Goal: Task Accomplishment & Management: Use online tool/utility

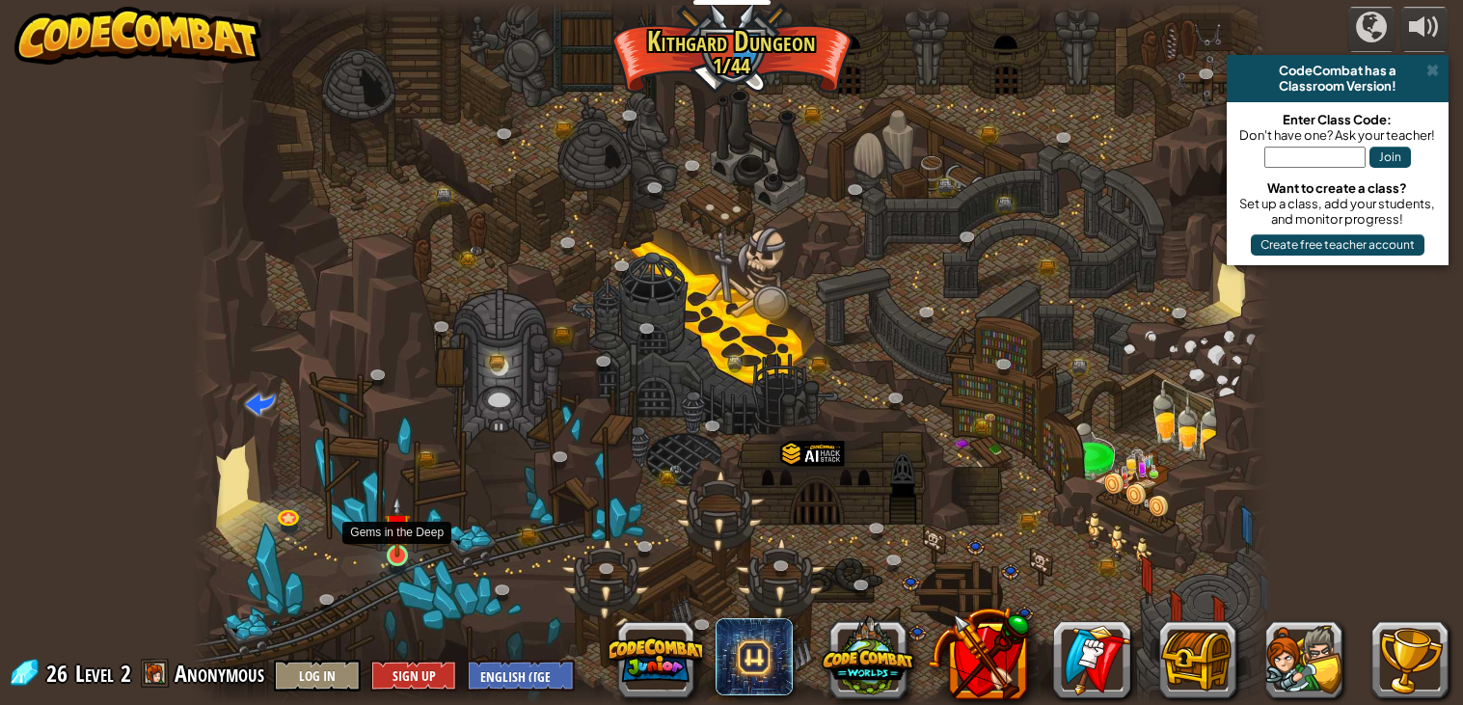
click at [396, 549] on img at bounding box center [397, 527] width 27 height 62
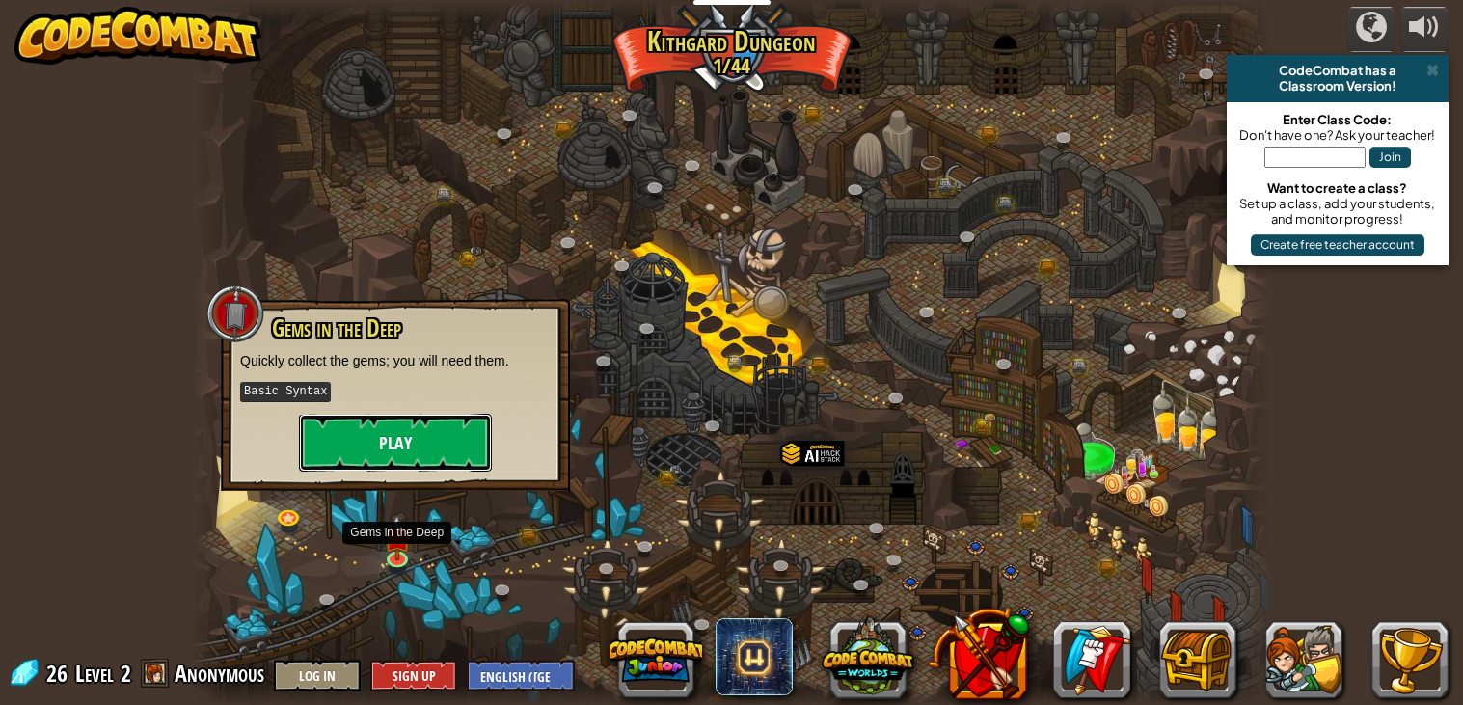
click at [370, 438] on button "Play" at bounding box center [395, 443] width 193 height 58
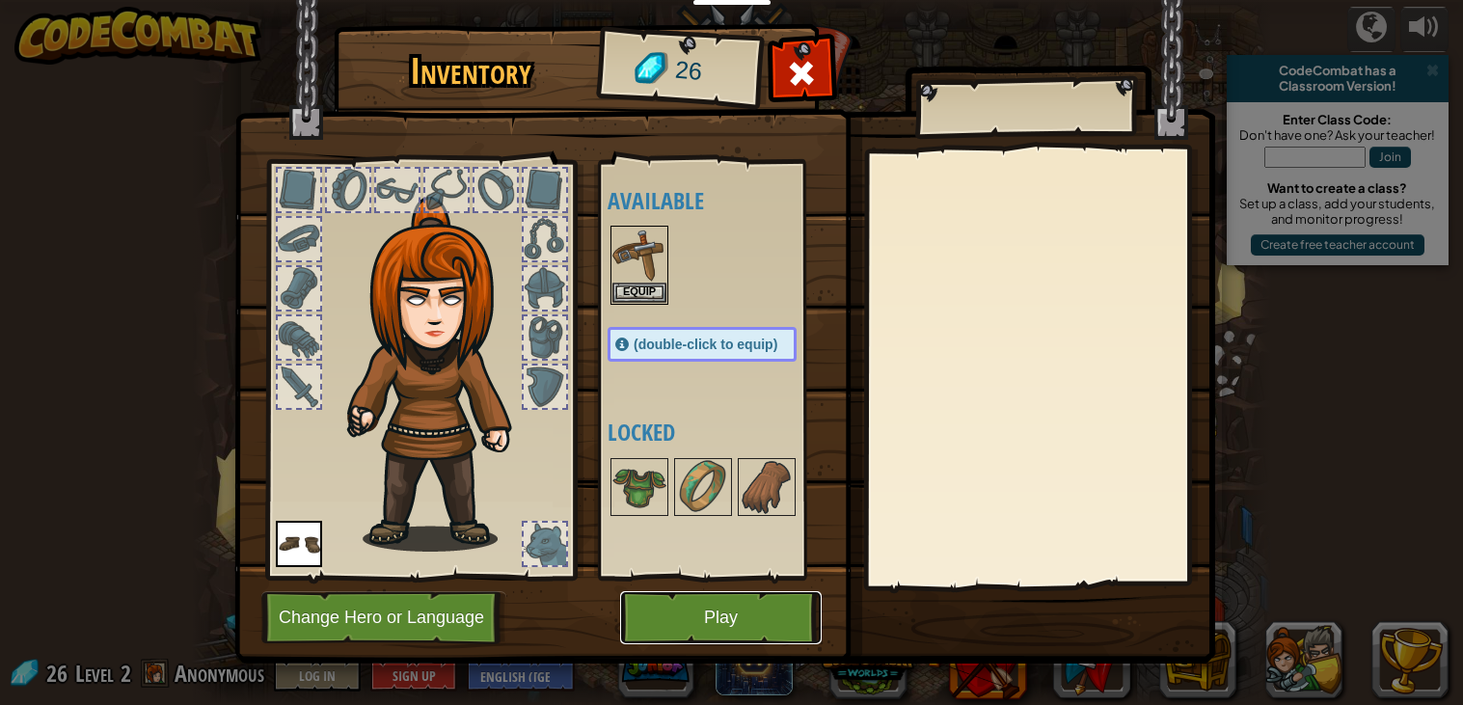
click at [683, 618] on button "Play" at bounding box center [721, 617] width 202 height 53
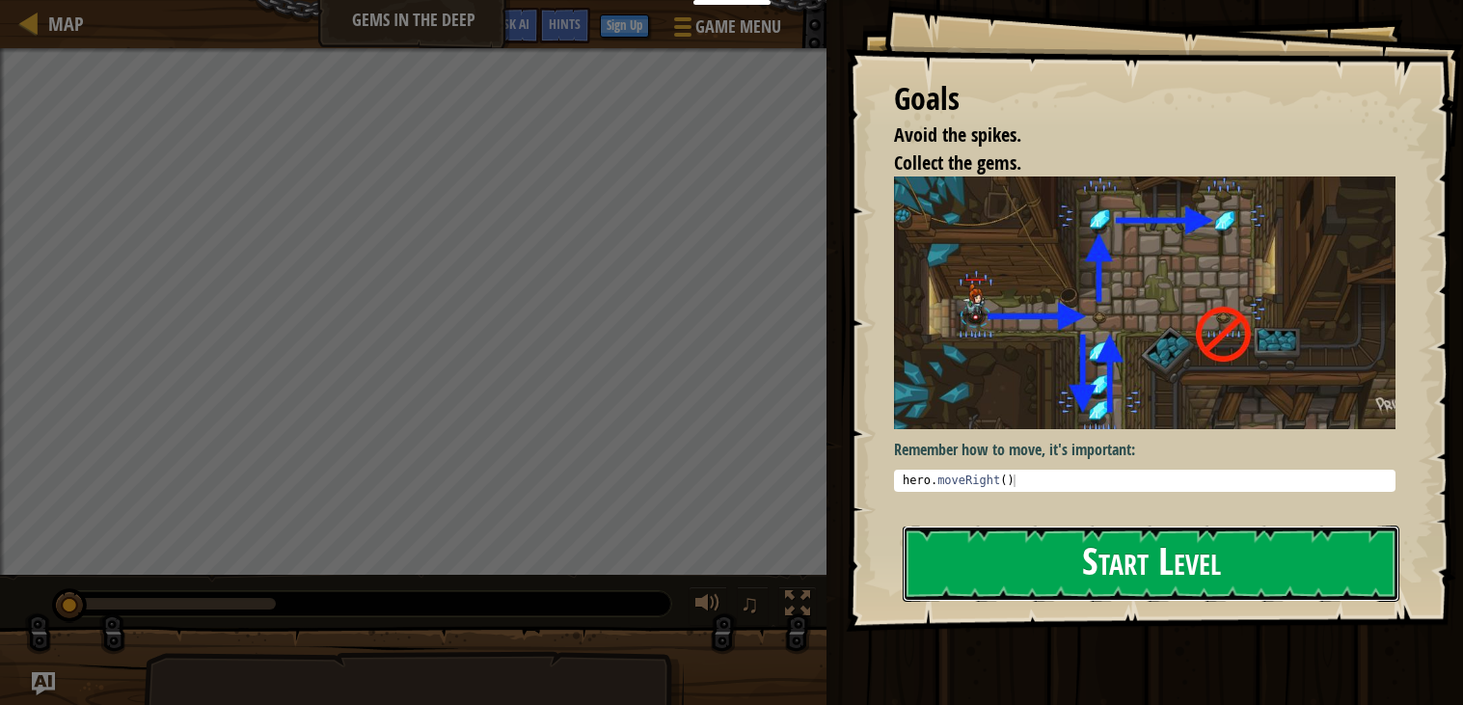
click at [1121, 559] on button "Start Level" at bounding box center [1151, 564] width 497 height 76
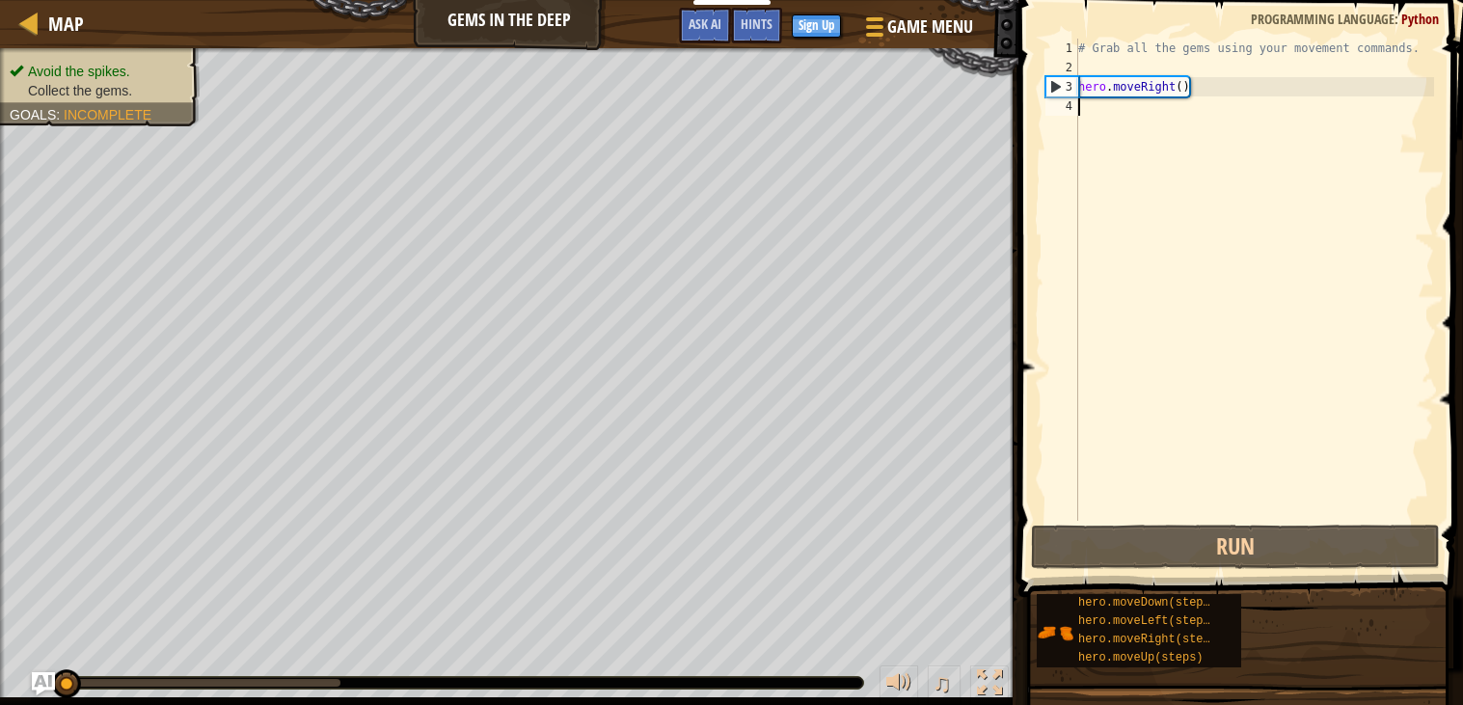
click at [1167, 79] on div "# Grab all the gems using your movement commands. hero . moveRight ( )" at bounding box center [1255, 299] width 360 height 521
type textarea "hero.moveRight()"
click at [1160, 124] on div "# Grab all the gems using your movement commands. hero . moveRight ( )" at bounding box center [1255, 299] width 360 height 521
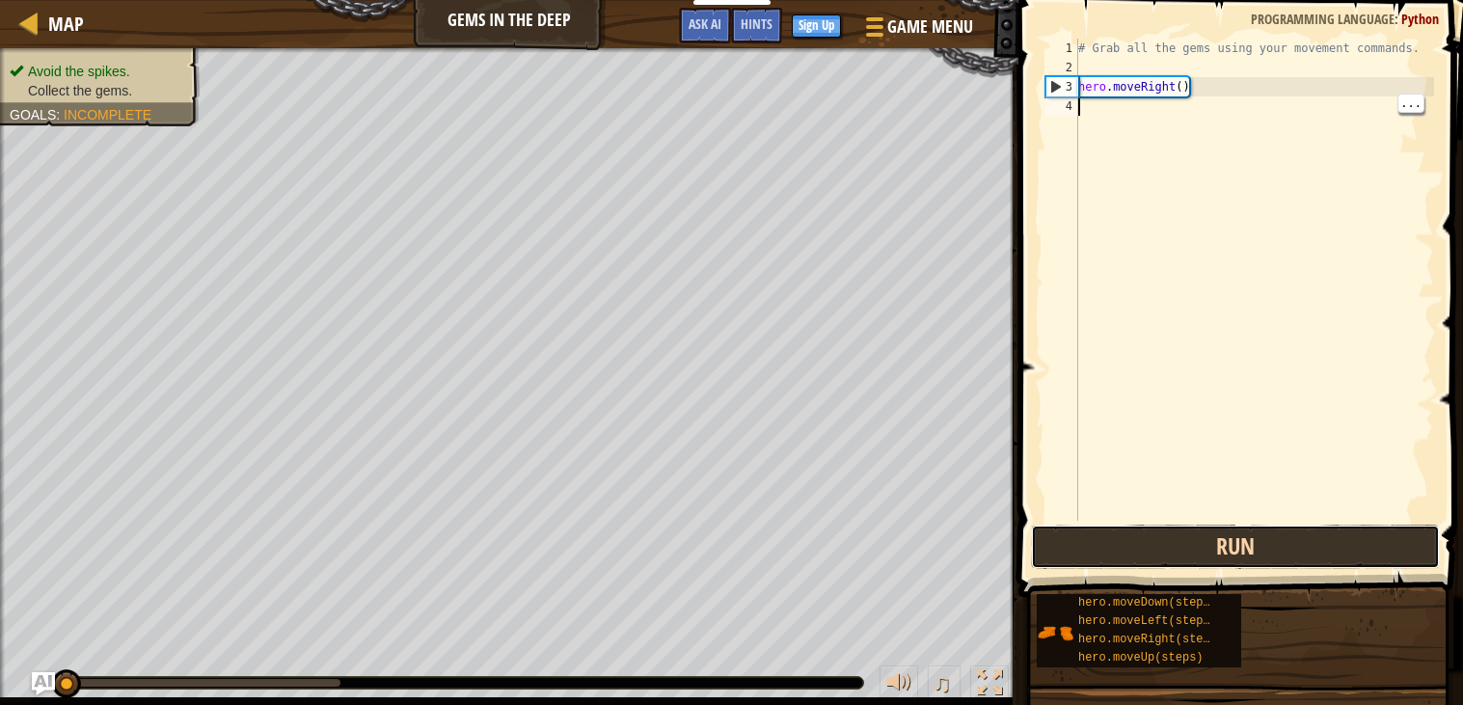
click at [1203, 558] on button "Run" at bounding box center [1235, 547] width 409 height 44
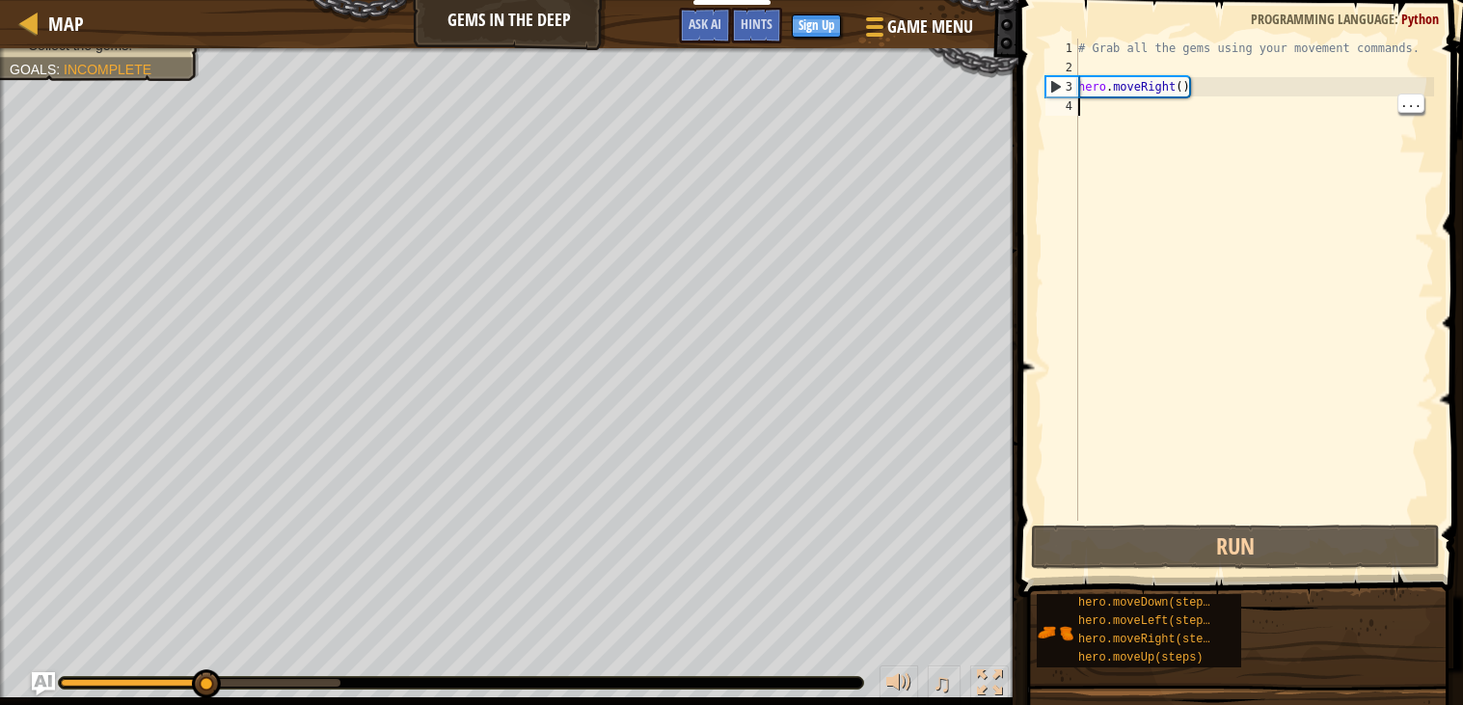
click at [1134, 128] on div "# Grab all the gems using your movement commands. hero . moveRight ( )" at bounding box center [1255, 299] width 360 height 521
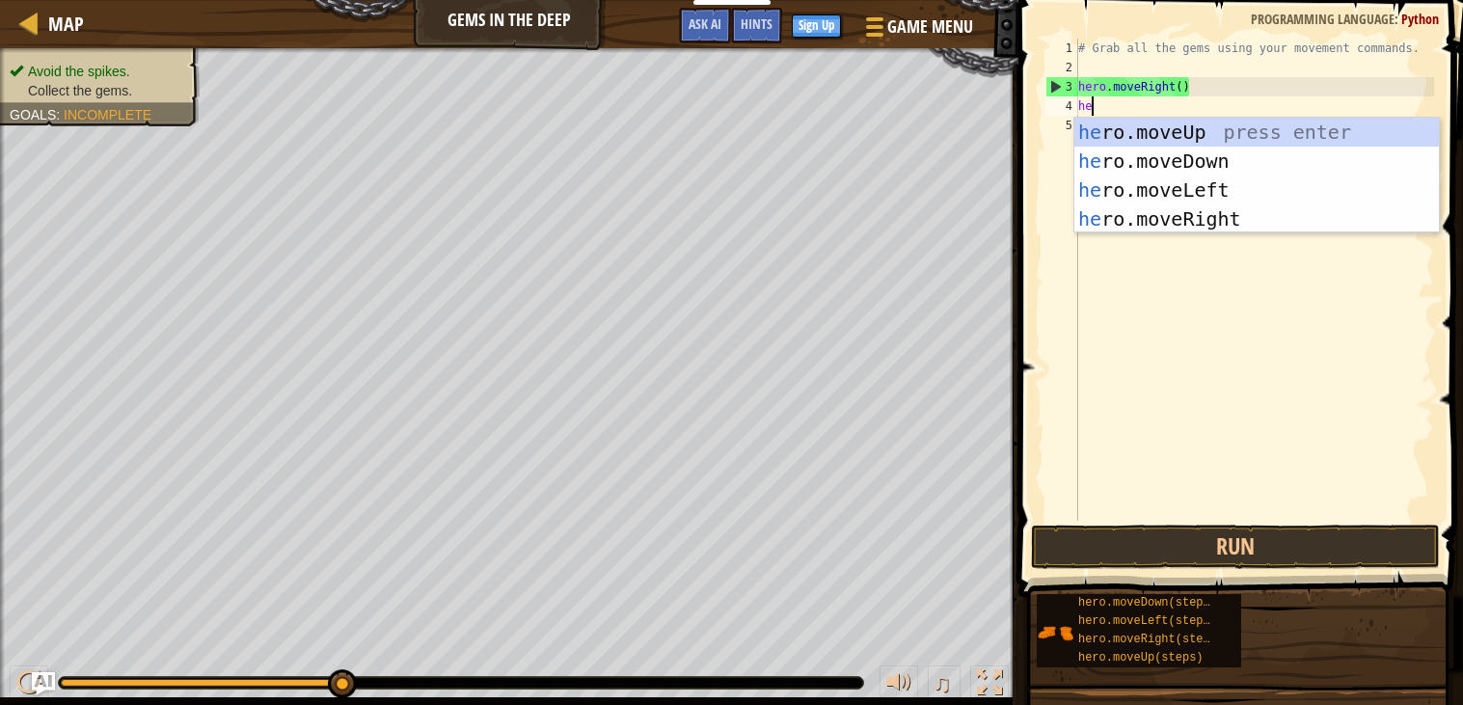
scroll to position [8, 0]
type textarea "heo"
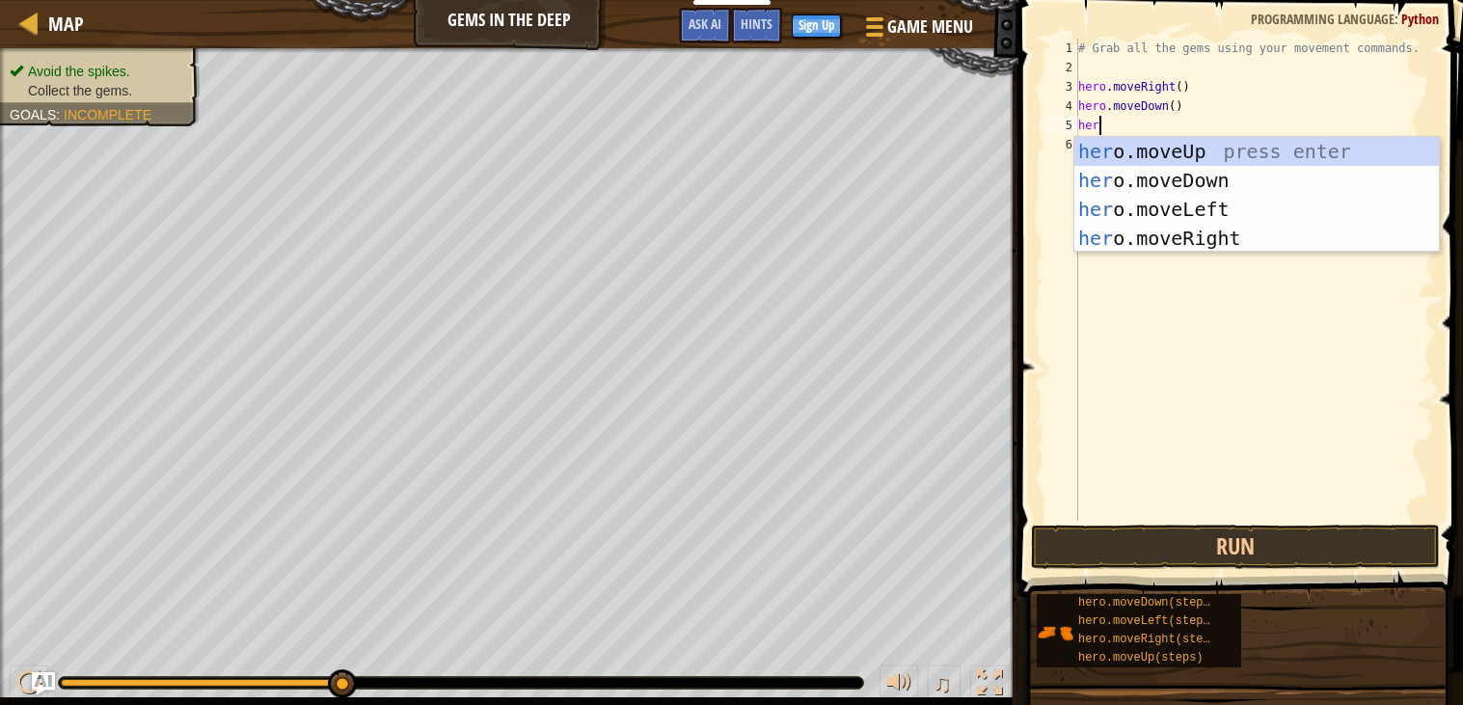
scroll to position [8, 1]
type textarea "hero"
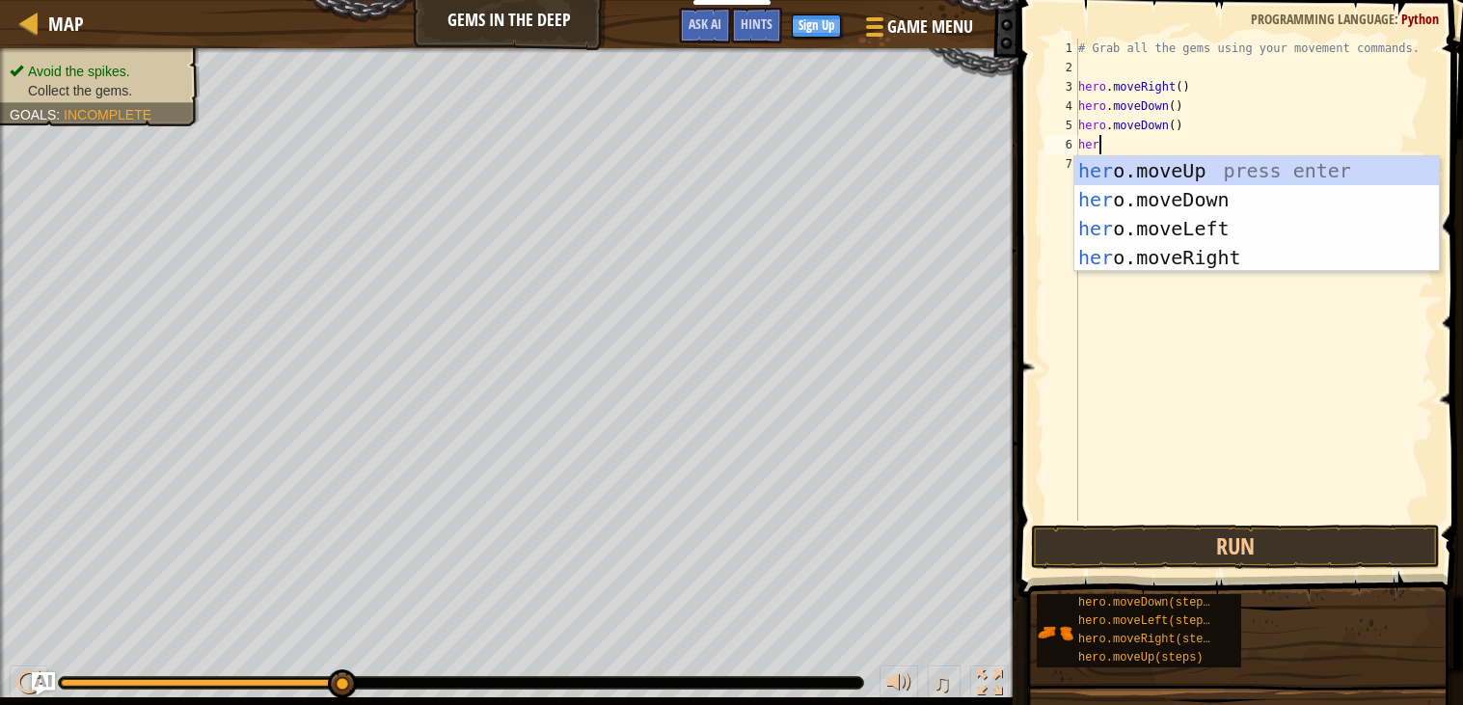
type textarea "hero"
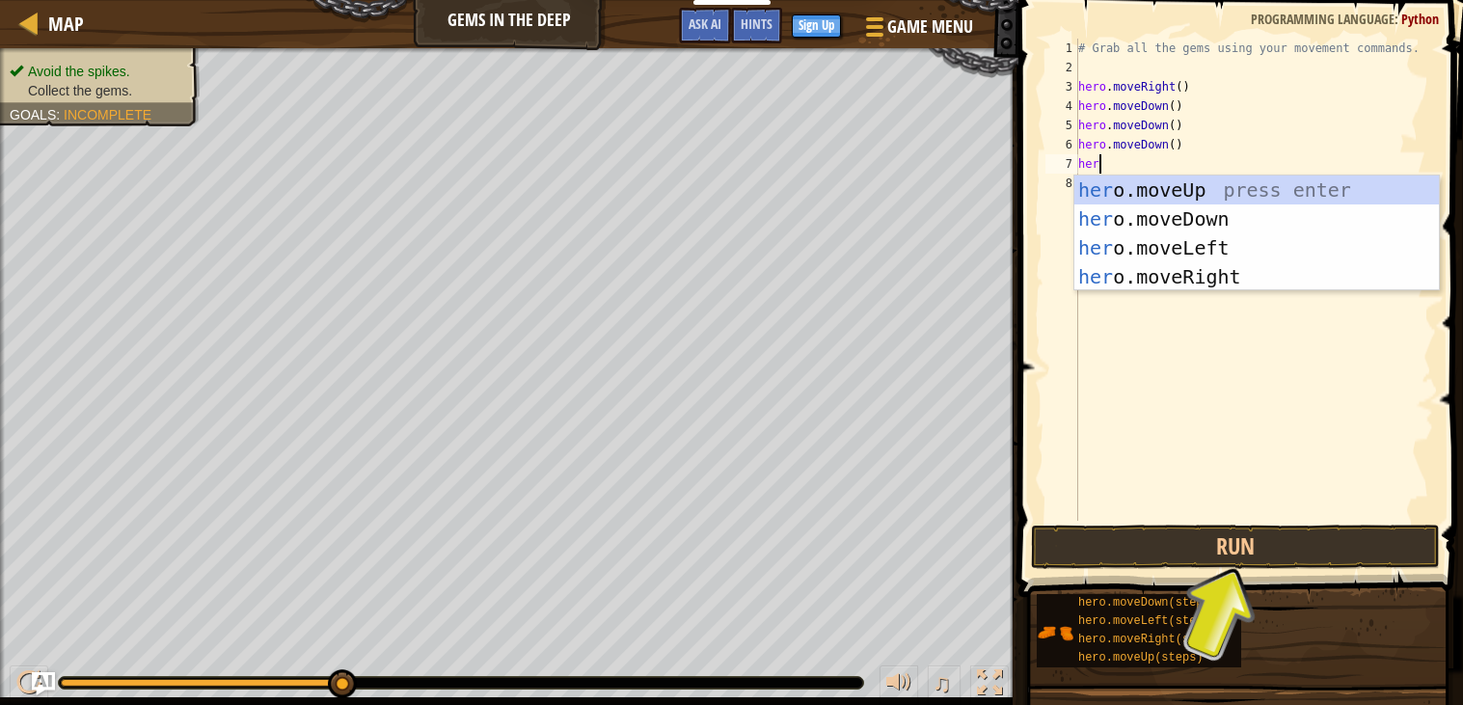
type textarea "hero"
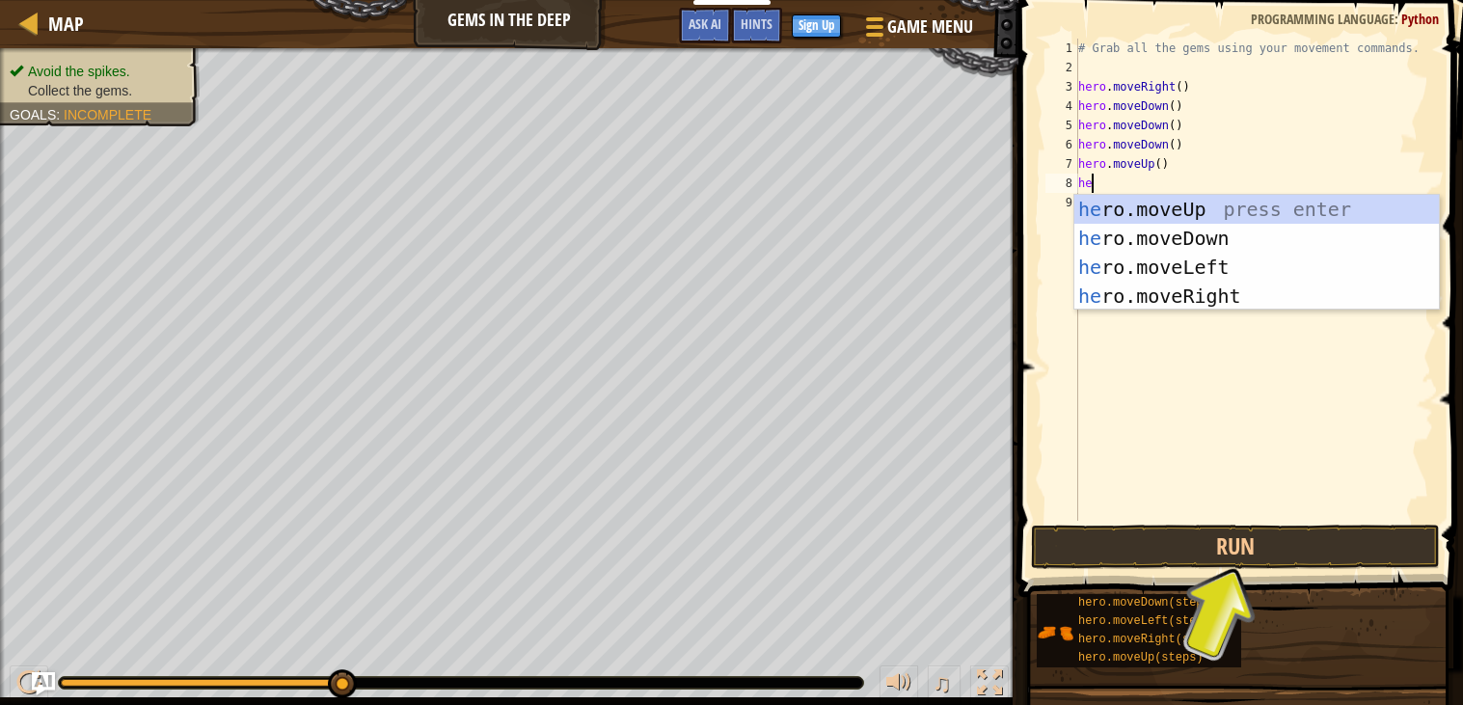
type textarea "hero"
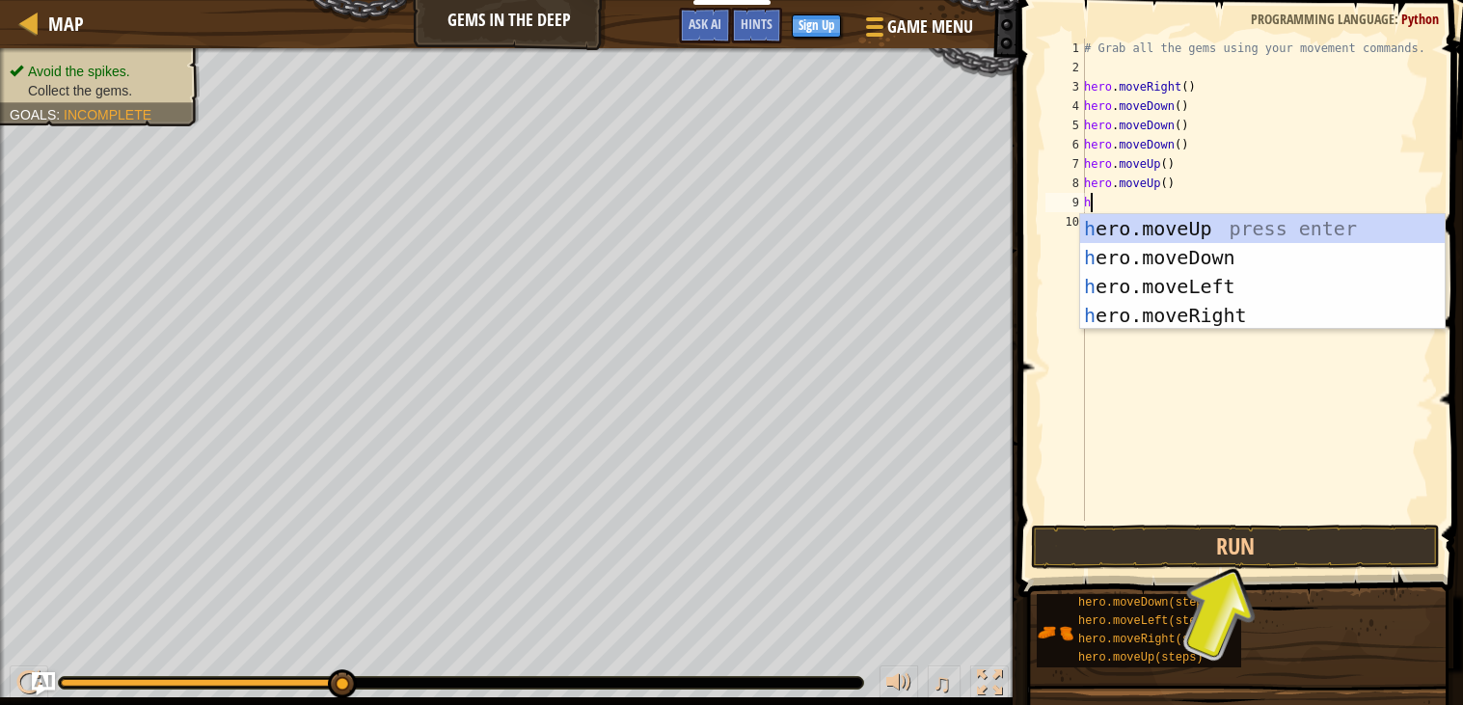
type textarea "her"
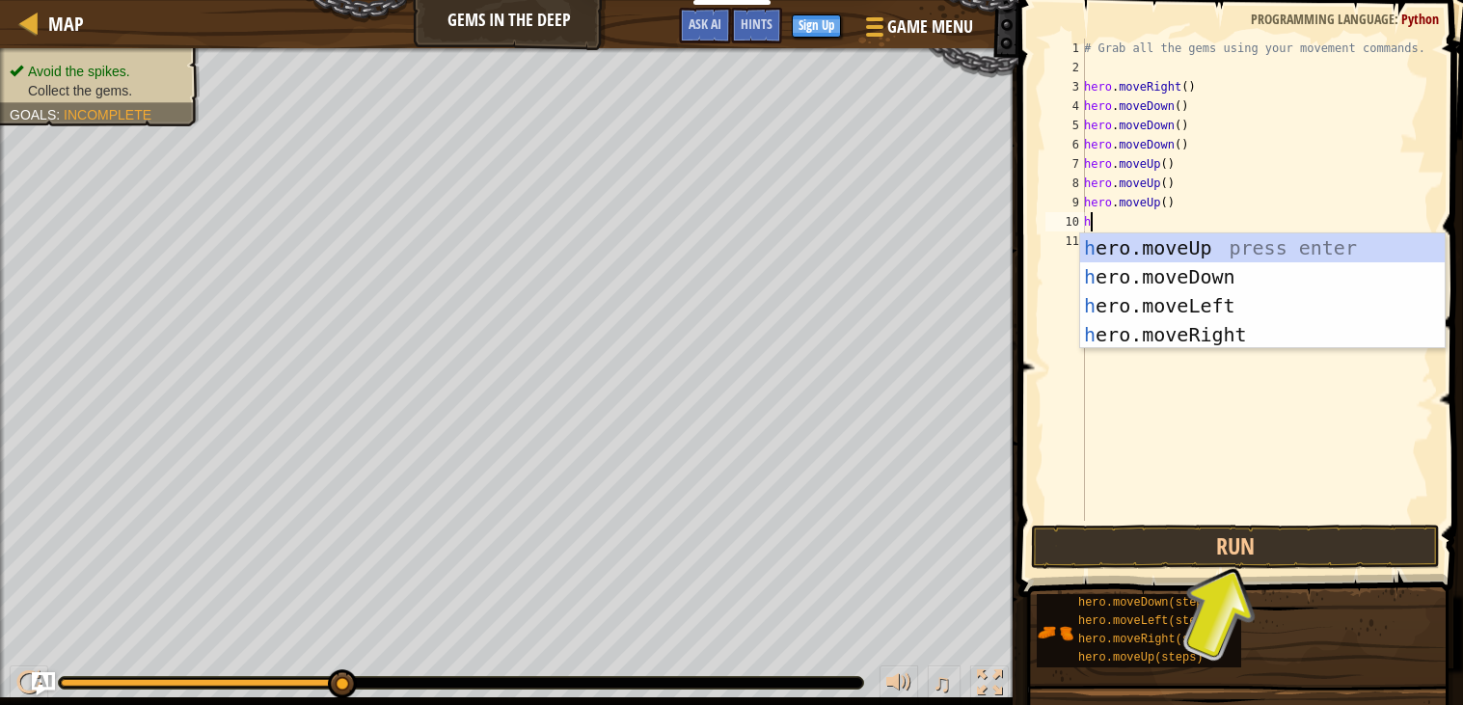
type textarea "he"
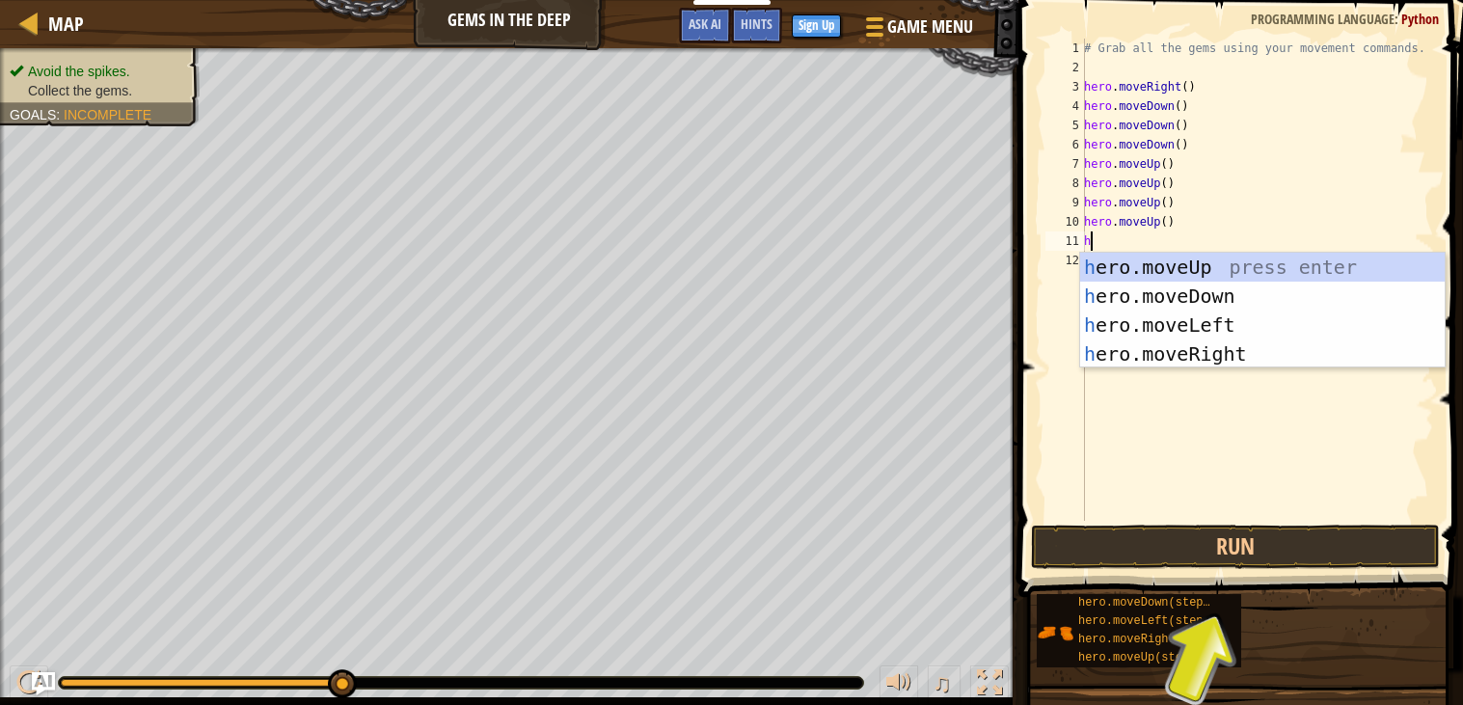
type textarea "he"
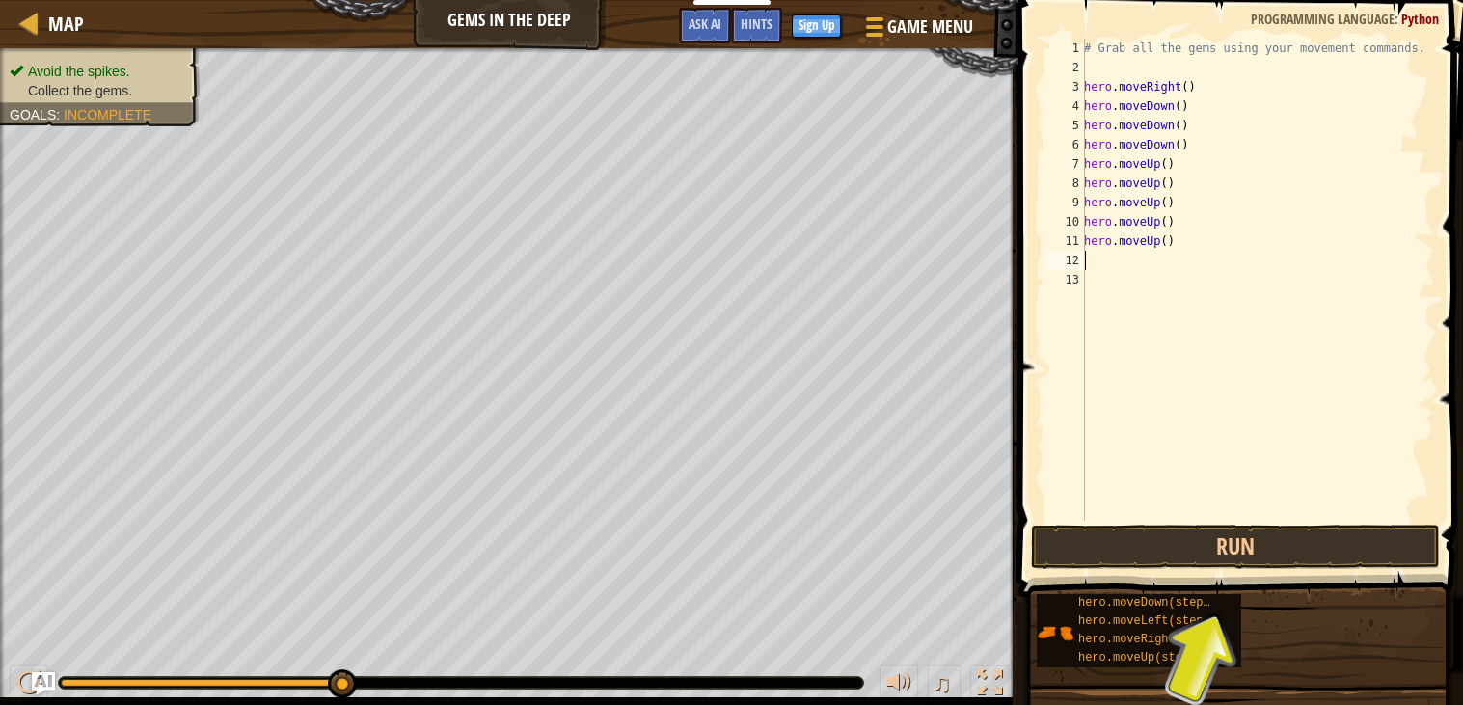
type textarea "h"
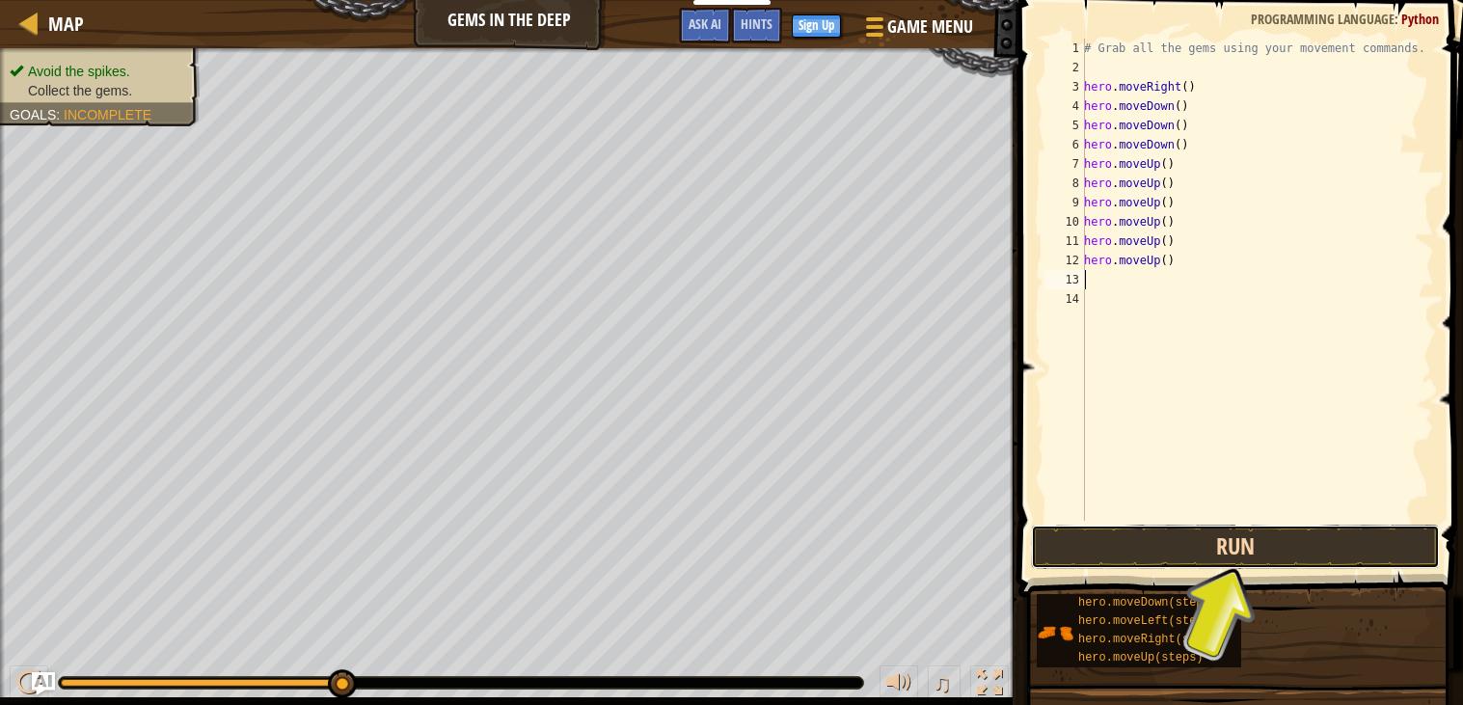
click at [1261, 544] on button "Run" at bounding box center [1235, 547] width 409 height 44
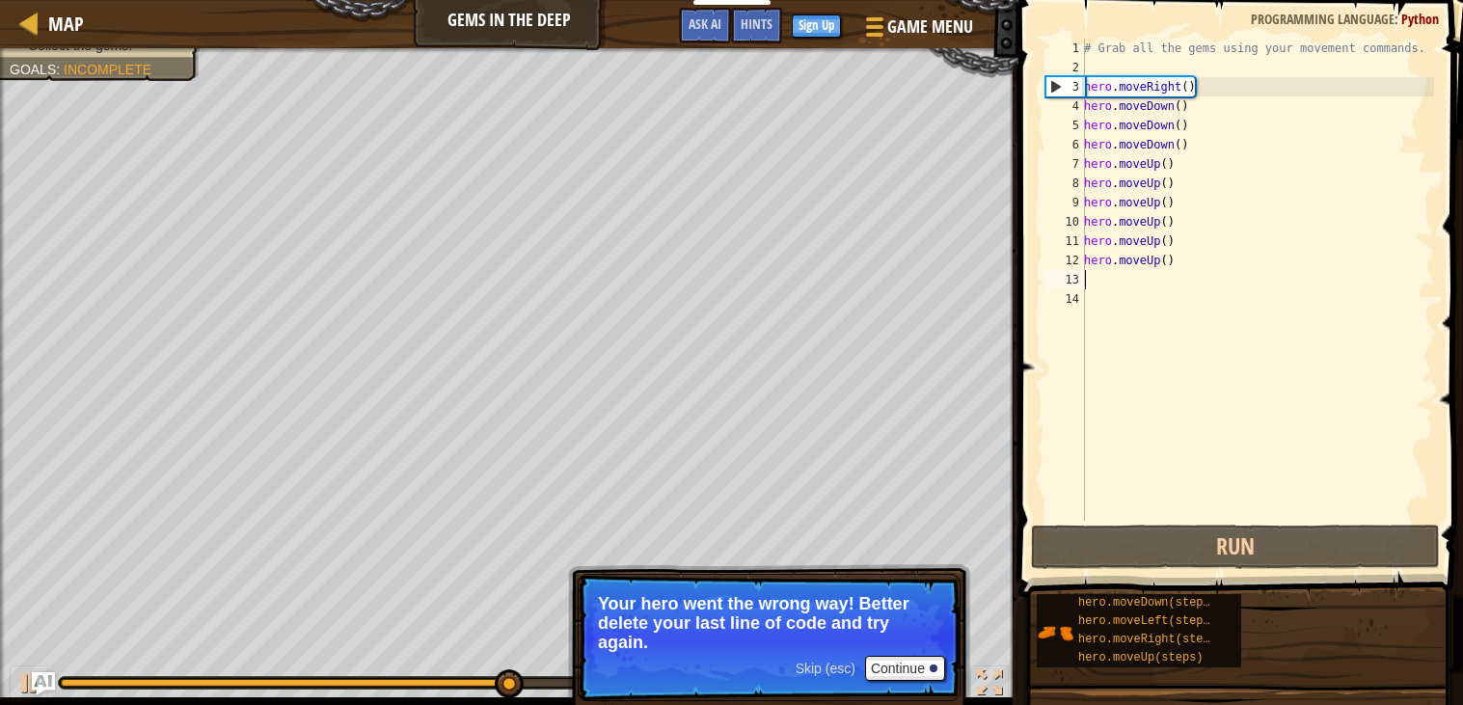
click at [1226, 204] on div "# Grab all the gems using your movement commands. hero . moveRight ( ) hero . m…" at bounding box center [1257, 299] width 354 height 521
click at [1269, 162] on div "# Grab all the gems using your movement commands. hero . moveRight ( ) hero . m…" at bounding box center [1257, 299] width 354 height 521
click at [1207, 150] on div "# Grab all the gems using your movement commands. hero . moveRight ( ) hero . m…" at bounding box center [1257, 299] width 354 height 521
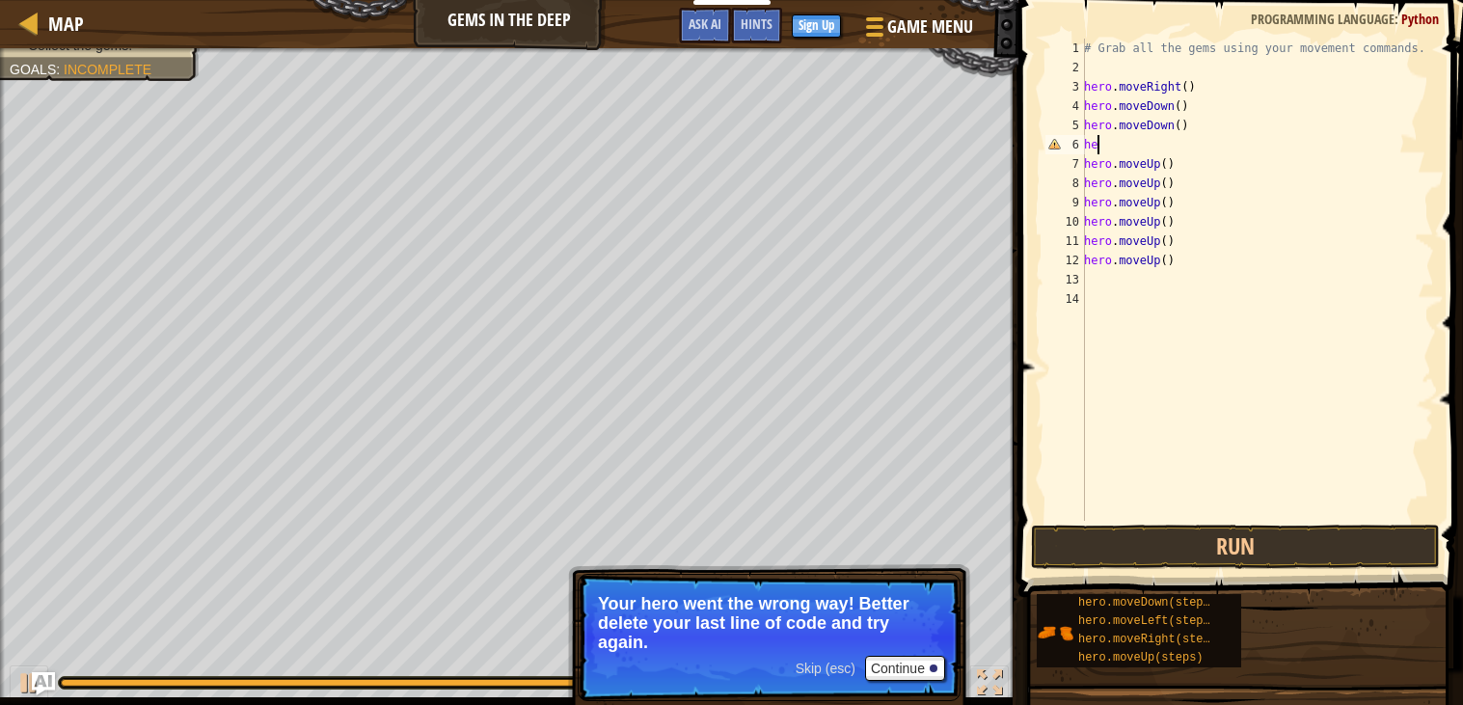
type textarea "h"
click at [1236, 123] on div "# Grab all the gems using your movement commands. hero . moveRight ( ) hero . m…" at bounding box center [1257, 299] width 354 height 521
type textarea "h"
click at [1277, 131] on div "# Grab all the gems using your movement commands. hero . moveRight ( ) hero . m…" at bounding box center [1257, 299] width 354 height 521
click at [1234, 101] on div "# Grab all the gems using your movement commands. hero . moveRight ( ) hero . m…" at bounding box center [1257, 299] width 354 height 521
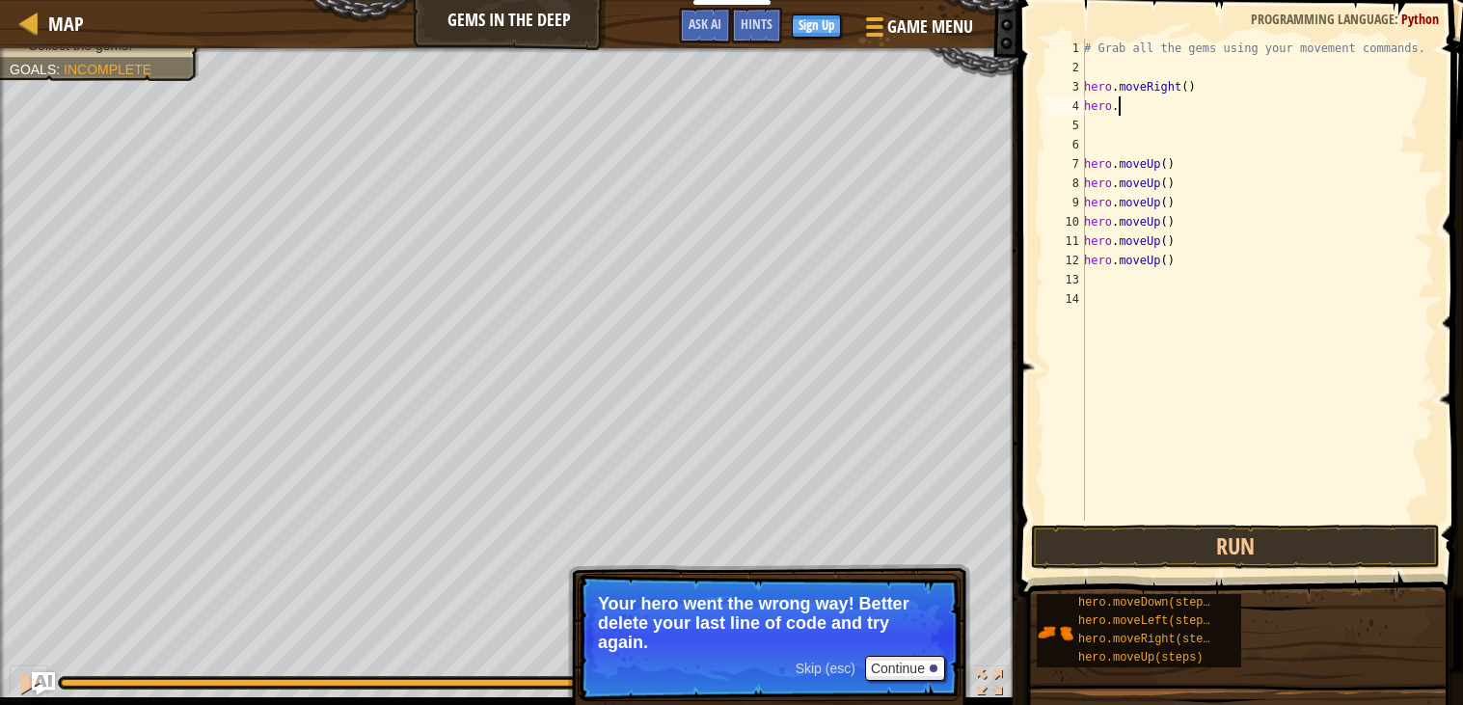
type textarea "h"
click at [1251, 280] on div "# Grab all the gems using your movement commands. hero . moveRight ( ) hero . m…" at bounding box center [1257, 299] width 354 height 521
click at [1205, 254] on div "# Grab all the gems using your movement commands. hero . moveRight ( ) hero . m…" at bounding box center [1257, 299] width 354 height 521
type textarea "h"
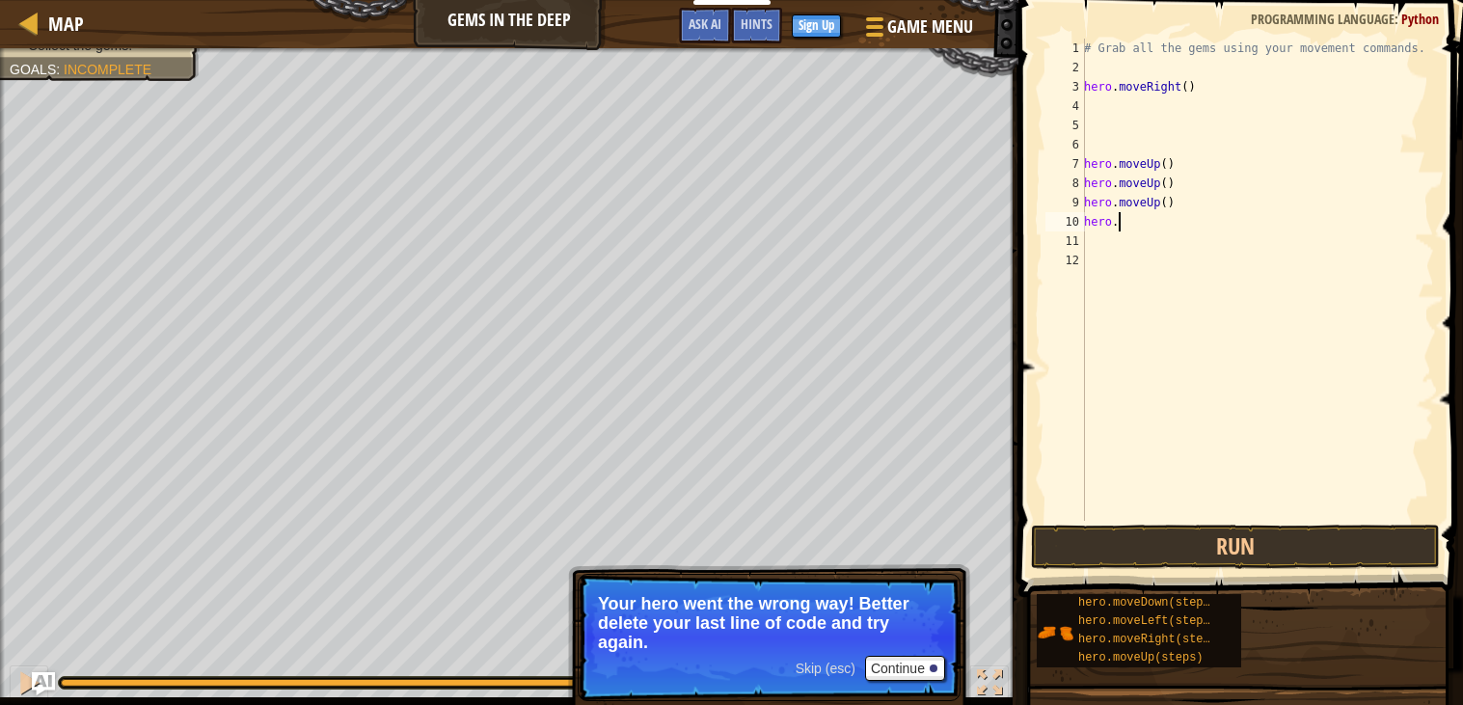
type textarea "h"
click at [1089, 99] on div "# Grab all the gems using your movement commands. hero . moveRight ( )" at bounding box center [1254, 299] width 361 height 521
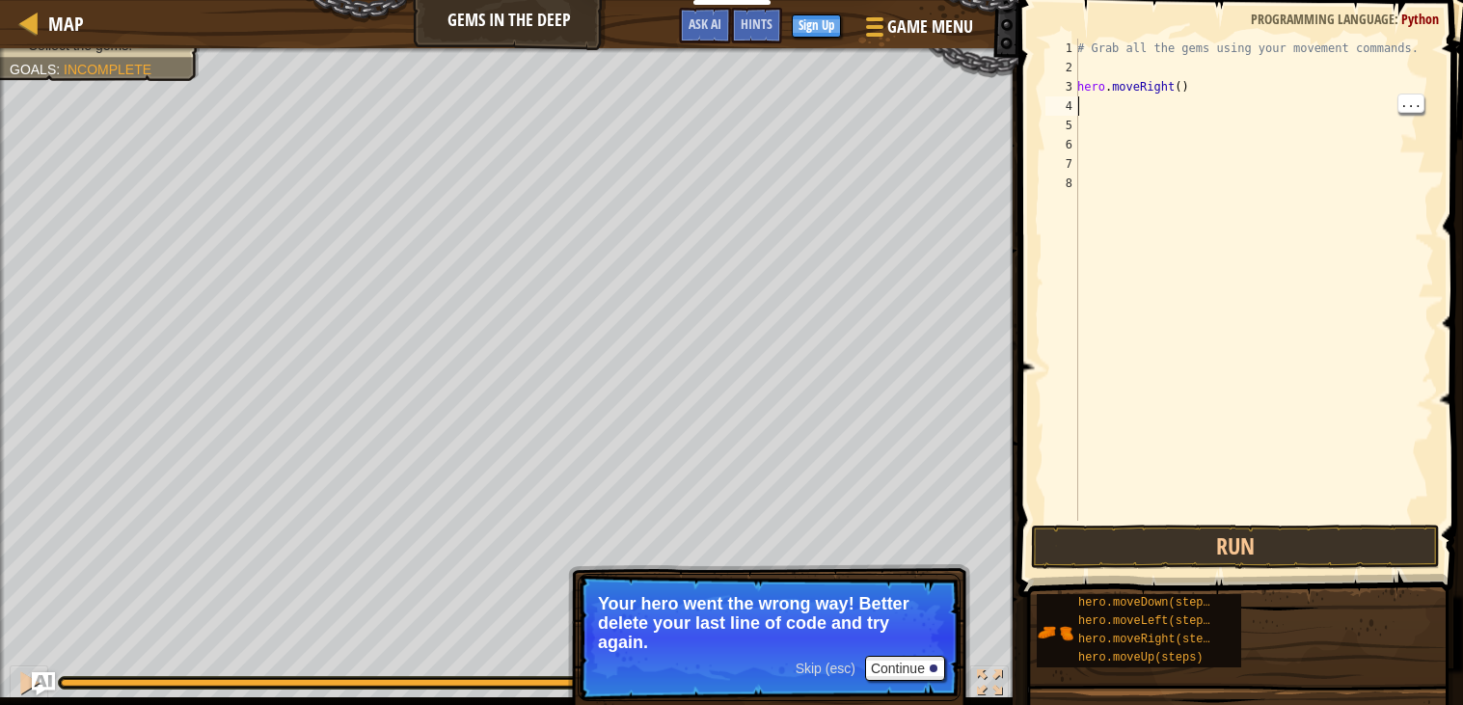
click at [1089, 110] on div "# Grab all the gems using your movement commands. hero . moveRight ( )" at bounding box center [1254, 299] width 361 height 521
click at [1215, 91] on div "# Grab all the gems using your movement commands. hero . moveRight ( )" at bounding box center [1254, 299] width 361 height 521
type textarea "hero.moveRight()"
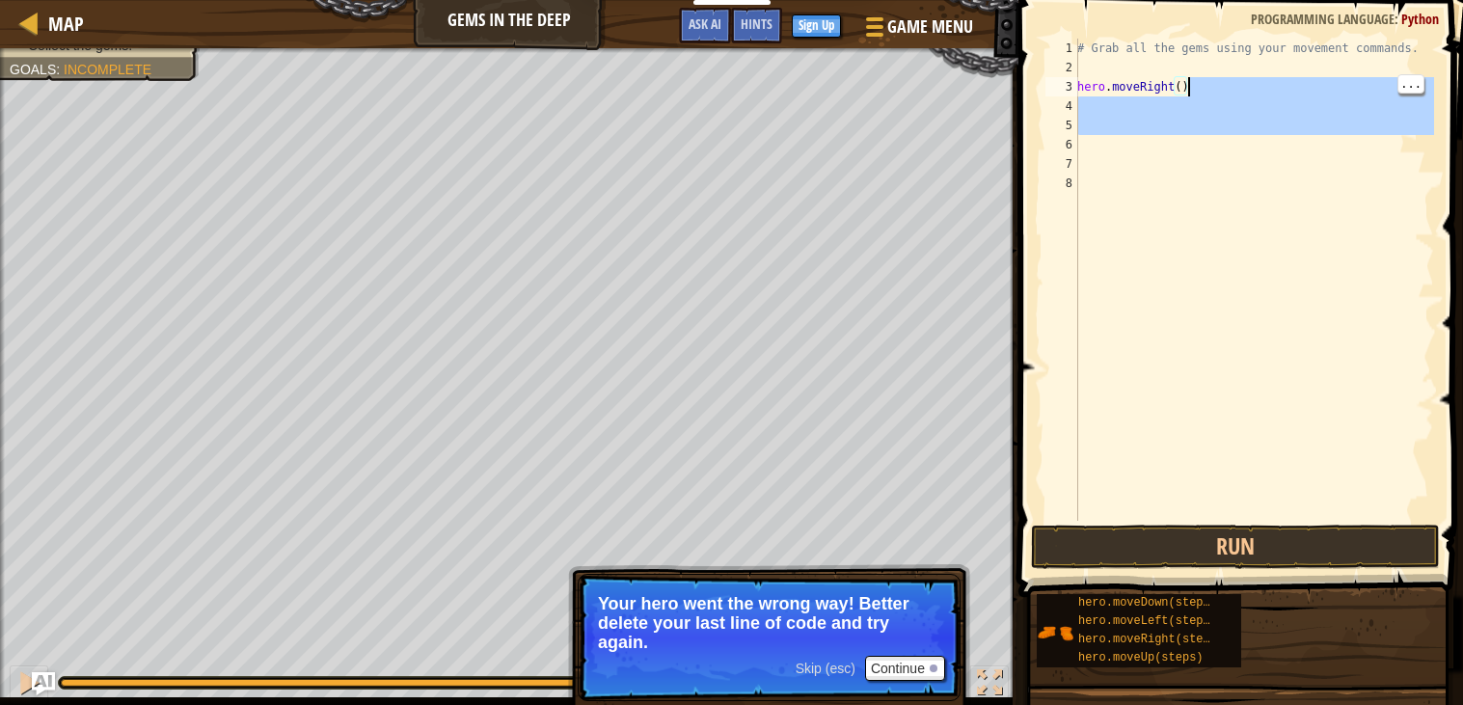
click at [1094, 107] on div "# Grab all the gems using your movement commands. hero . moveRight ( )" at bounding box center [1254, 299] width 361 height 521
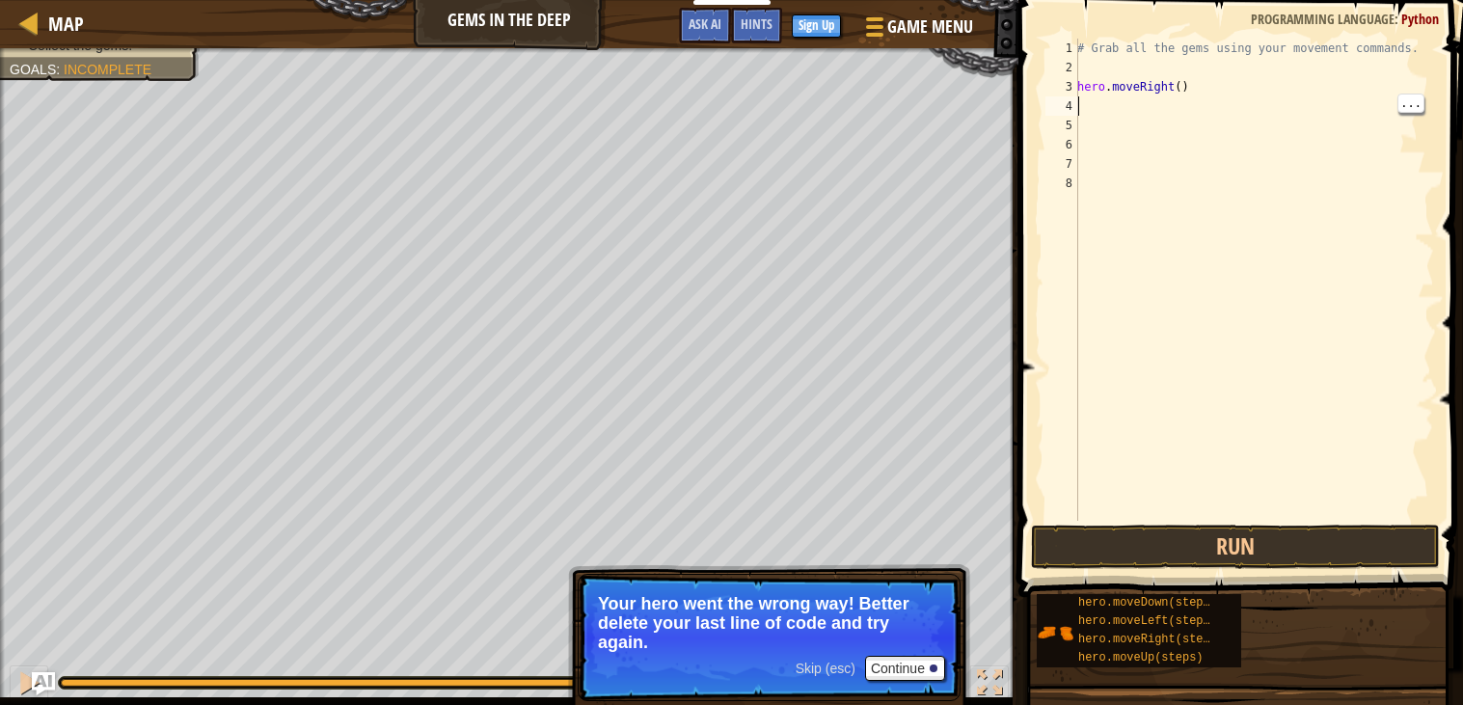
click at [1083, 105] on div "# Grab all the gems using your movement commands. hero . moveRight ( )" at bounding box center [1254, 299] width 361 height 521
type textarea "m"
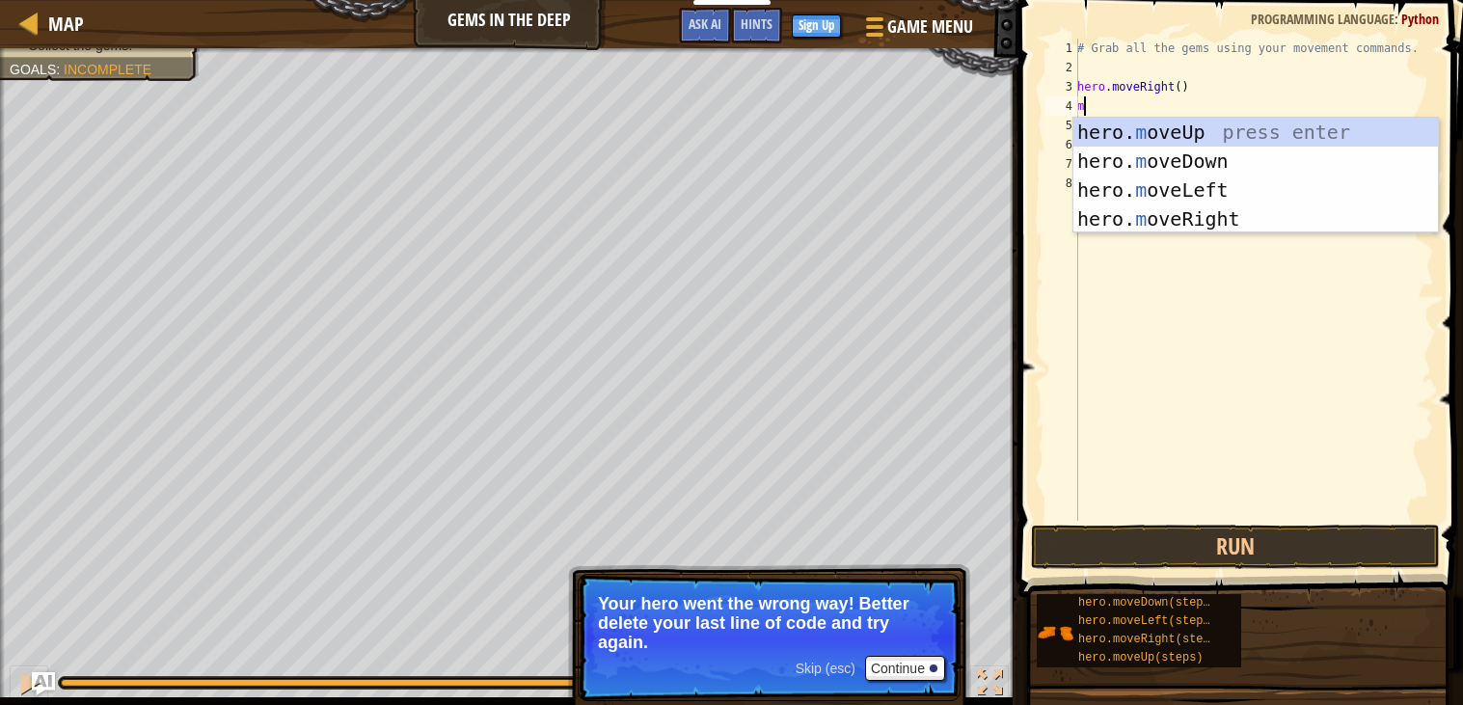
click at [1251, 163] on div "hero. m oveUp press enter hero. m oveDown press enter hero. m oveLeft press ent…" at bounding box center [1256, 205] width 365 height 174
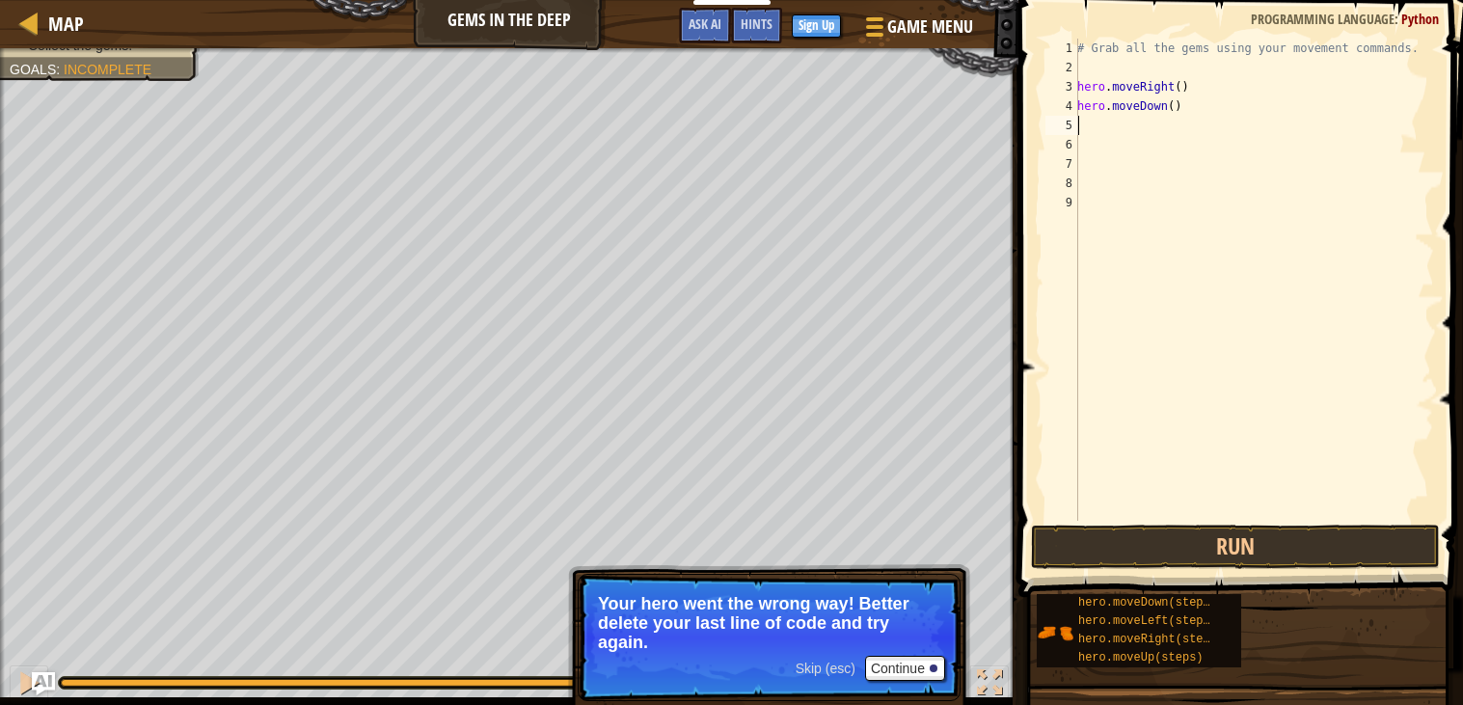
click at [1109, 139] on div "# Grab all the gems using your movement commands. hero . moveRight ( ) hero . m…" at bounding box center [1254, 299] width 361 height 521
type textarea "u"
click at [1107, 138] on div "# Grab all the gems using your movement commands. hero . moveRight ( ) hero . m…" at bounding box center [1257, 299] width 354 height 521
type textarea "hero.moveUp()"
click at [1109, 133] on div "# Grab all the gems using your movement commands. hero . moveRight ( ) hero . m…" at bounding box center [1257, 299] width 354 height 521
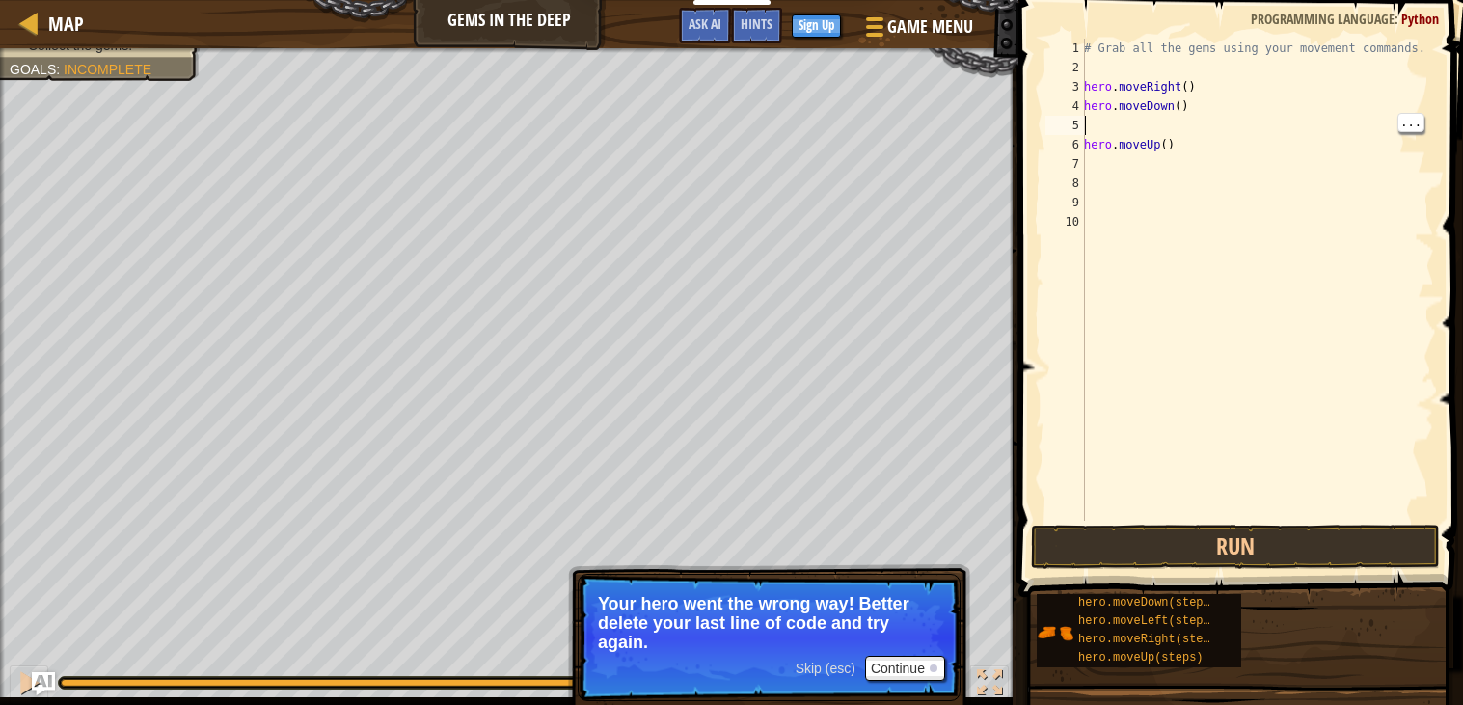
type textarea "hero.moveDown()"
click at [1145, 148] on div "# Grab all the gems using your movement commands. hero . moveRight ( ) hero . m…" at bounding box center [1254, 299] width 361 height 521
click at [1077, 154] on div "7" at bounding box center [1062, 163] width 33 height 19
click at [1078, 147] on div "# Grab all the gems using your movement commands. hero . moveRight ( ) hero . m…" at bounding box center [1254, 299] width 361 height 521
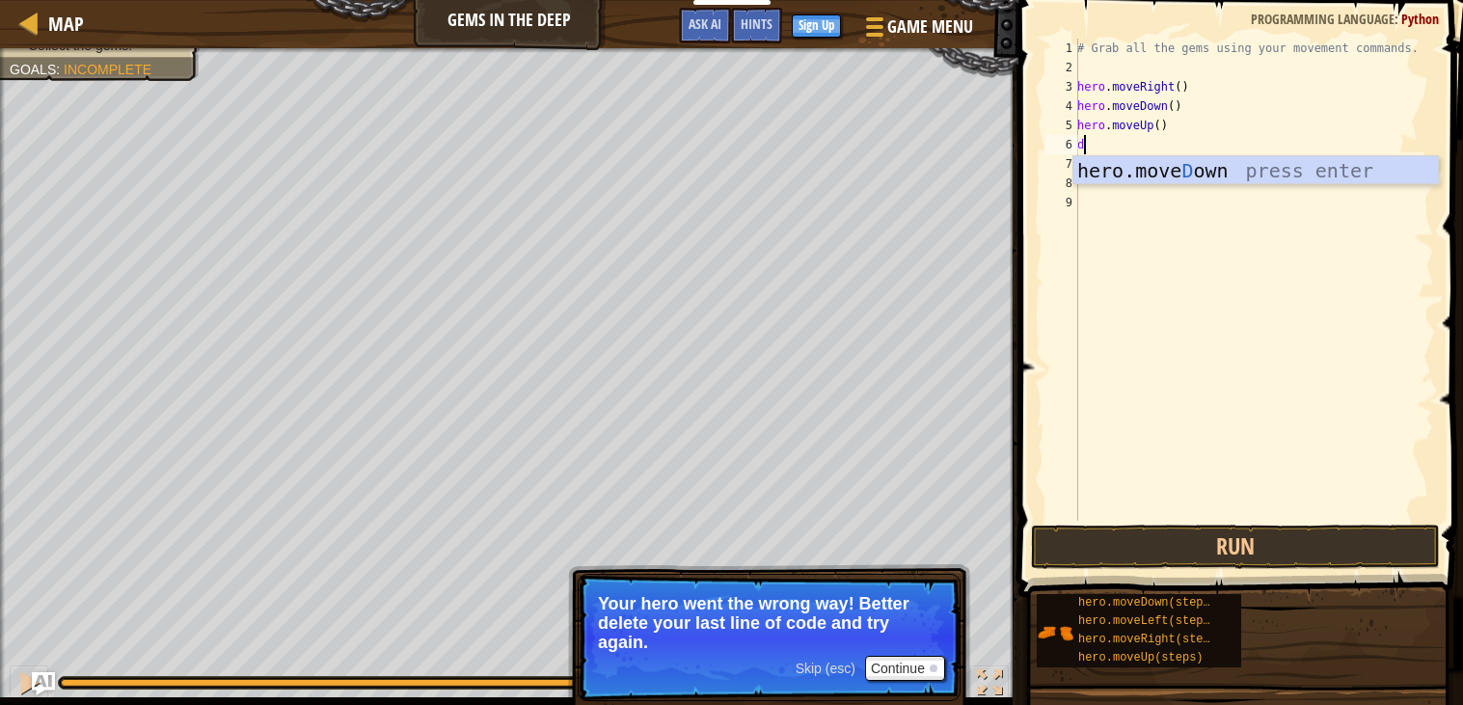
type textarea "do"
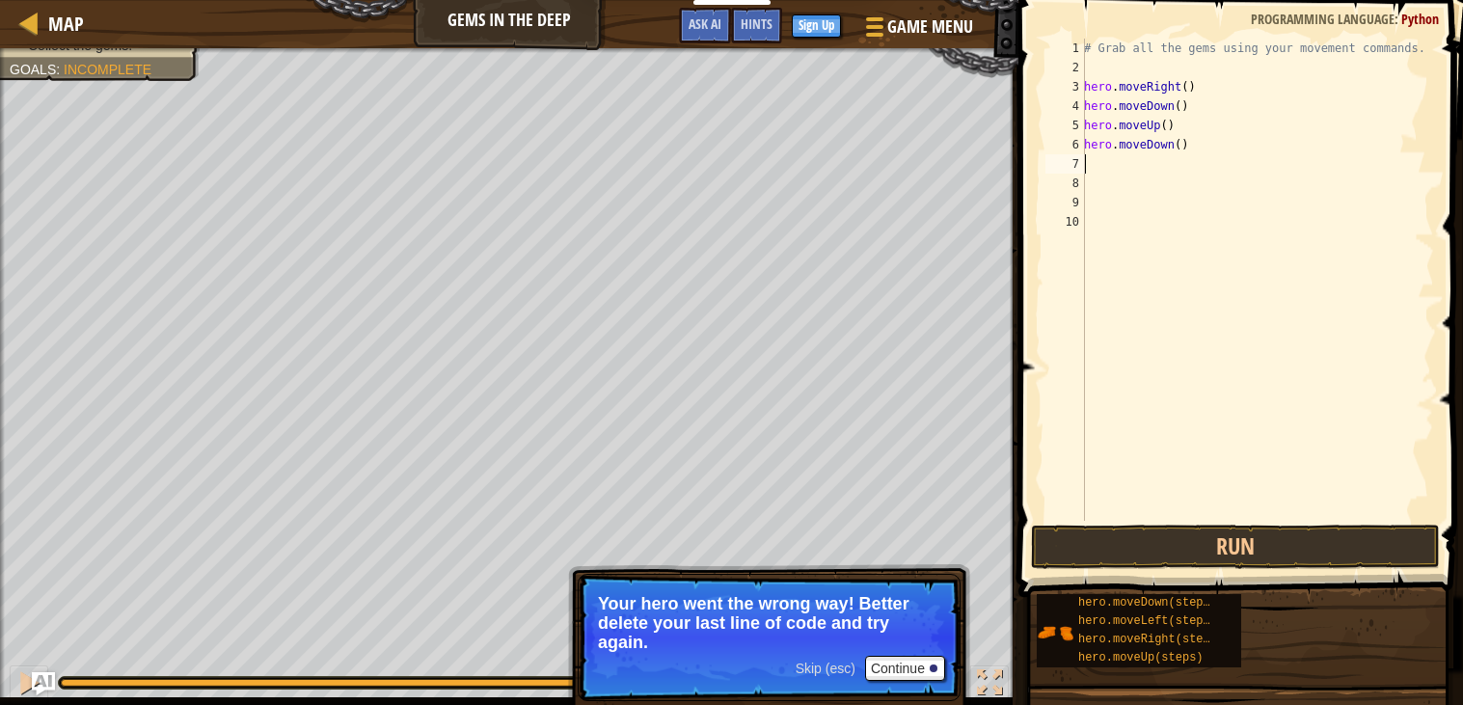
click at [1198, 147] on div "# Grab all the gems using your movement commands. hero . moveRight ( ) hero . m…" at bounding box center [1257, 299] width 354 height 521
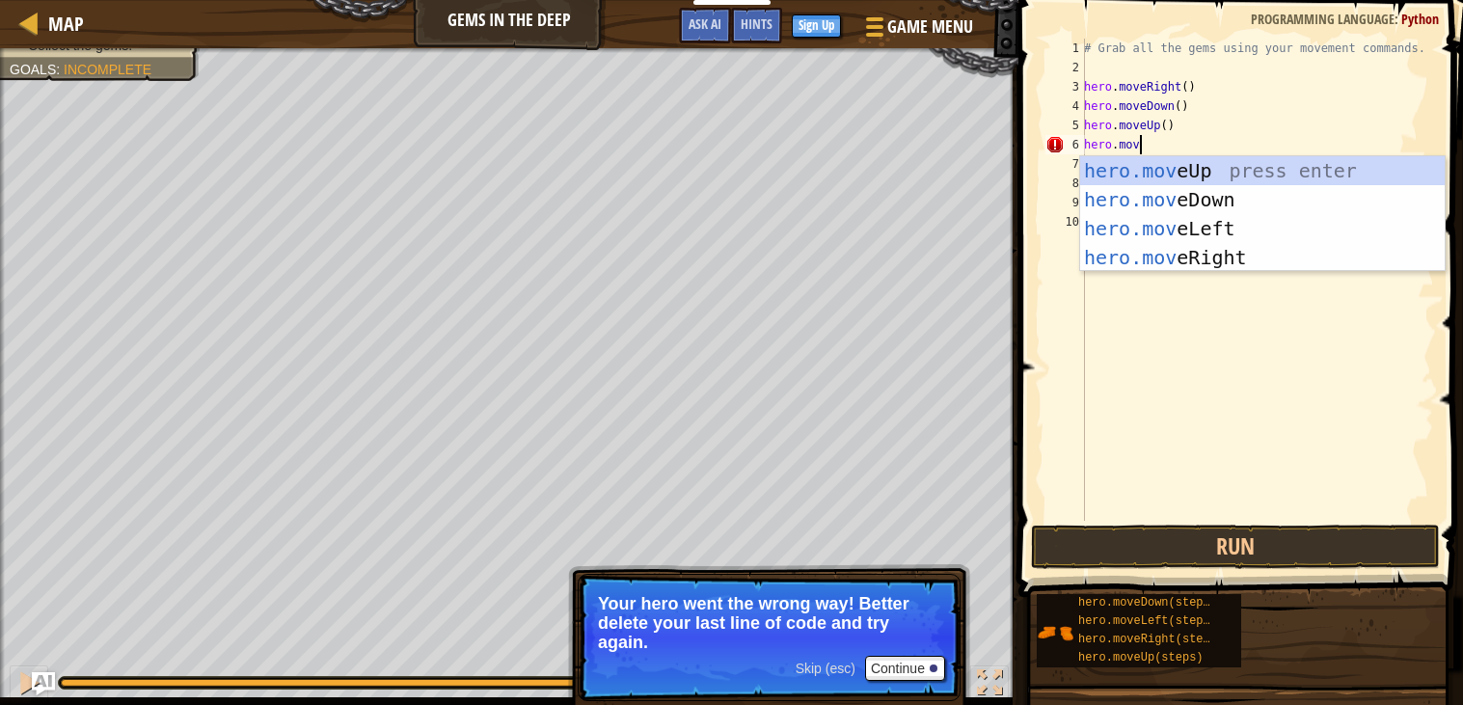
type textarea "hero.move"
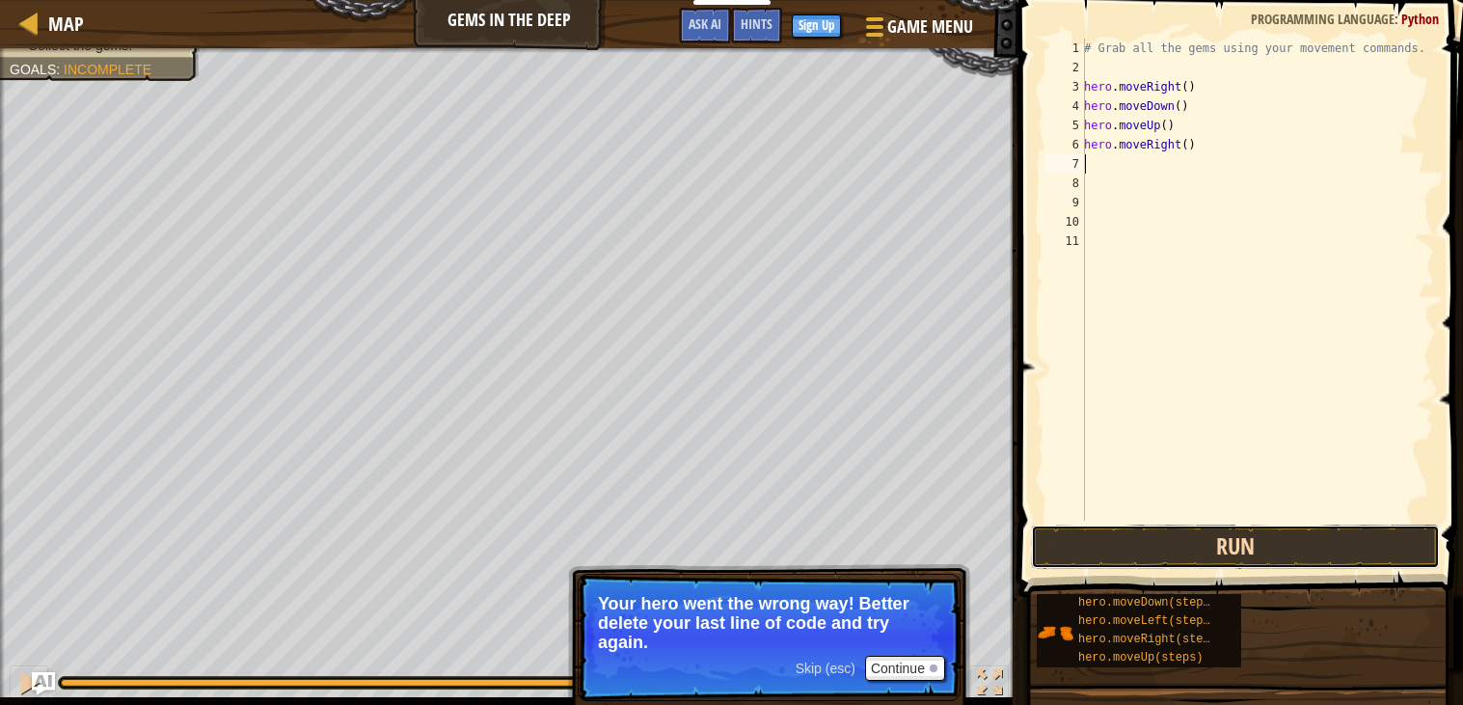
click at [1339, 557] on button "Run" at bounding box center [1235, 547] width 409 height 44
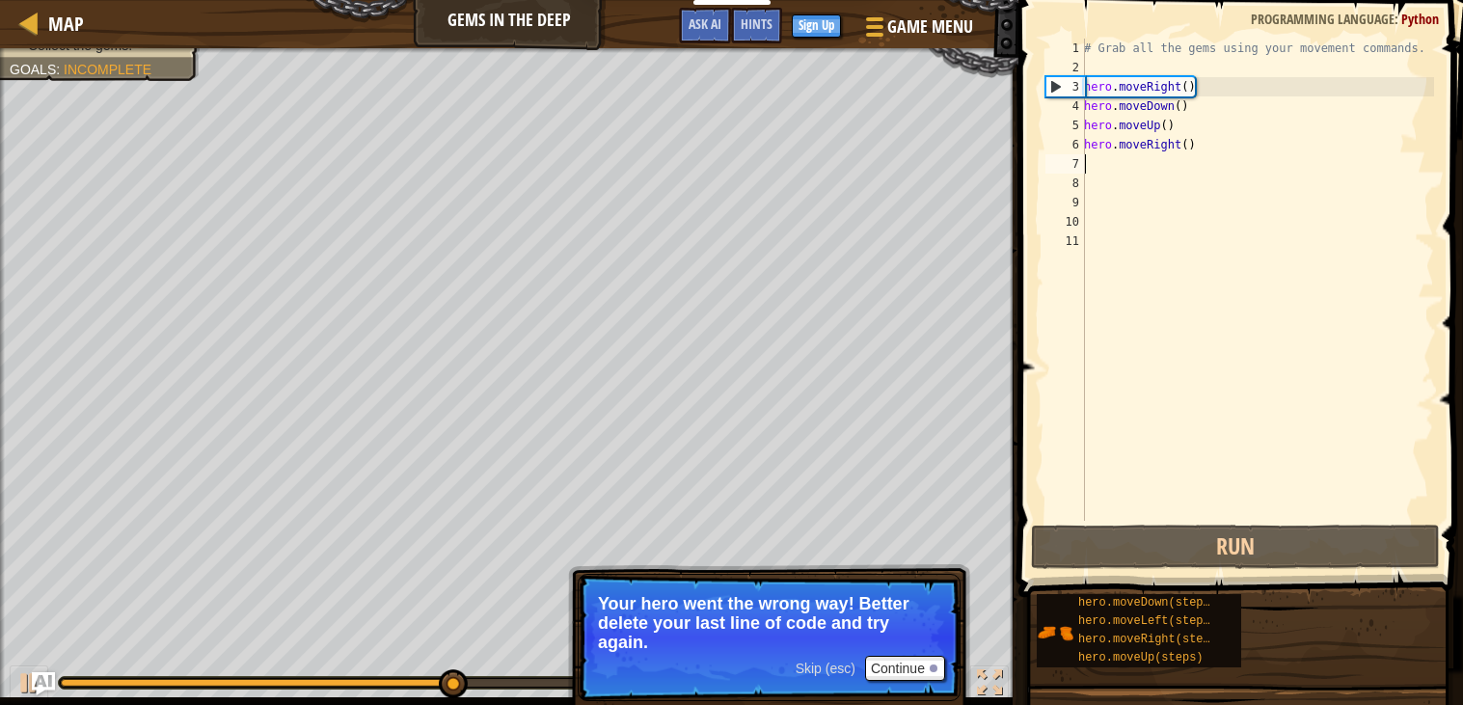
click at [1096, 188] on div "# Grab all the gems using your movement commands. hero . moveRight ( ) hero . m…" at bounding box center [1257, 299] width 354 height 521
click at [1109, 167] on div "# Grab all the gems using your movement commands. hero . moveRight ( ) hero . m…" at bounding box center [1257, 299] width 354 height 521
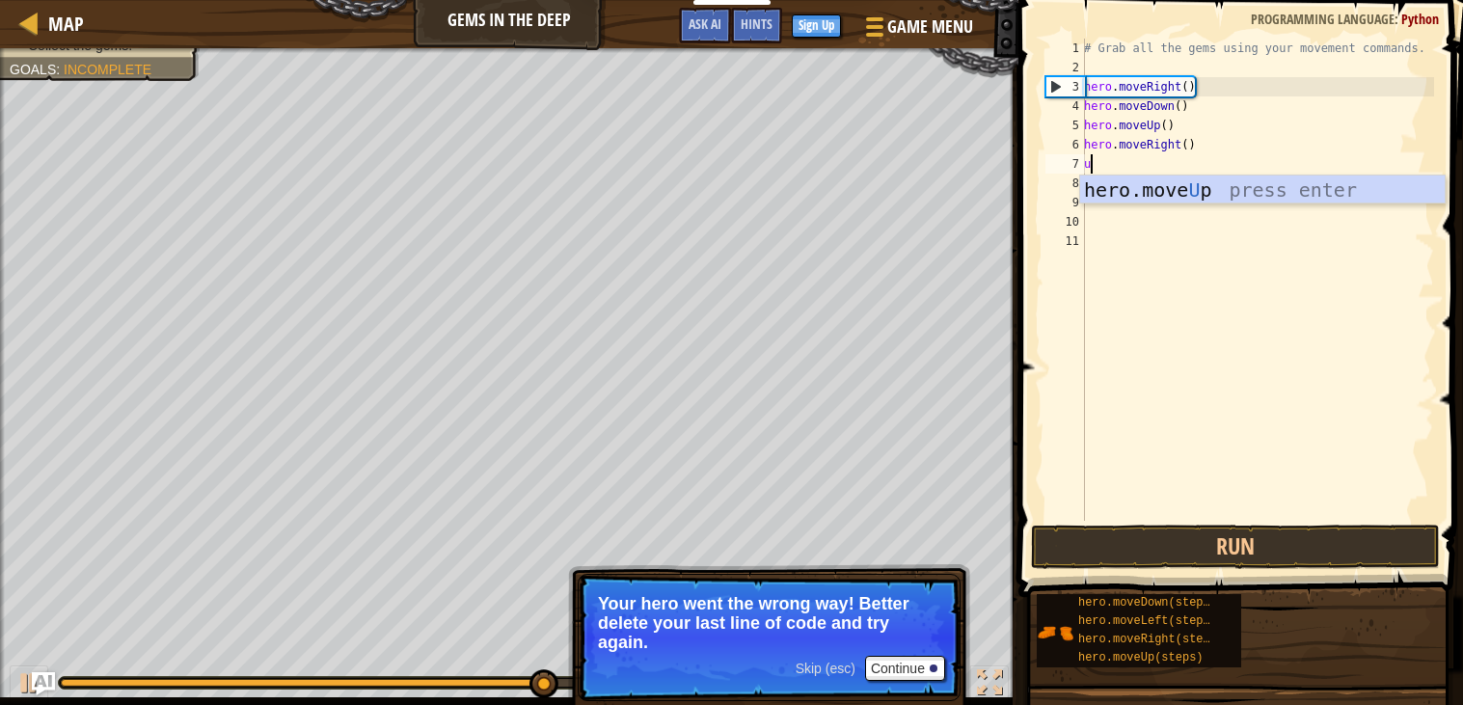
type textarea "up"
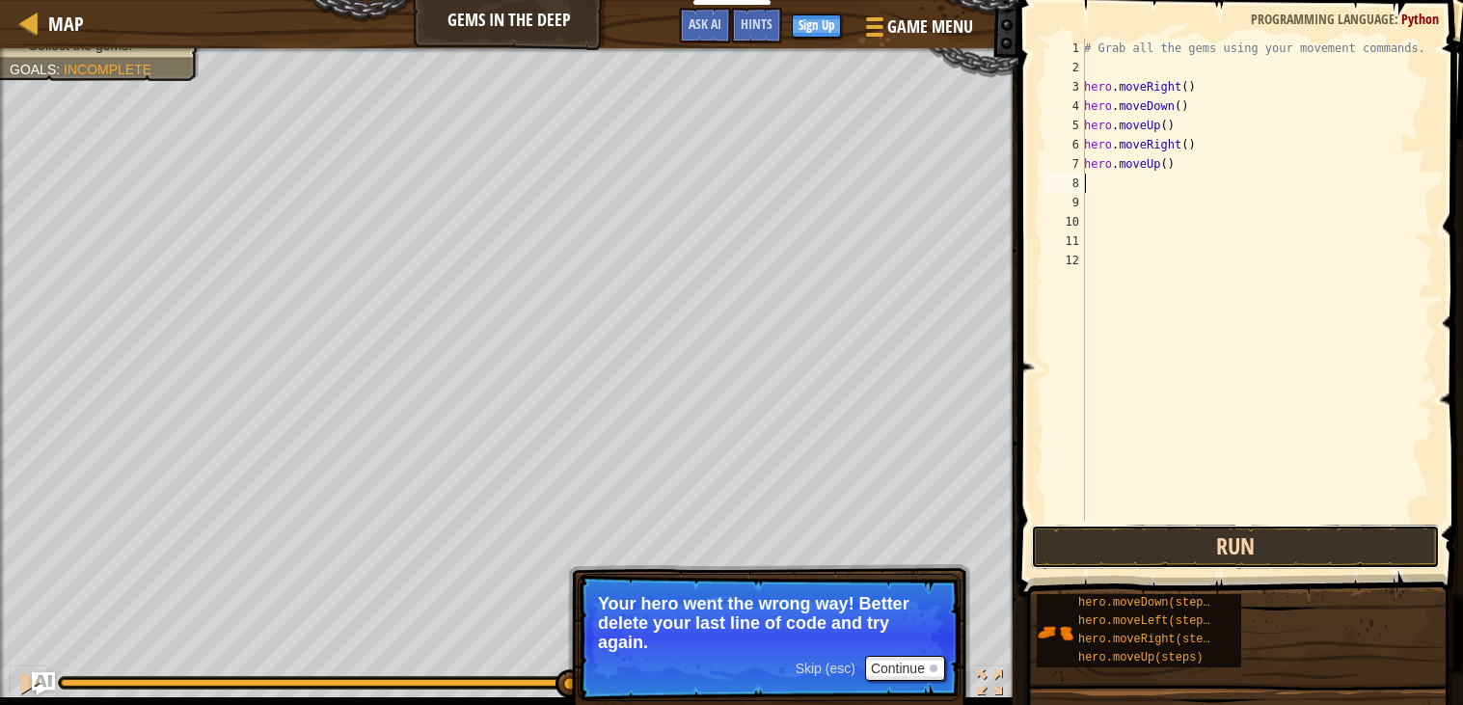
click at [1326, 536] on button "Run" at bounding box center [1235, 547] width 409 height 44
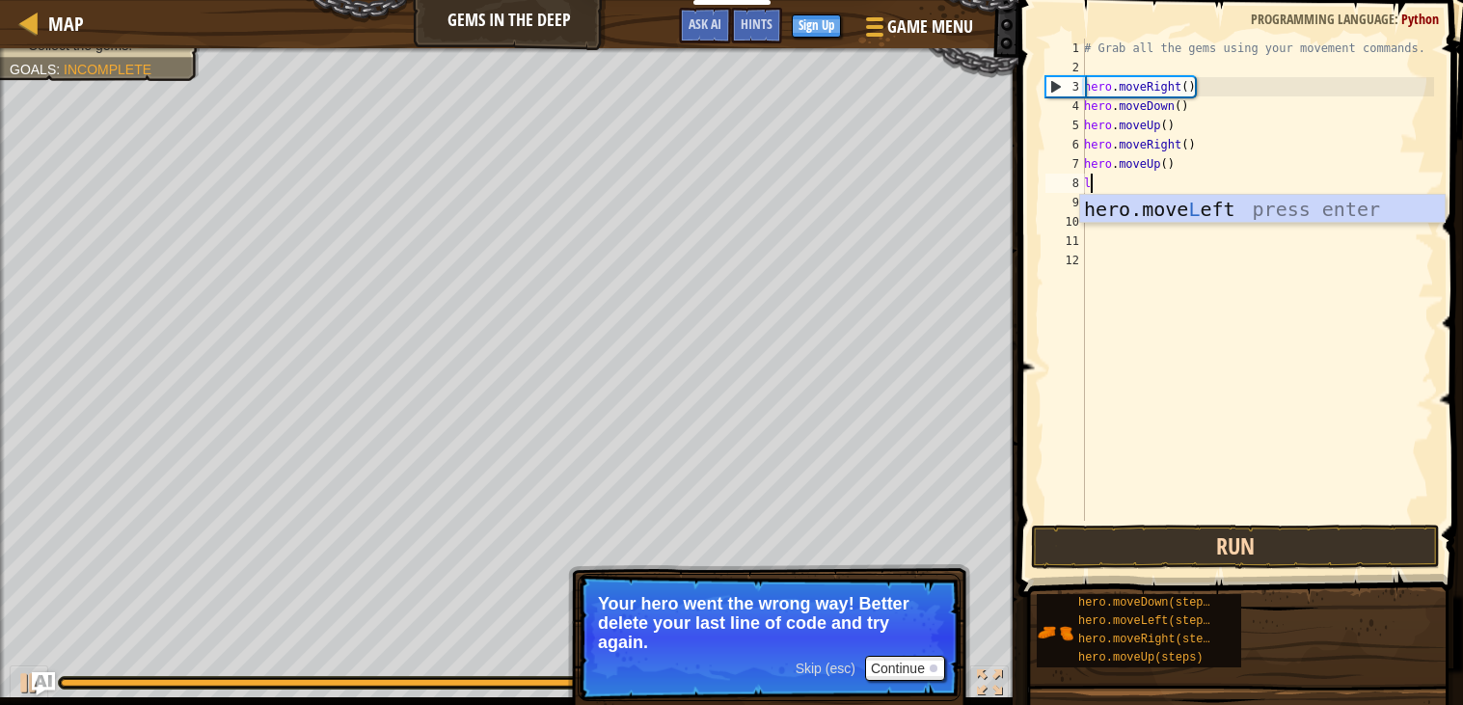
type textarea "le"
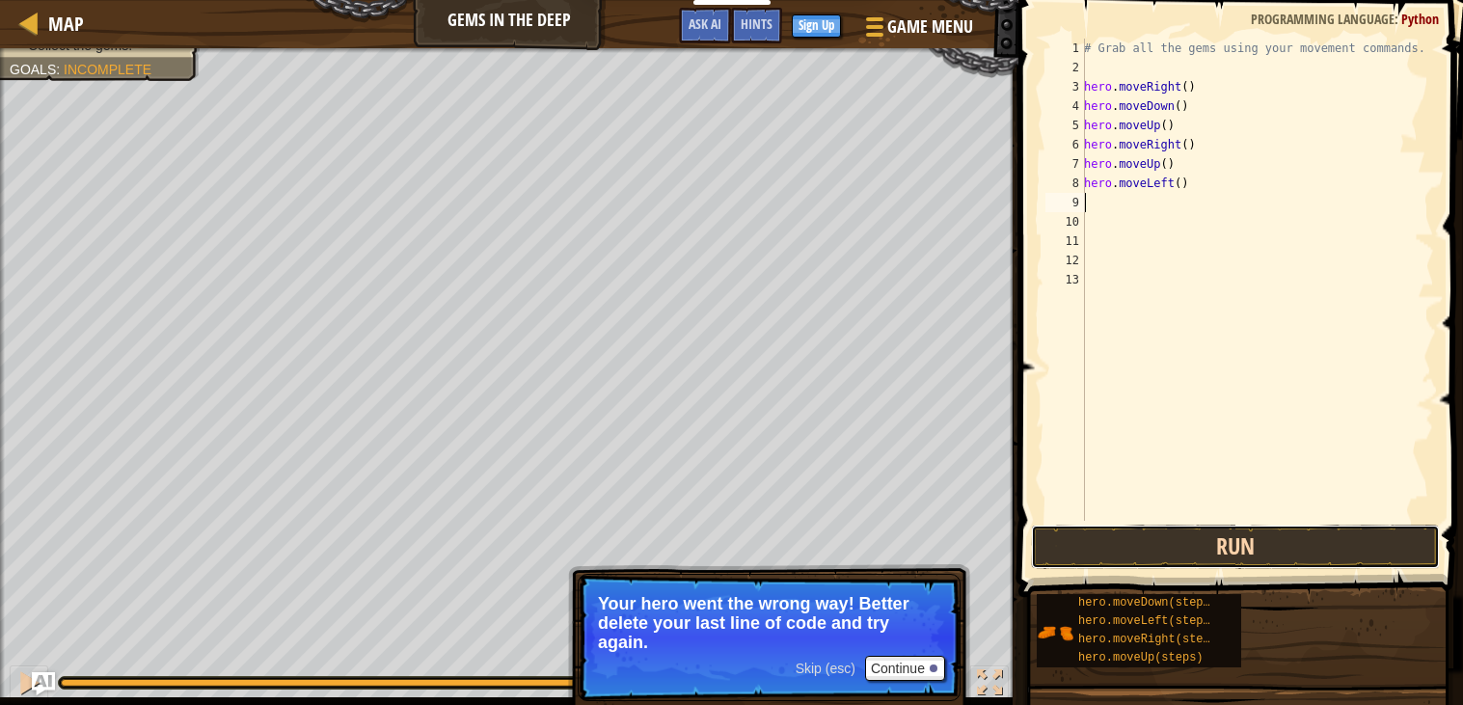
click at [1333, 562] on button "Run" at bounding box center [1235, 547] width 409 height 44
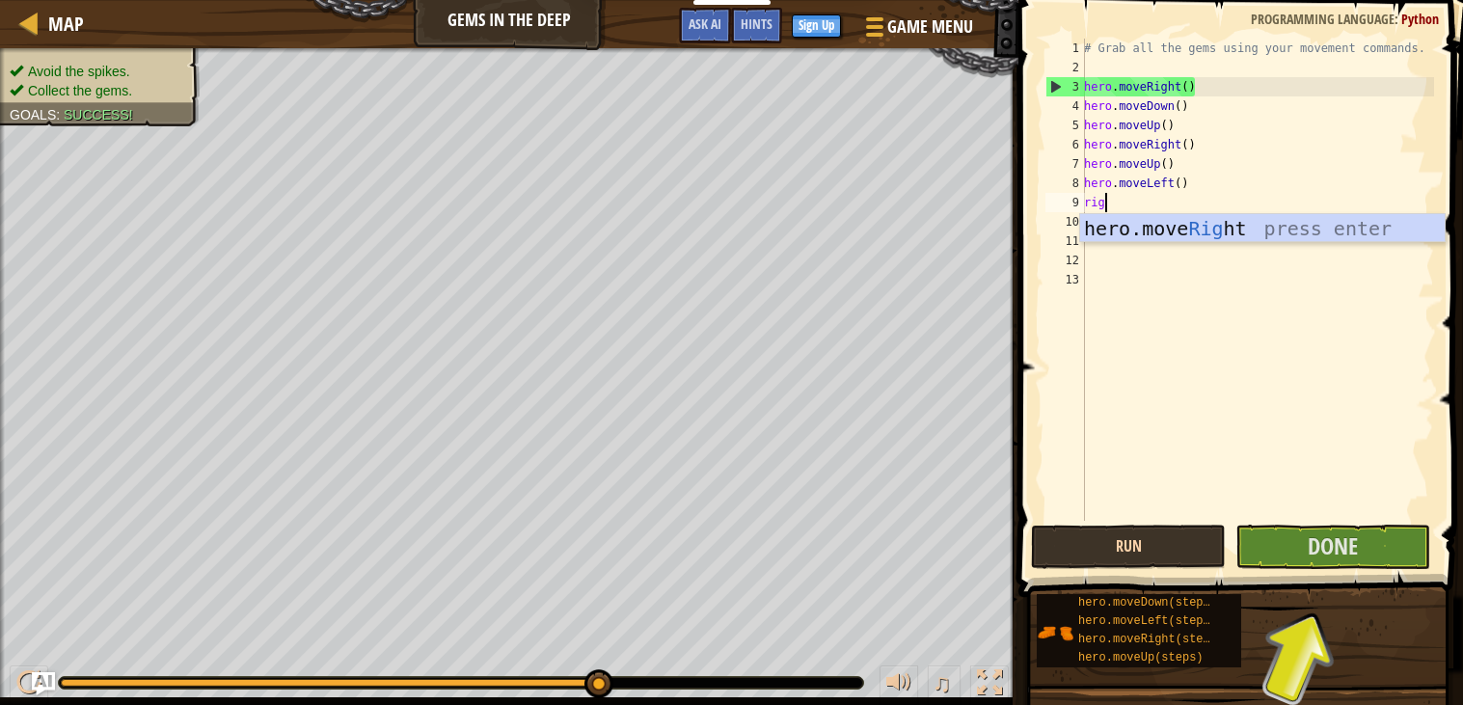
type textarea "right"
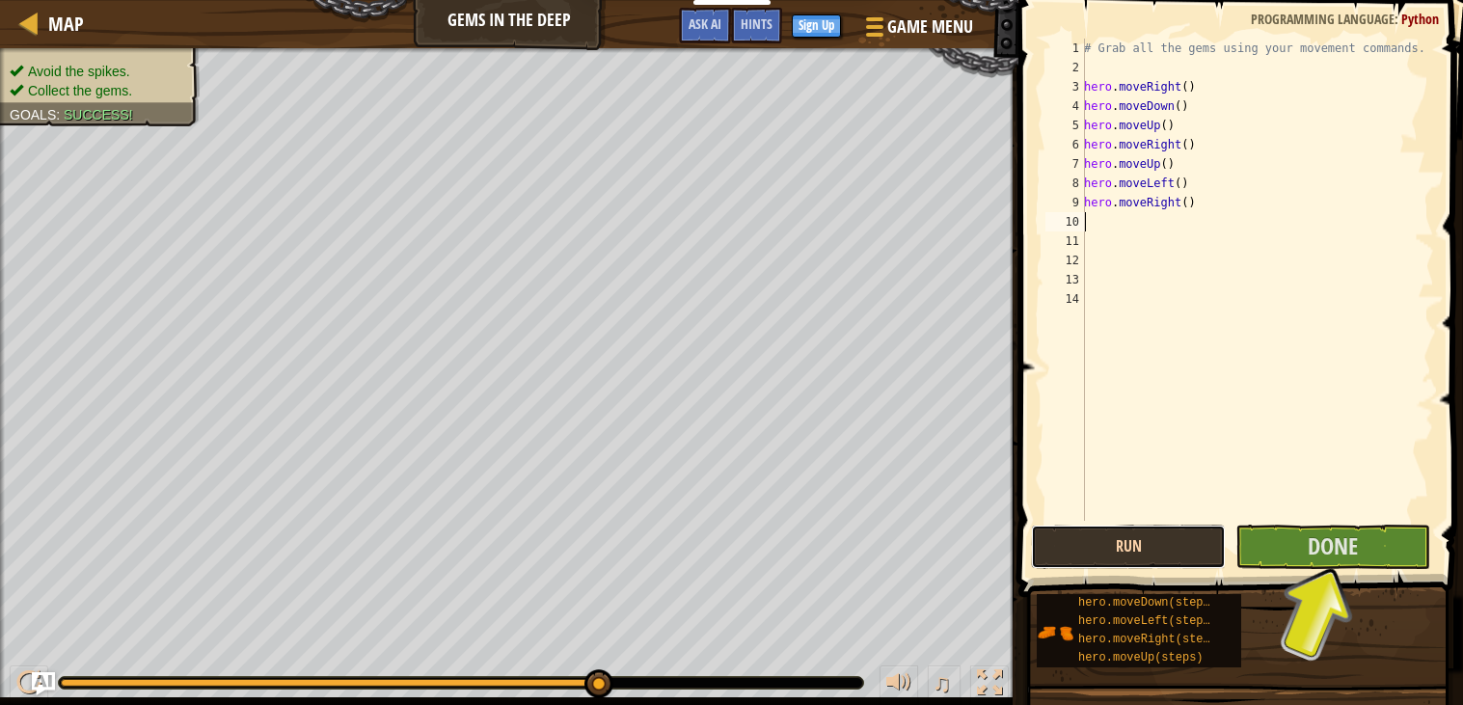
click at [1186, 529] on button "Run" at bounding box center [1128, 547] width 195 height 44
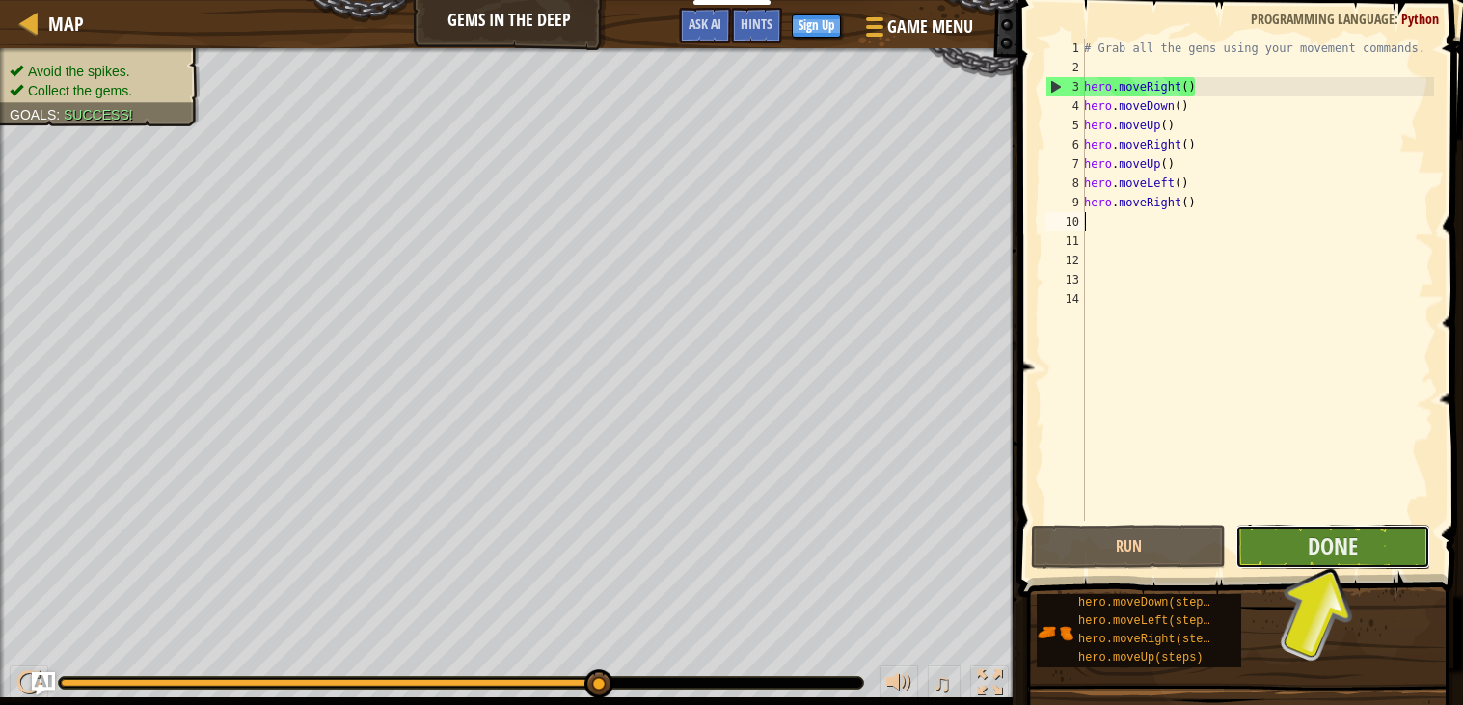
click at [1387, 547] on button "Done" at bounding box center [1333, 547] width 195 height 44
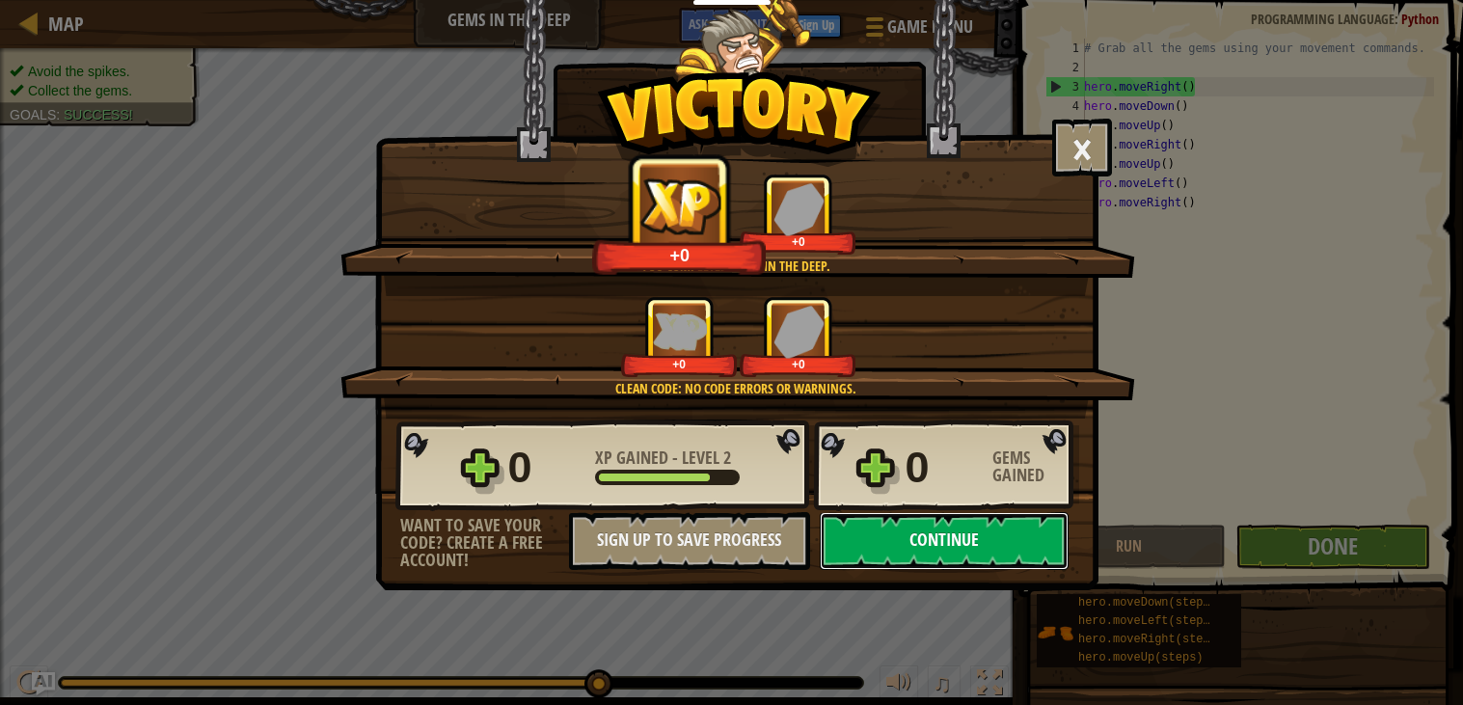
click at [884, 570] on button "Continue" at bounding box center [944, 541] width 249 height 58
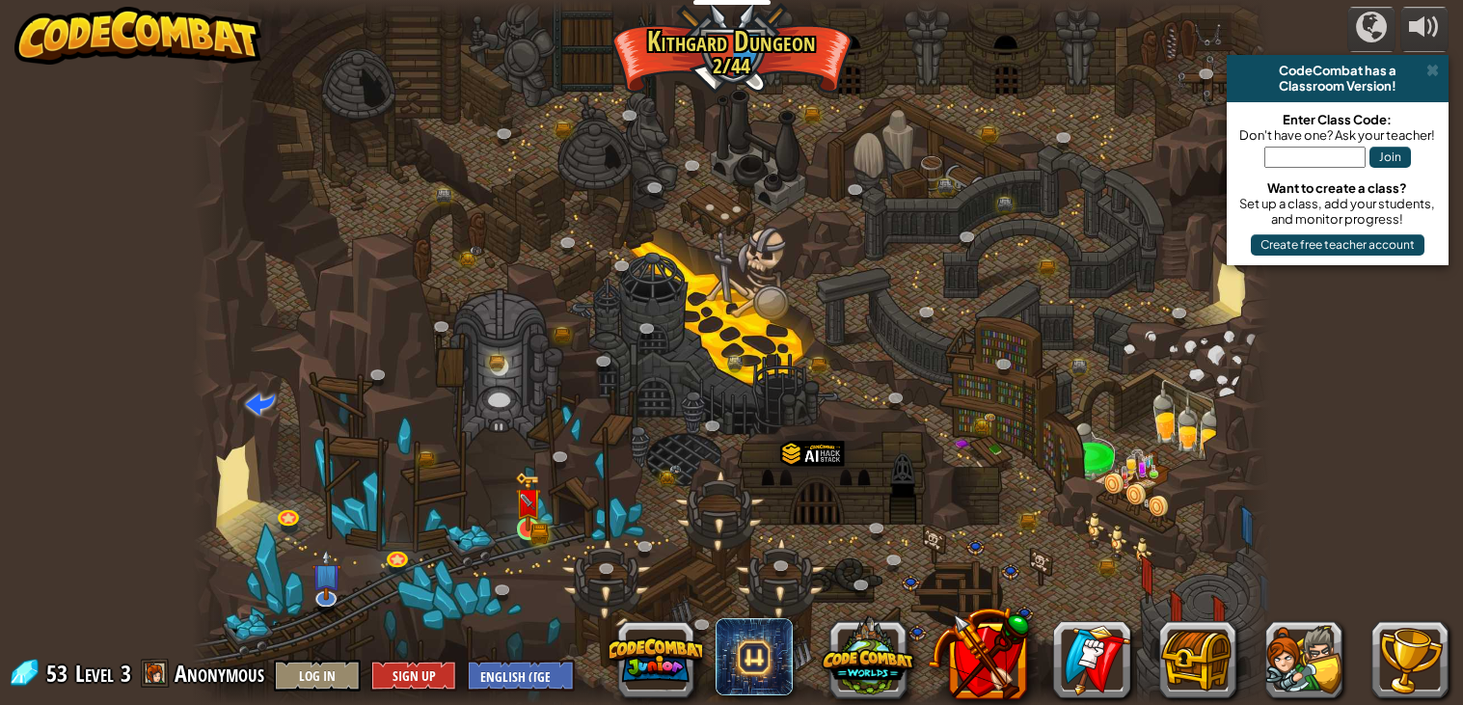
click at [531, 509] on img at bounding box center [527, 501] width 15 height 15
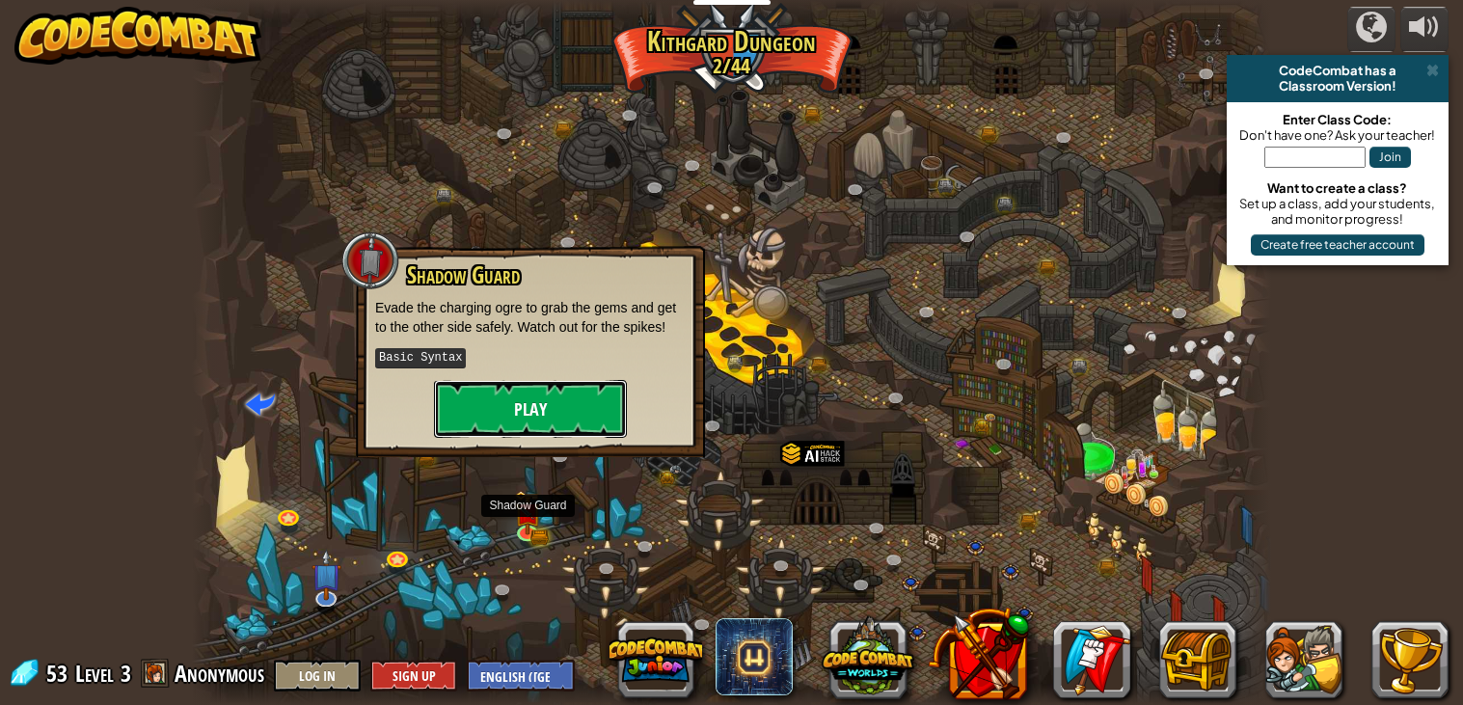
click at [607, 422] on button "Play" at bounding box center [530, 409] width 193 height 58
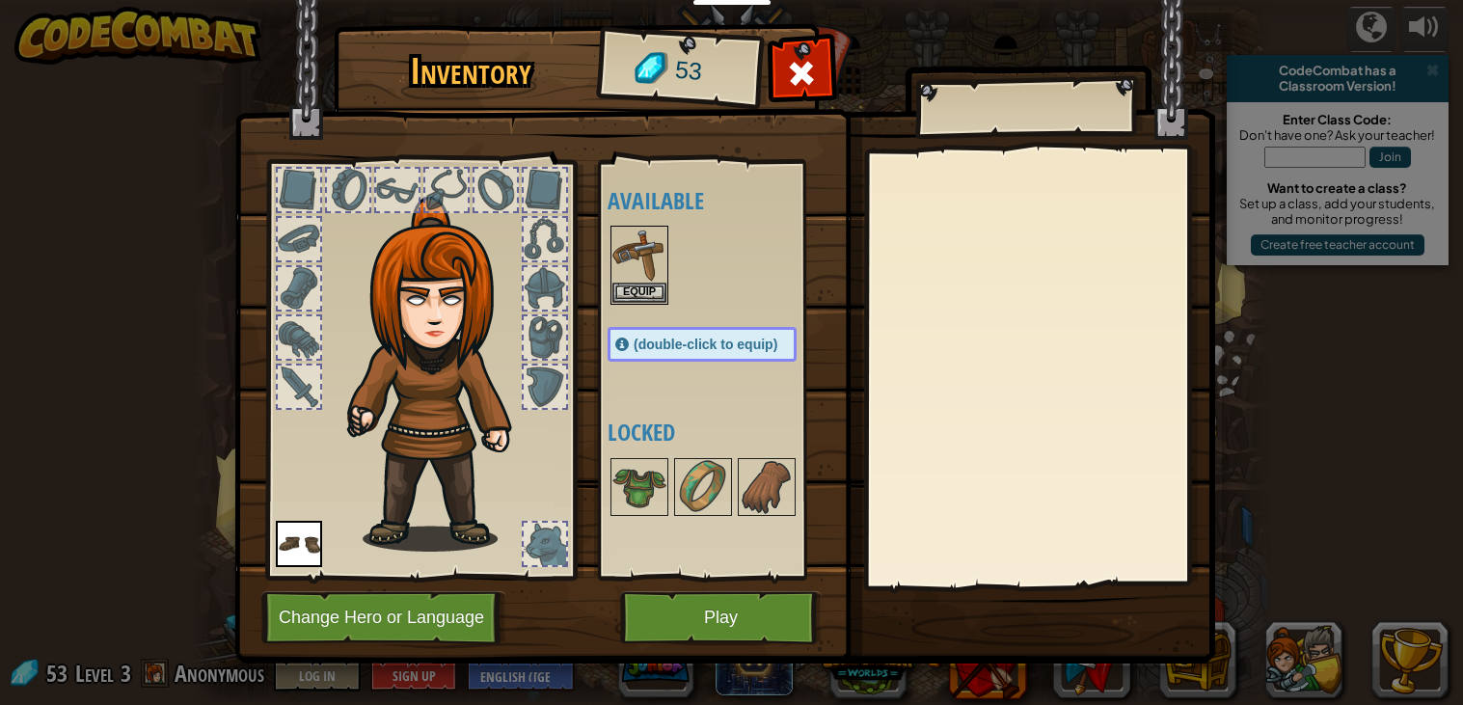
click at [405, 435] on img at bounding box center [442, 374] width 207 height 355
click at [451, 601] on button "Change Hero or Language" at bounding box center [383, 617] width 245 height 53
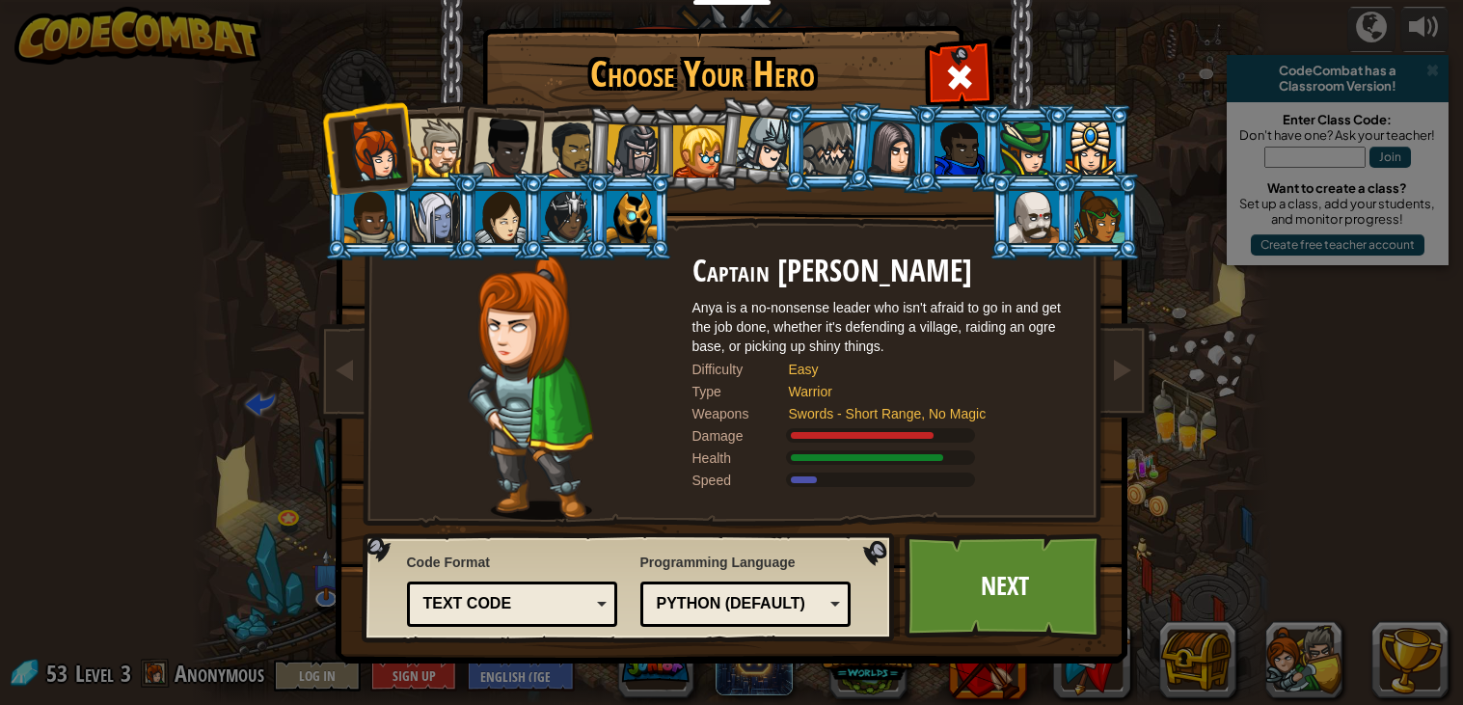
click at [427, 143] on div at bounding box center [439, 148] width 59 height 59
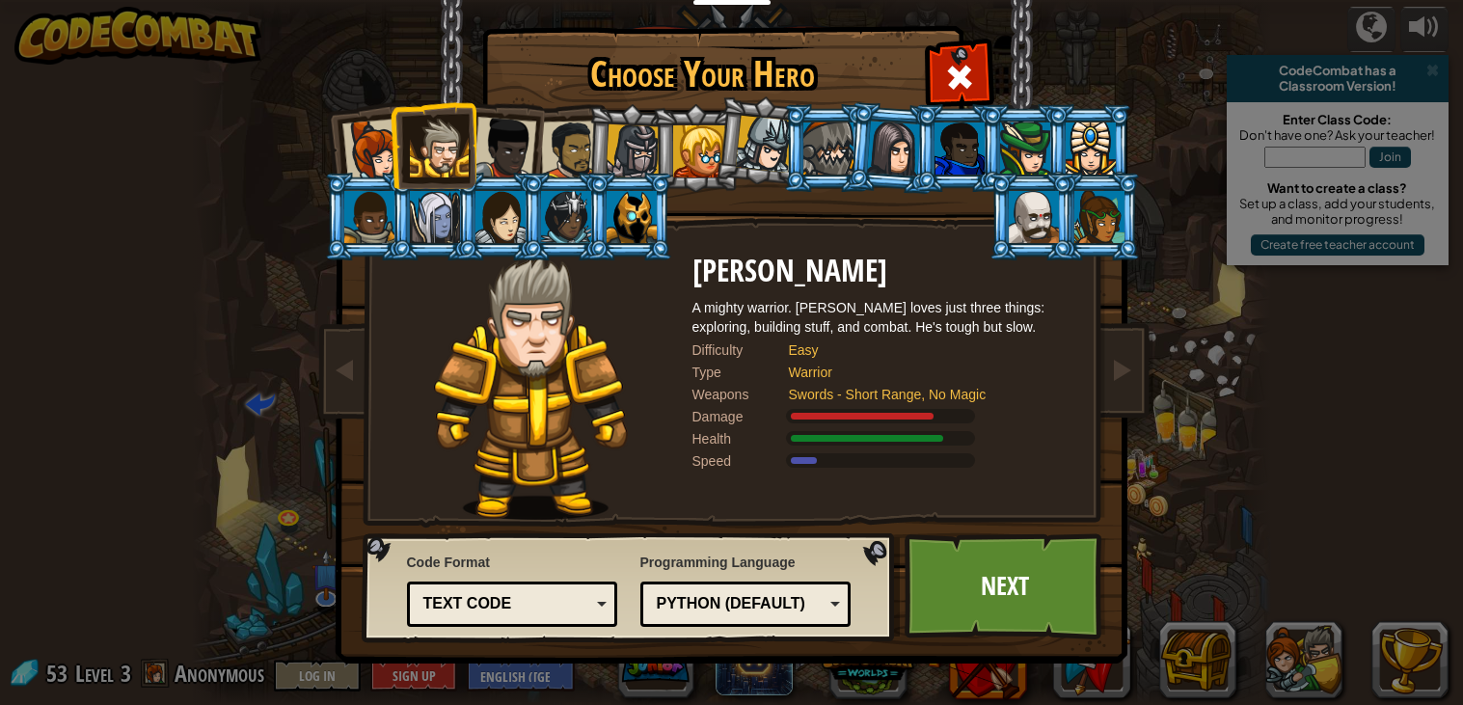
click at [515, 159] on div at bounding box center [505, 149] width 64 height 64
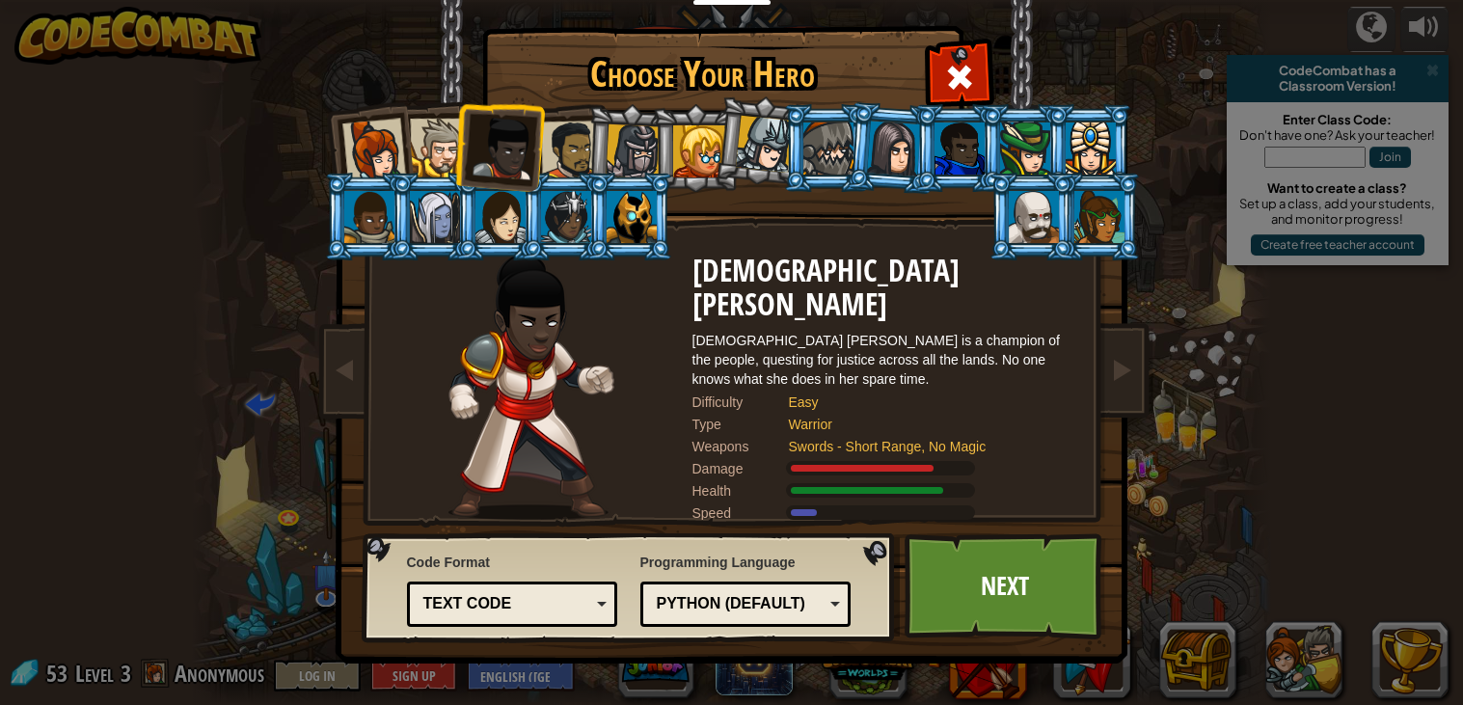
click at [595, 155] on li at bounding box center [630, 148] width 92 height 93
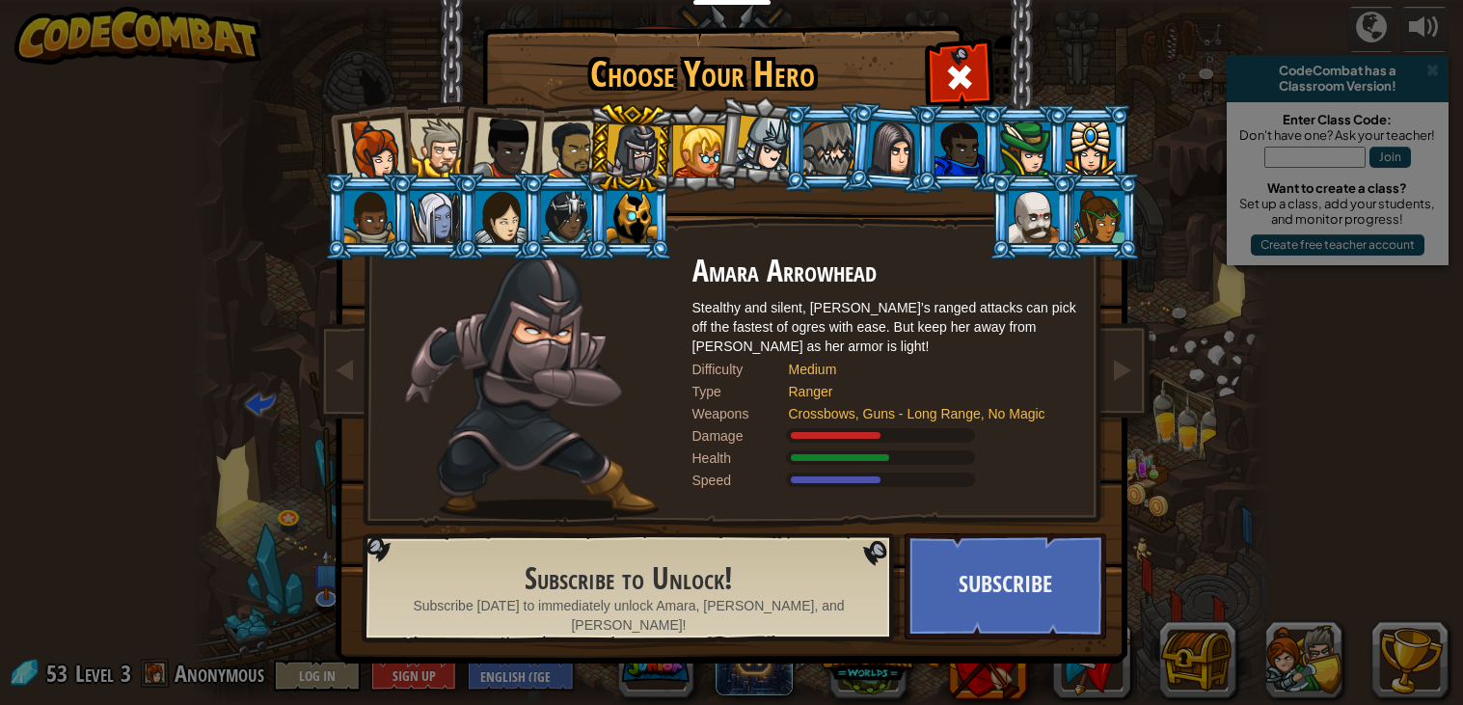
click at [568, 153] on div at bounding box center [570, 151] width 60 height 60
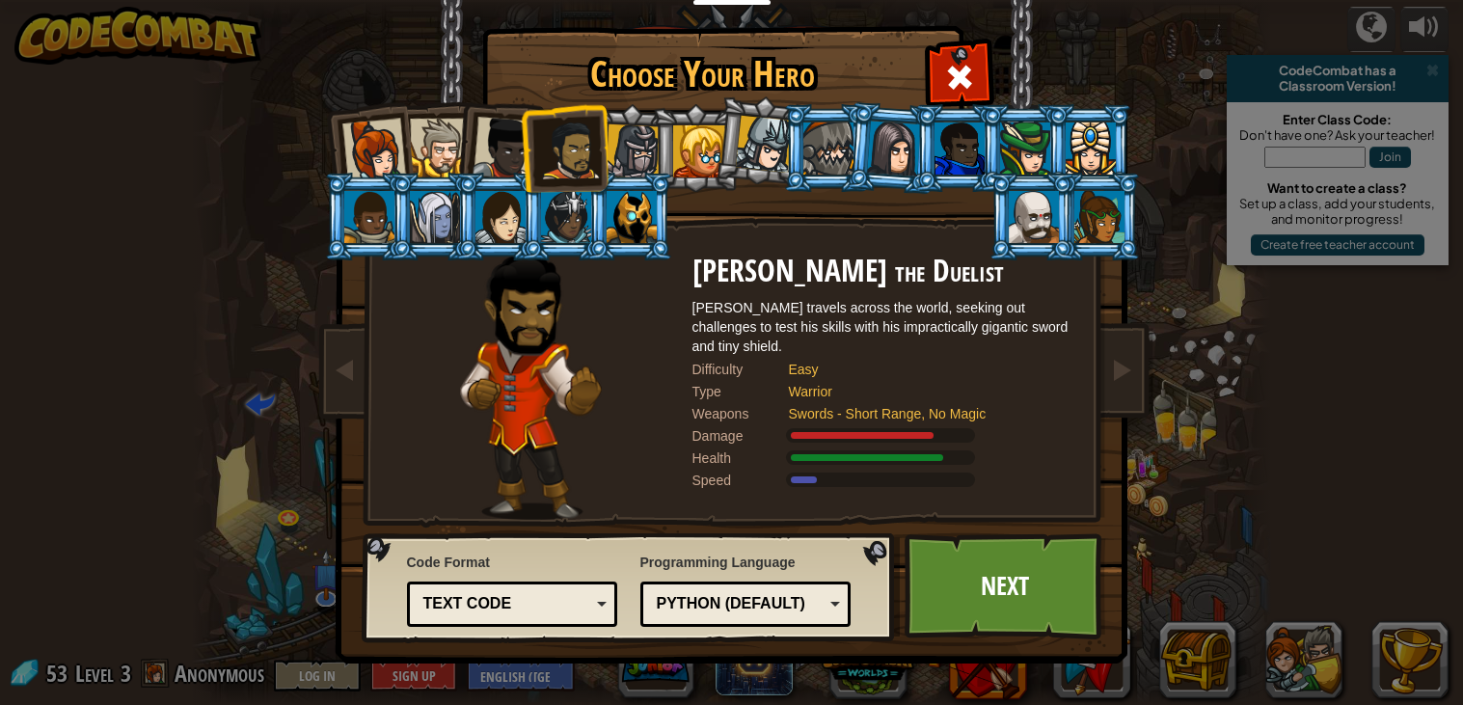
click at [373, 128] on div at bounding box center [373, 151] width 64 height 64
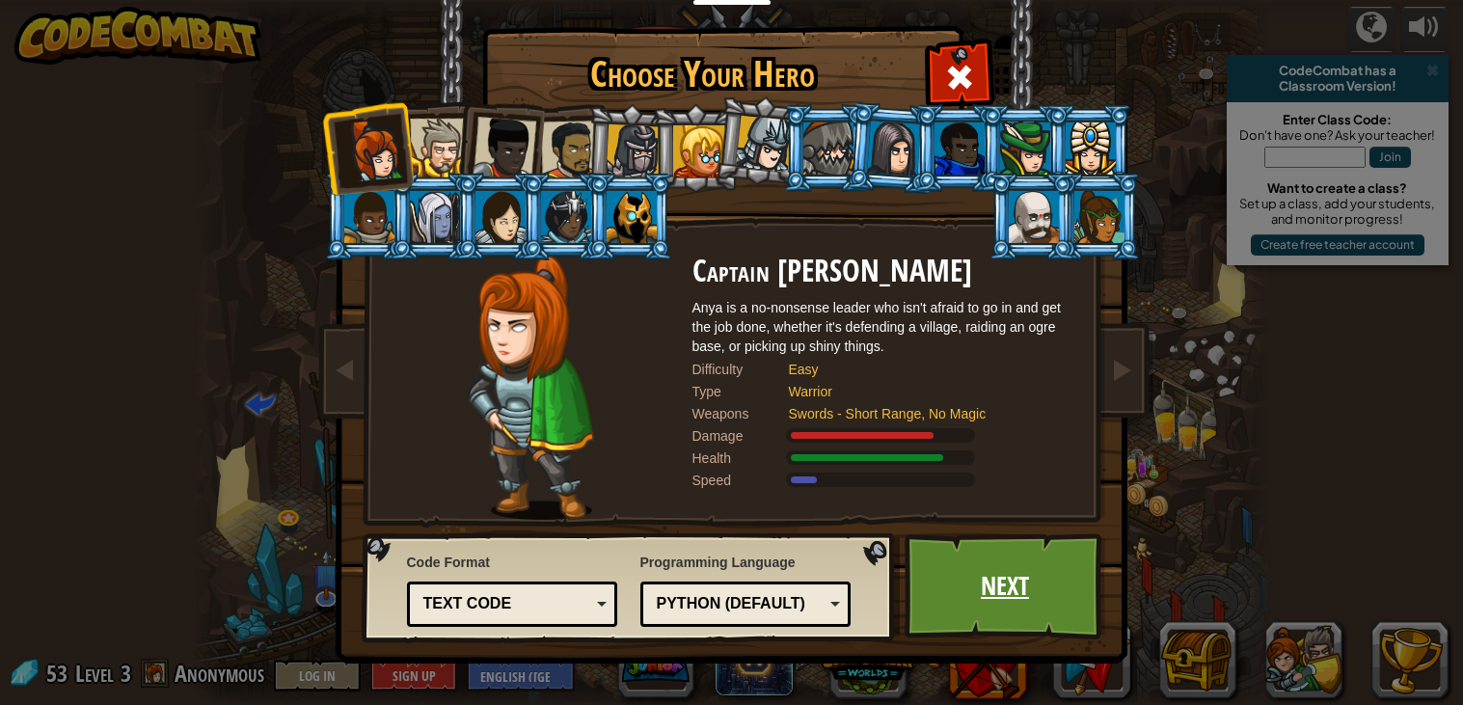
click at [1037, 594] on link "Next" at bounding box center [1006, 586] width 202 height 106
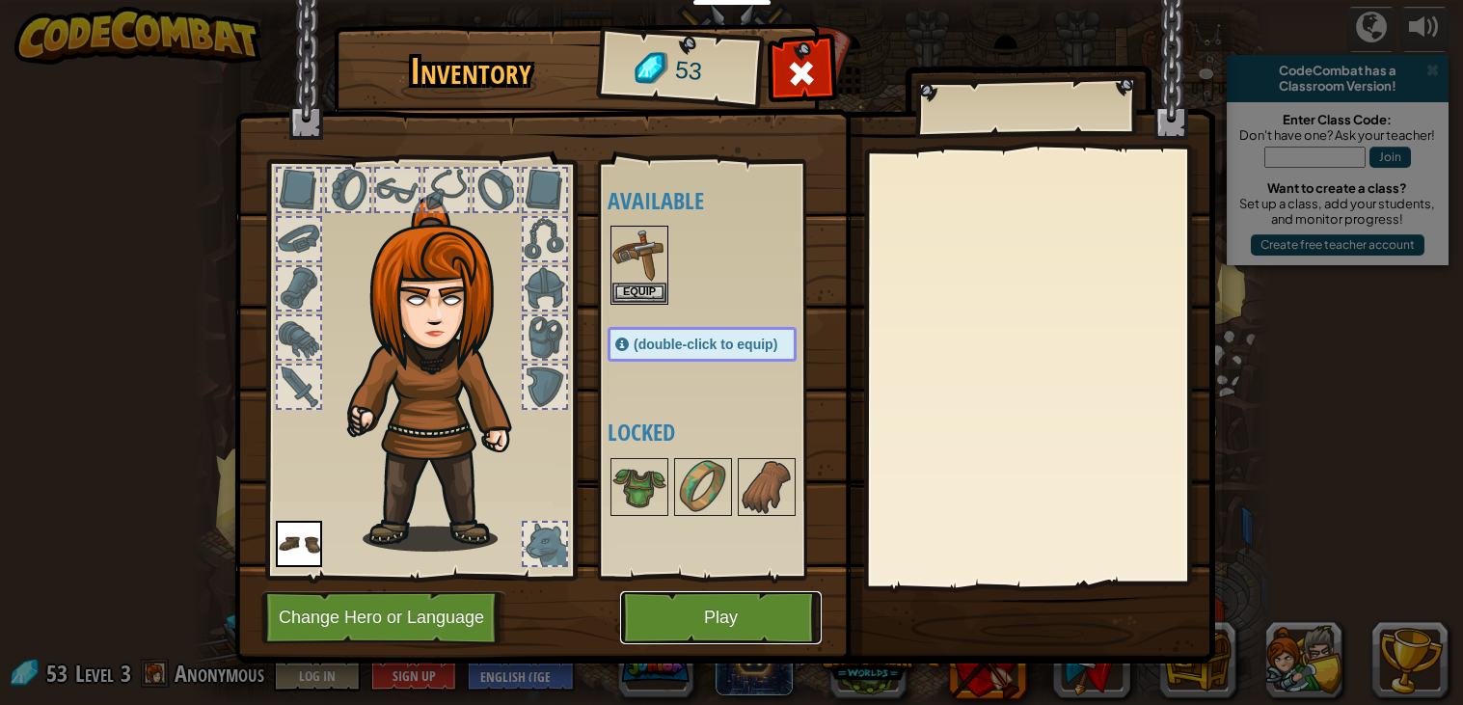
click at [712, 631] on button "Play" at bounding box center [721, 617] width 202 height 53
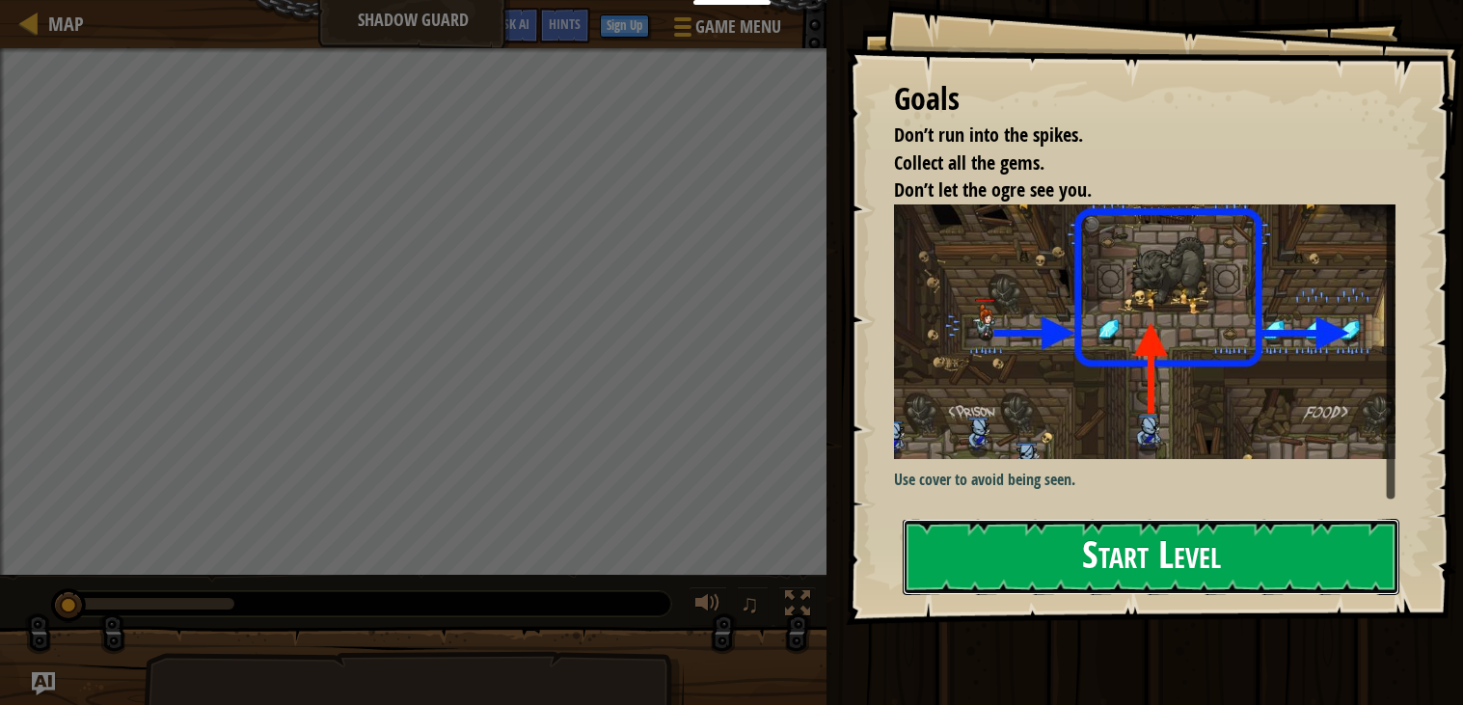
click at [1332, 566] on button "Start Level" at bounding box center [1151, 557] width 497 height 76
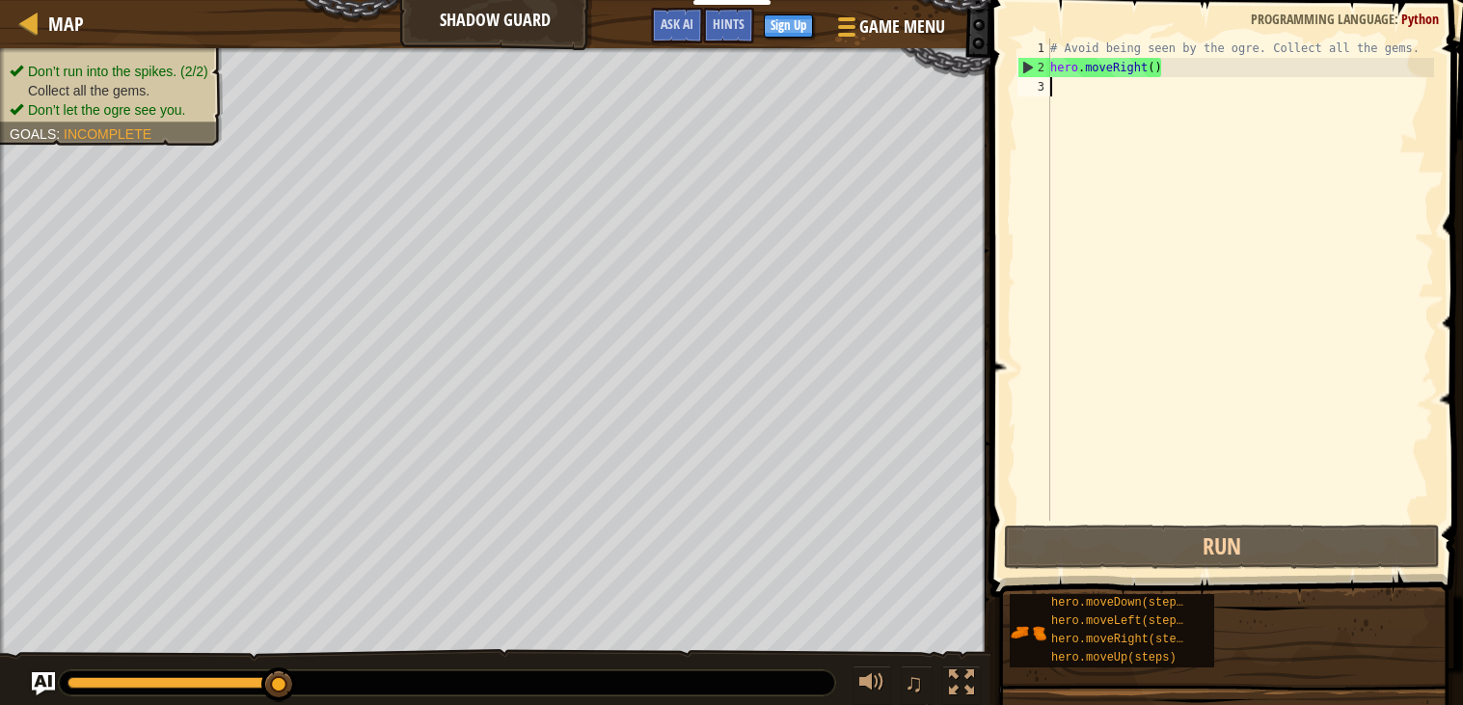
type textarea "m"
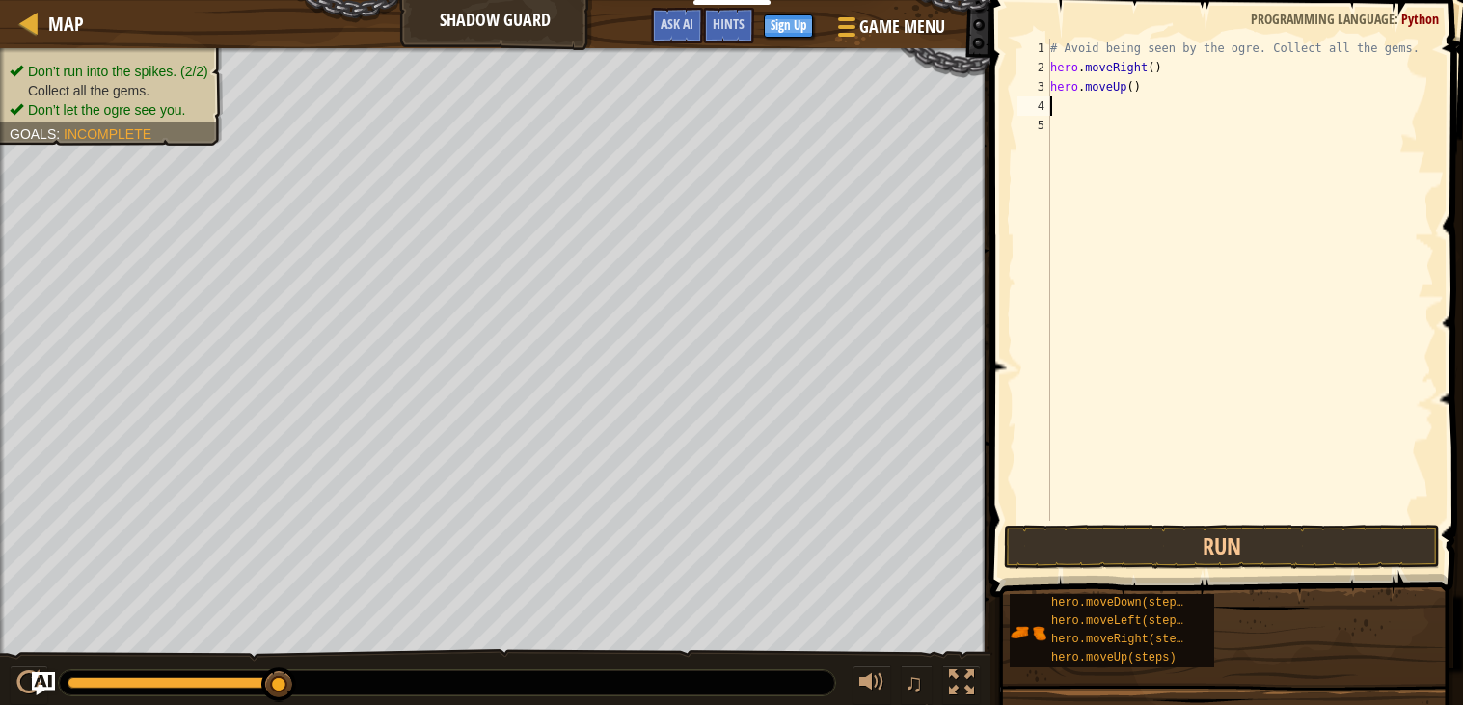
click at [1219, 517] on div "# Avoid being seen by the ogre. Collect all the gems. hero . moveRight ( ) hero…" at bounding box center [1241, 299] width 388 height 521
click at [1286, 549] on button "Run" at bounding box center [1222, 547] width 436 height 44
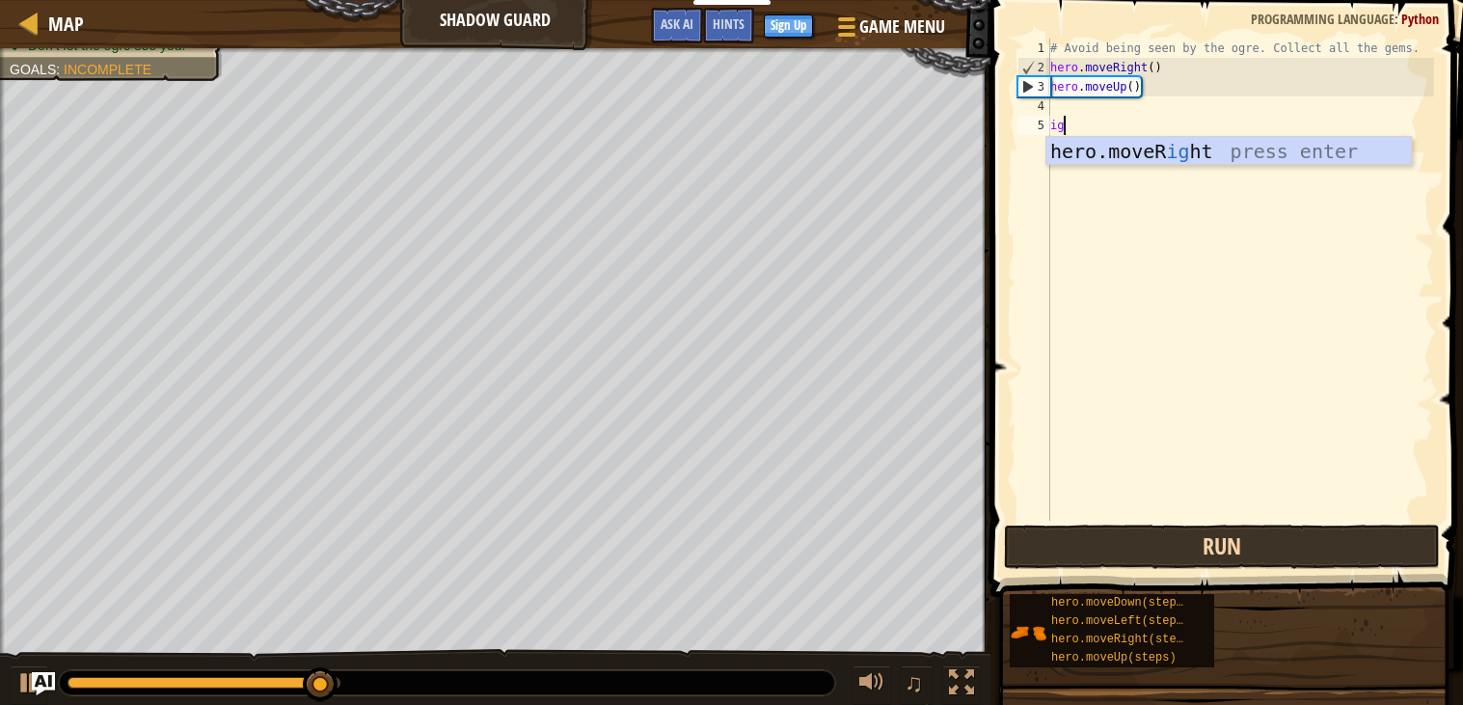
scroll to position [8, 1]
type textarea "ight"
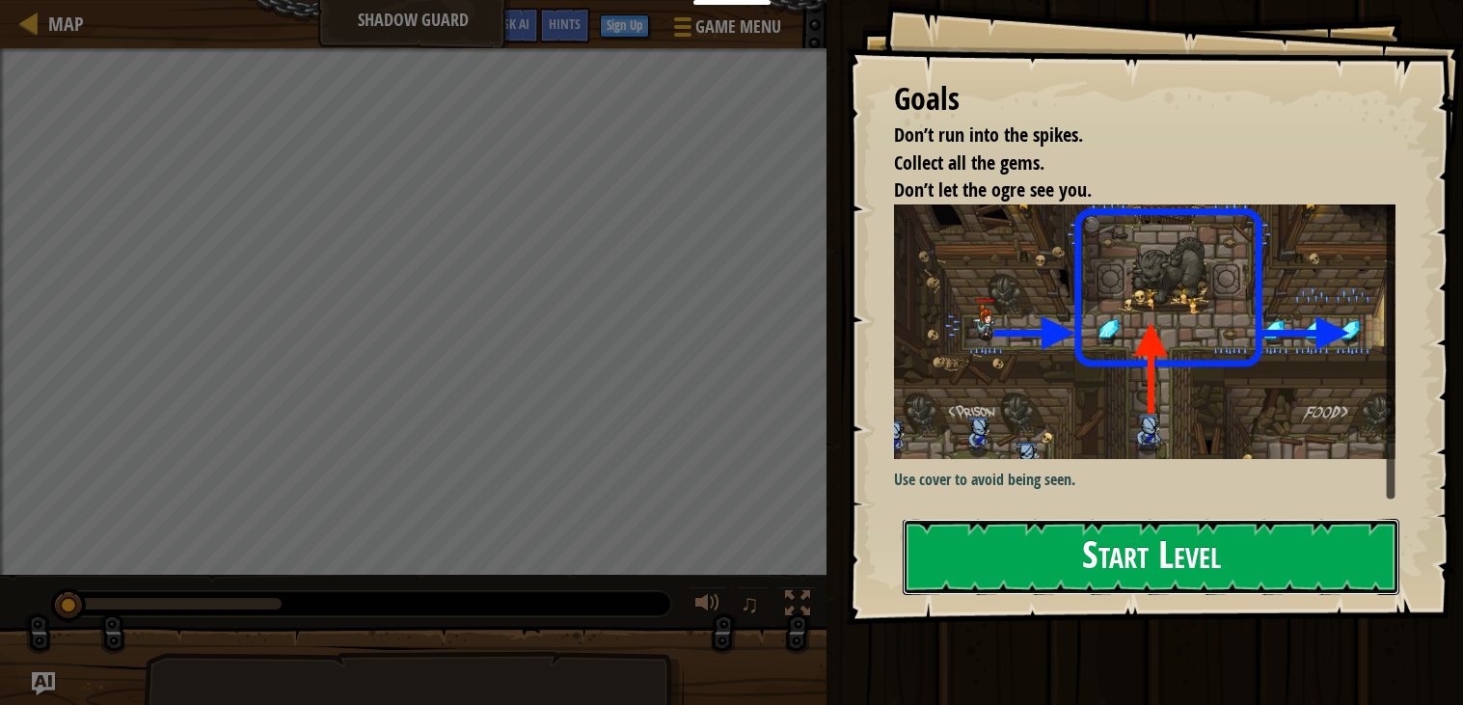
click at [1091, 558] on button "Start Level" at bounding box center [1151, 557] width 497 height 76
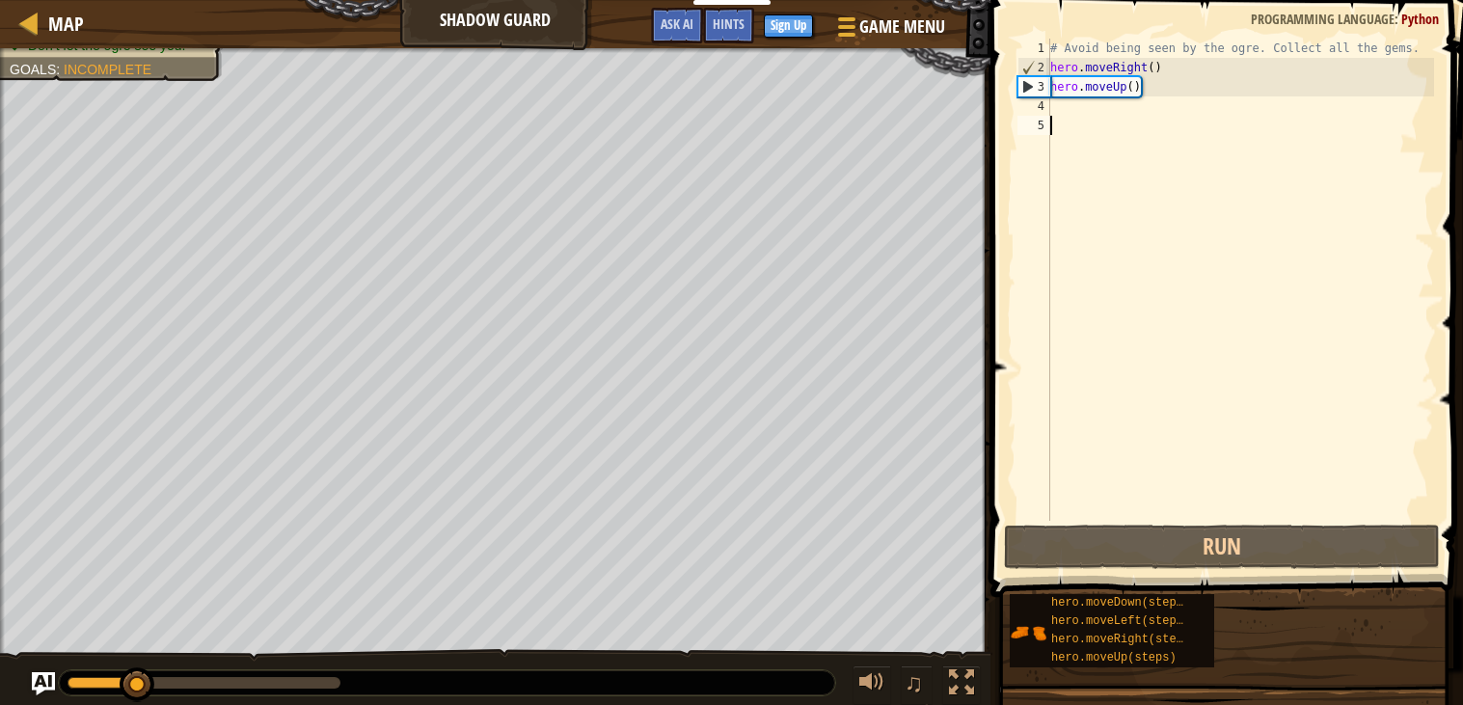
click at [1078, 118] on div "# Avoid being seen by the ogre. Collect all the gems. hero . moveRight ( ) hero…" at bounding box center [1241, 299] width 388 height 521
click at [1067, 113] on div "# Avoid being seen by the ogre. Collect all the gems. hero . moveRight ( ) hero…" at bounding box center [1241, 299] width 388 height 521
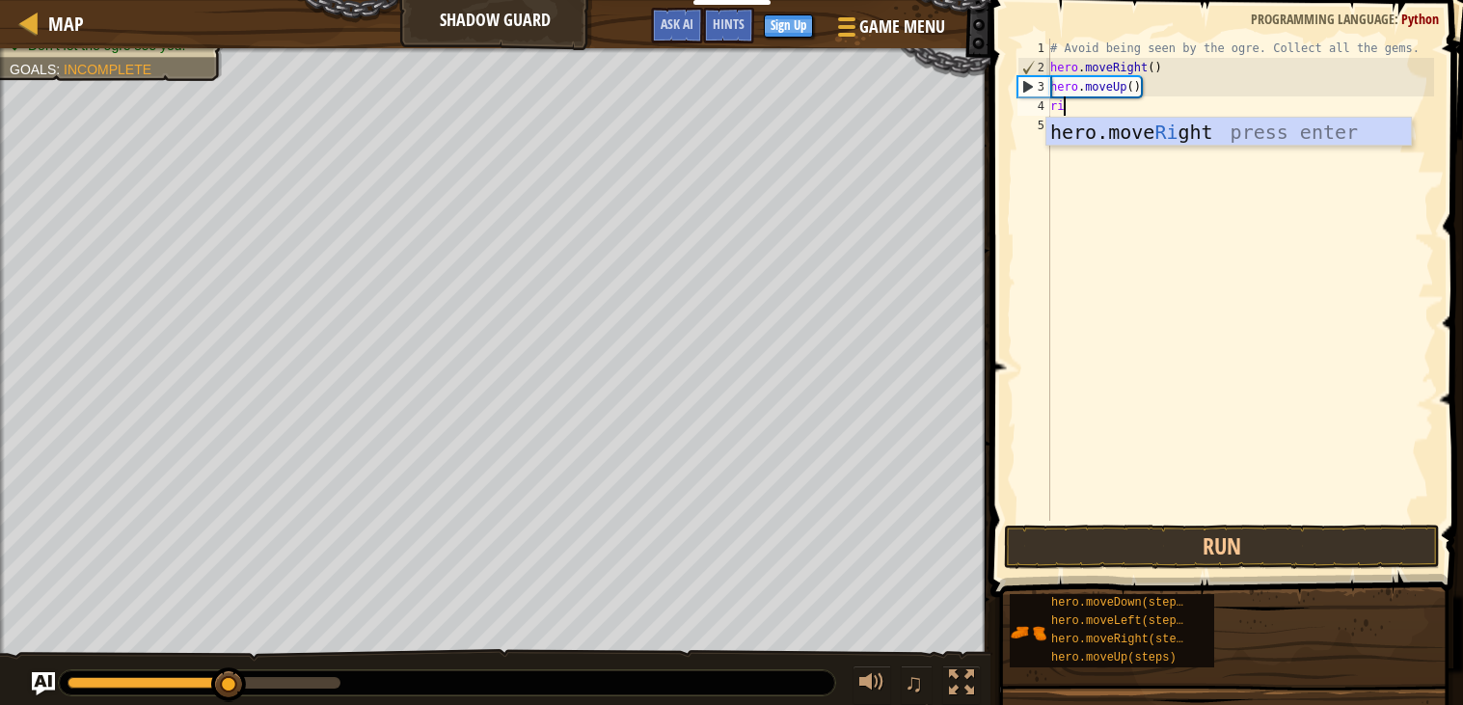
scroll to position [8, 1]
type textarea "right"
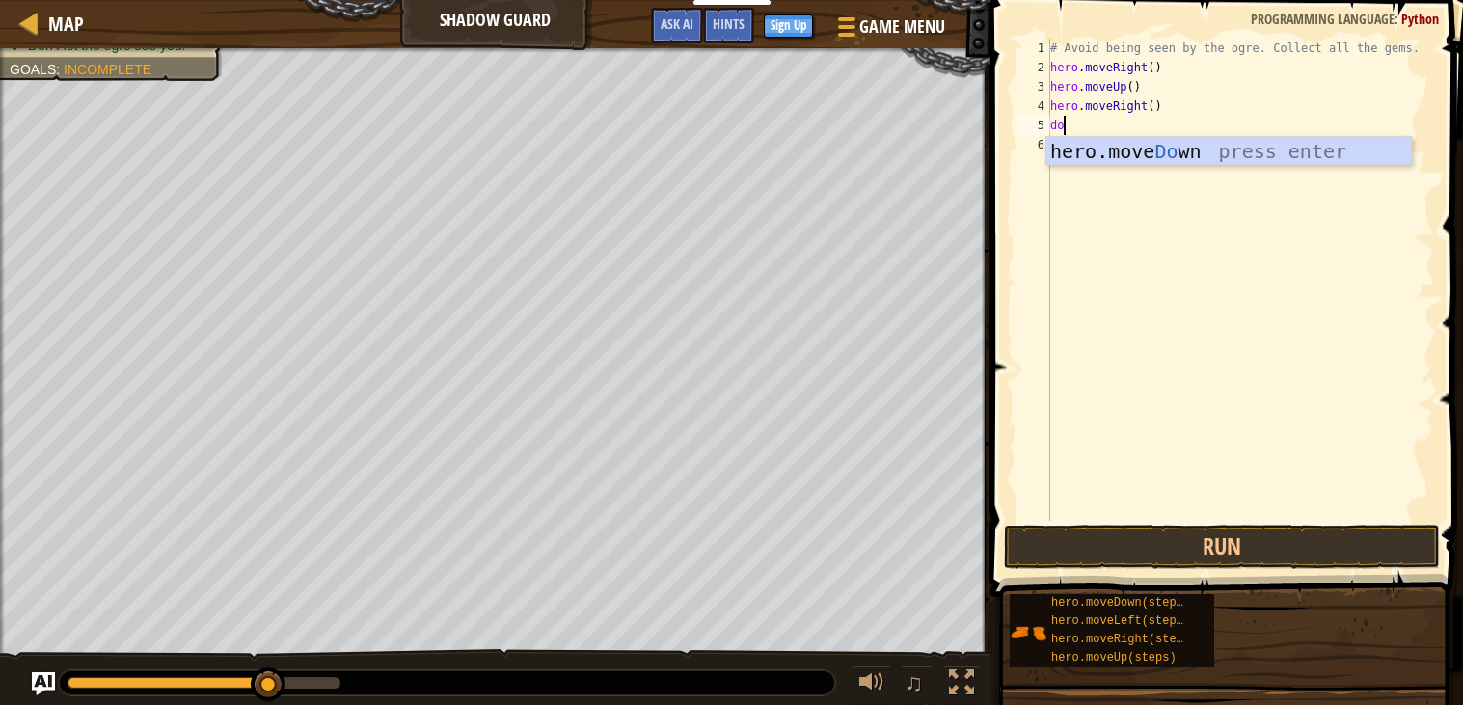
type textarea "down"
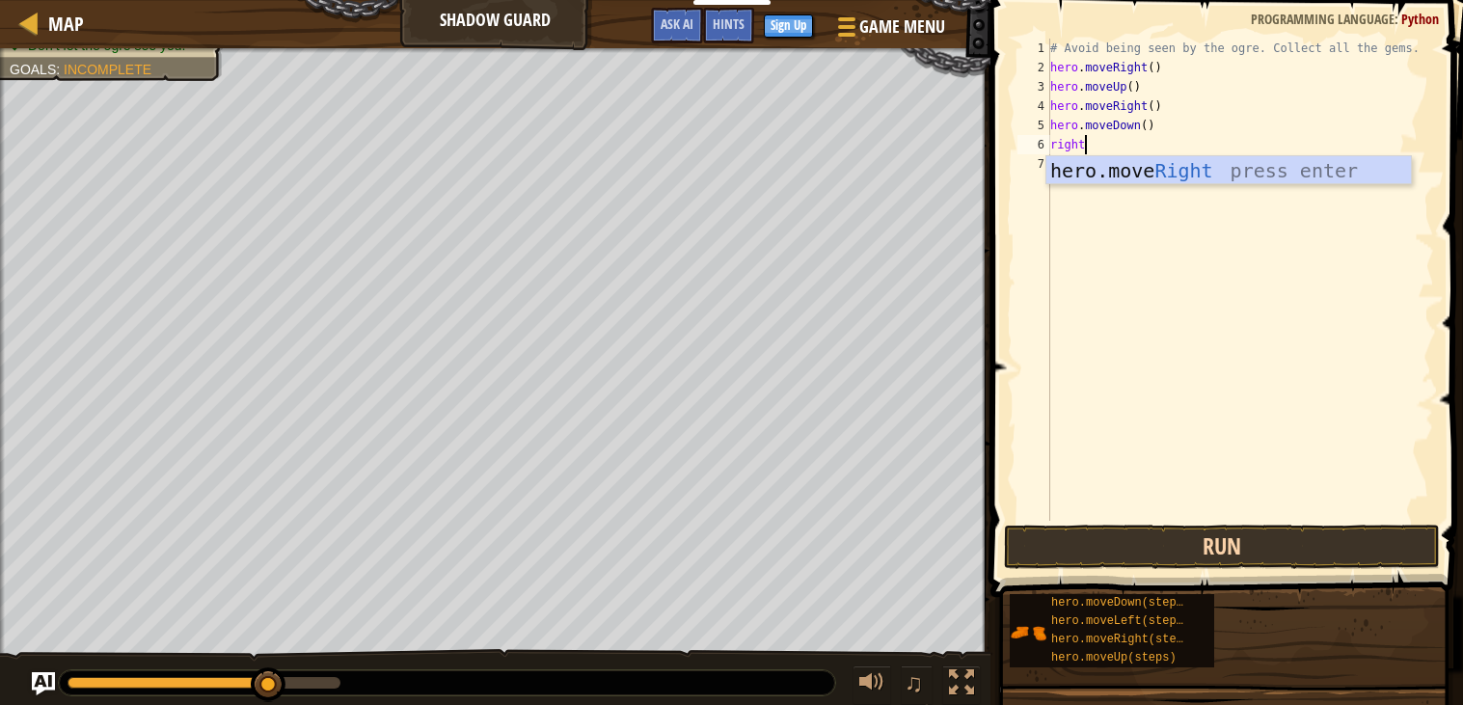
type textarea "right"
click at [1232, 526] on button "Run" at bounding box center [1222, 547] width 436 height 44
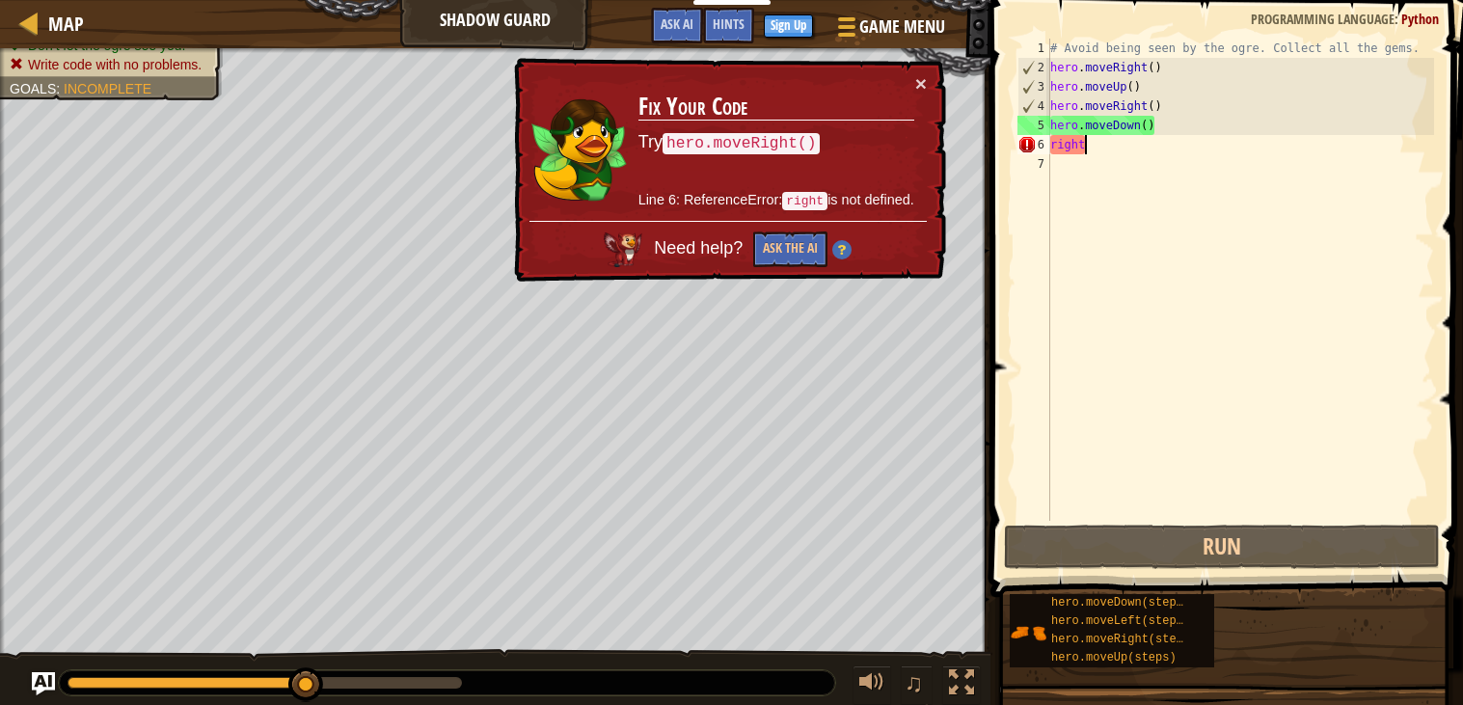
click at [1122, 139] on div "# Avoid being seen by the ogre. Collect all the gems. hero . moveRight ( ) hero…" at bounding box center [1241, 299] width 388 height 521
click at [1215, 155] on div "# Avoid being seen by the ogre. Collect all the gems. hero . moveRight ( ) hero…" at bounding box center [1241, 299] width 388 height 521
click at [1111, 155] on div "# Avoid being seen by the ogre. Collect all the gems. hero . moveRight ( ) hero…" at bounding box center [1241, 299] width 388 height 521
click at [1126, 130] on div "# Avoid being seen by the ogre. Collect all the gems. hero . moveRight ( ) hero…" at bounding box center [1241, 299] width 388 height 521
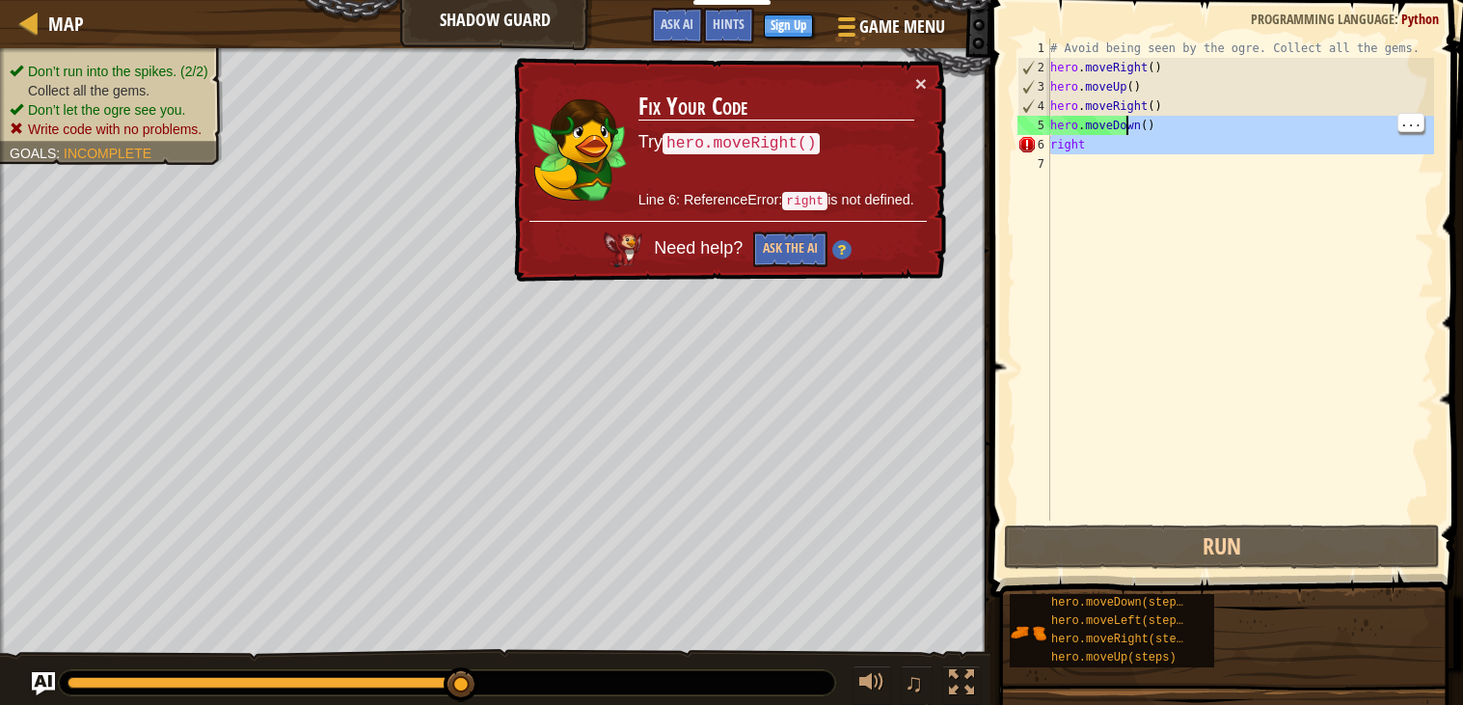
click at [1101, 148] on div "# Avoid being seen by the ogre. Collect all the gems. hero . moveRight ( ) hero…" at bounding box center [1241, 299] width 388 height 521
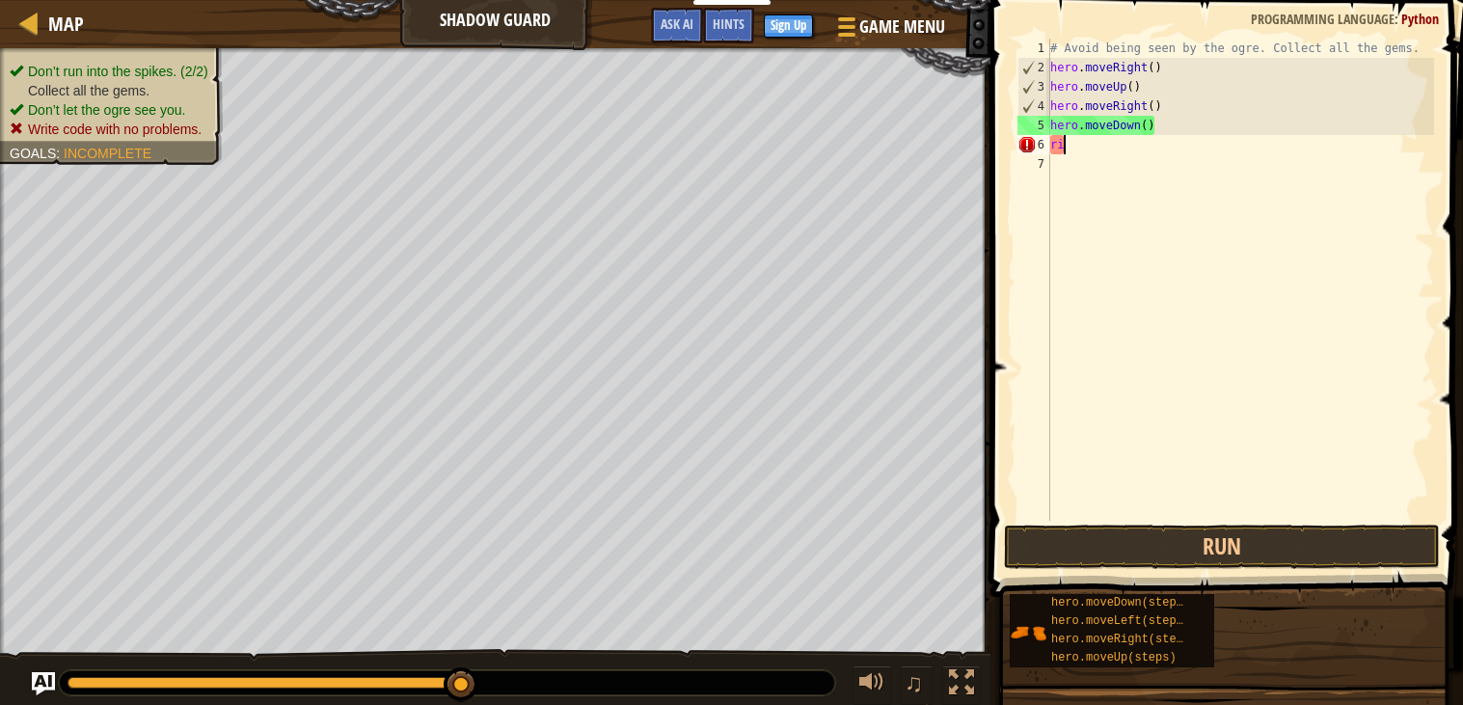
type textarea "r"
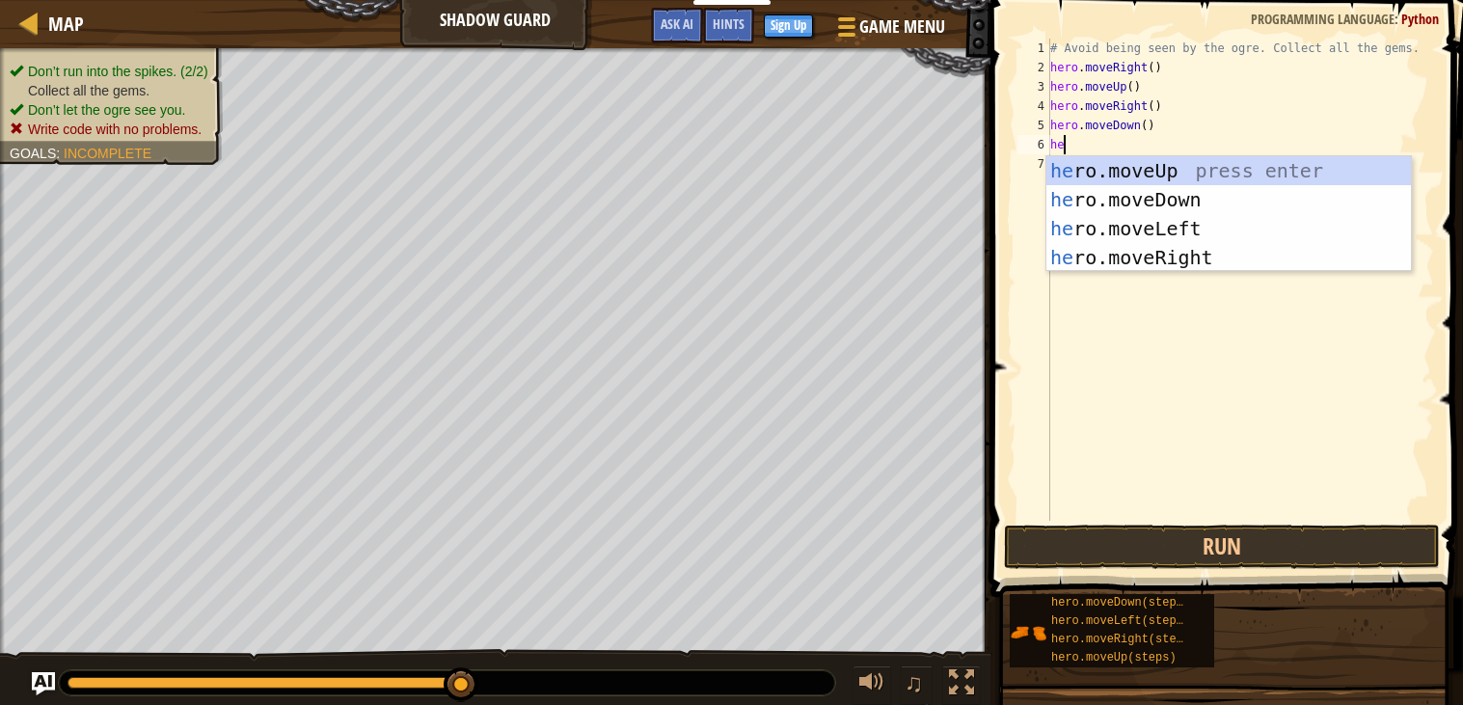
type textarea "heo"
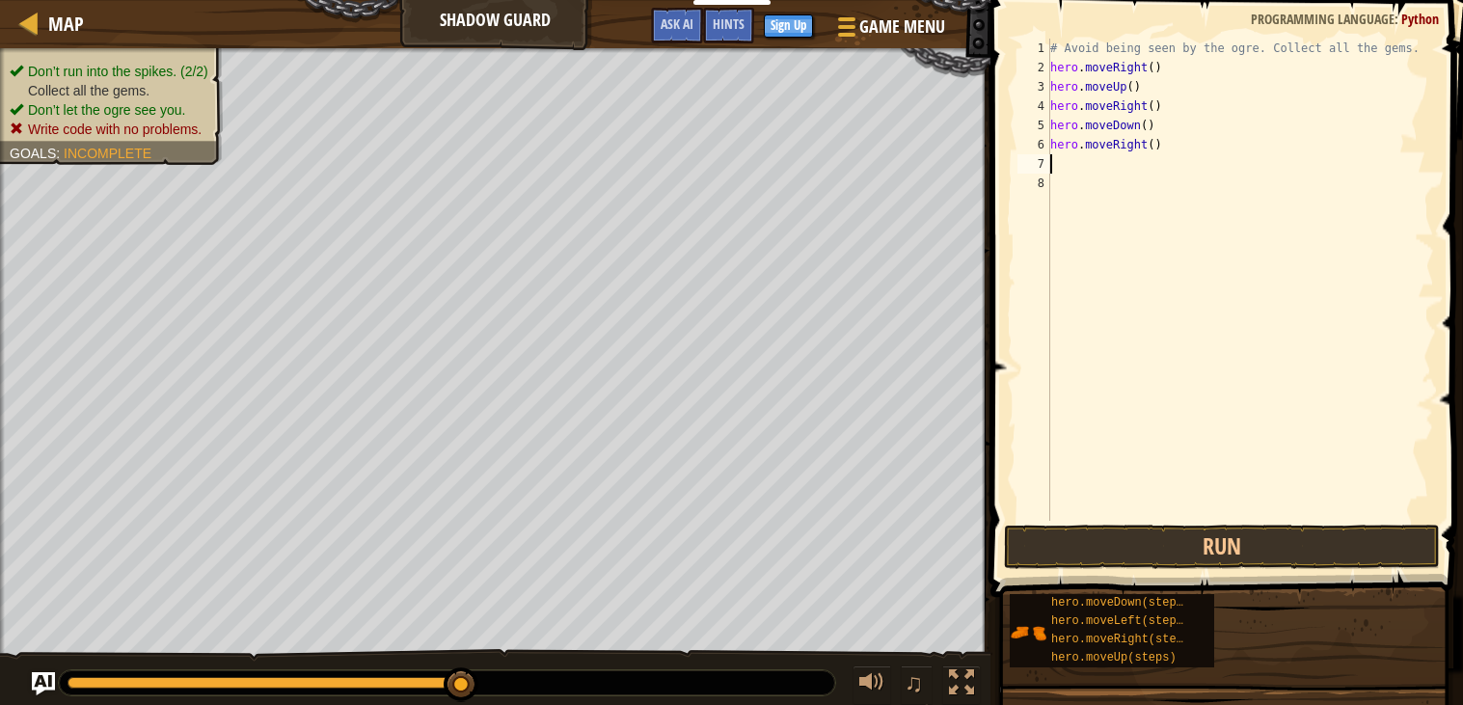
click at [1330, 519] on div "# Avoid being seen by the ogre. Collect all the gems. hero . moveRight ( ) hero…" at bounding box center [1241, 299] width 388 height 521
click at [1297, 550] on button "Run" at bounding box center [1222, 547] width 436 height 44
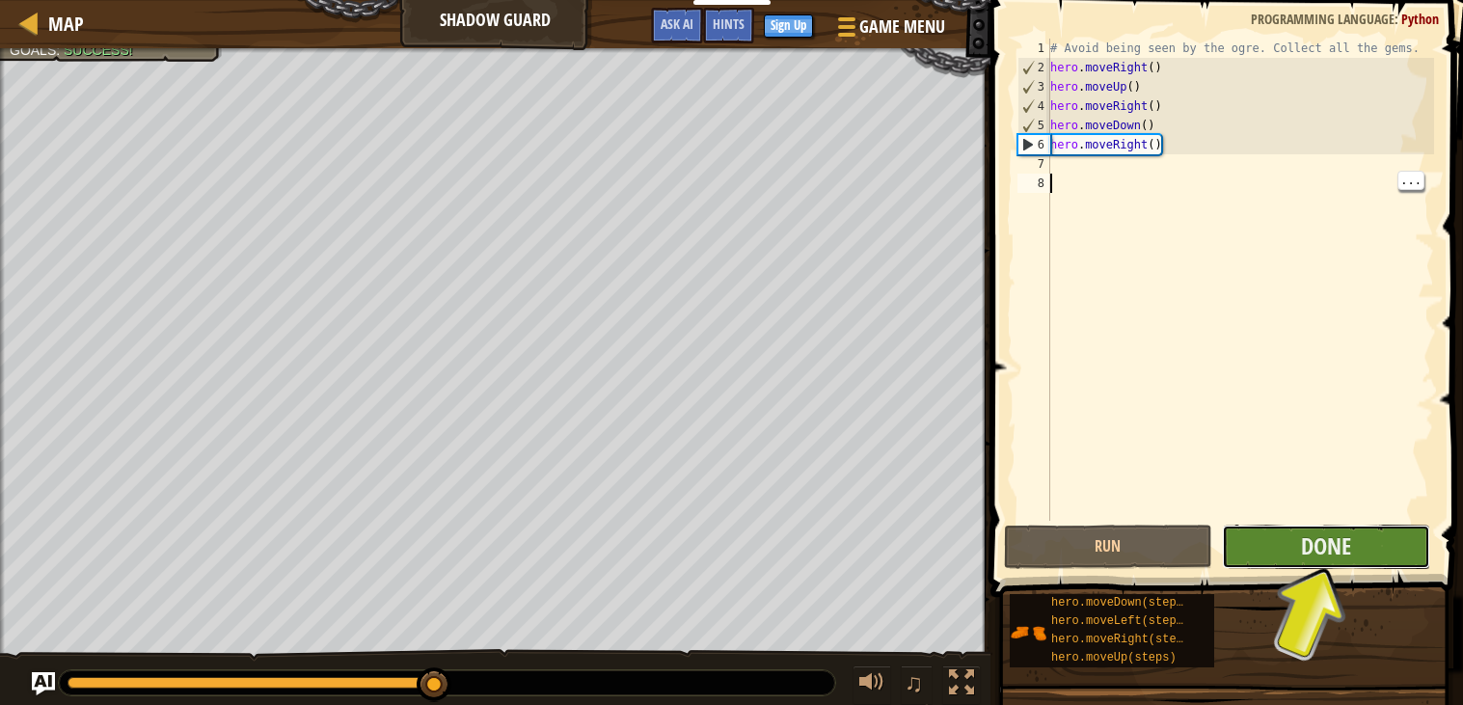
click at [1378, 536] on button "Done" at bounding box center [1326, 547] width 208 height 44
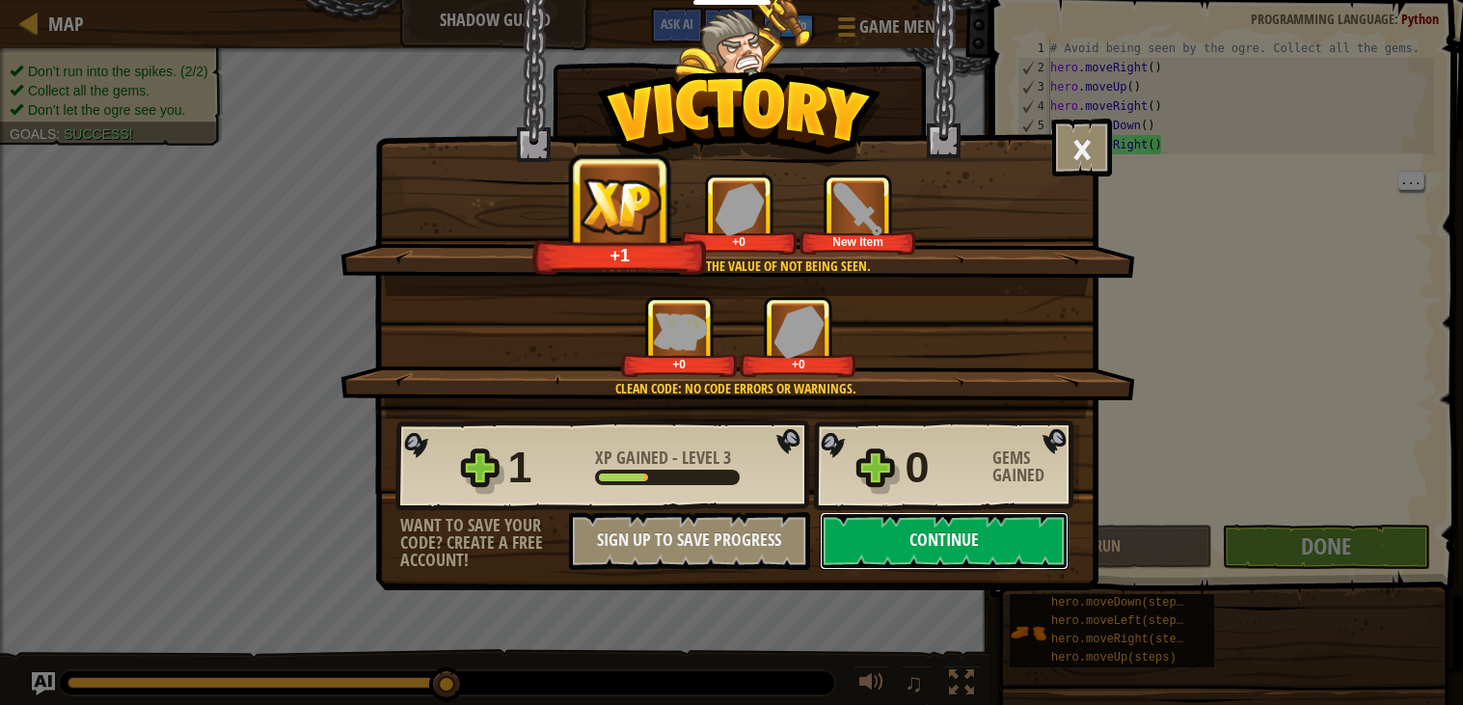
click at [928, 570] on button "Continue" at bounding box center [944, 541] width 249 height 58
